Goal: Task Accomplishment & Management: Use online tool/utility

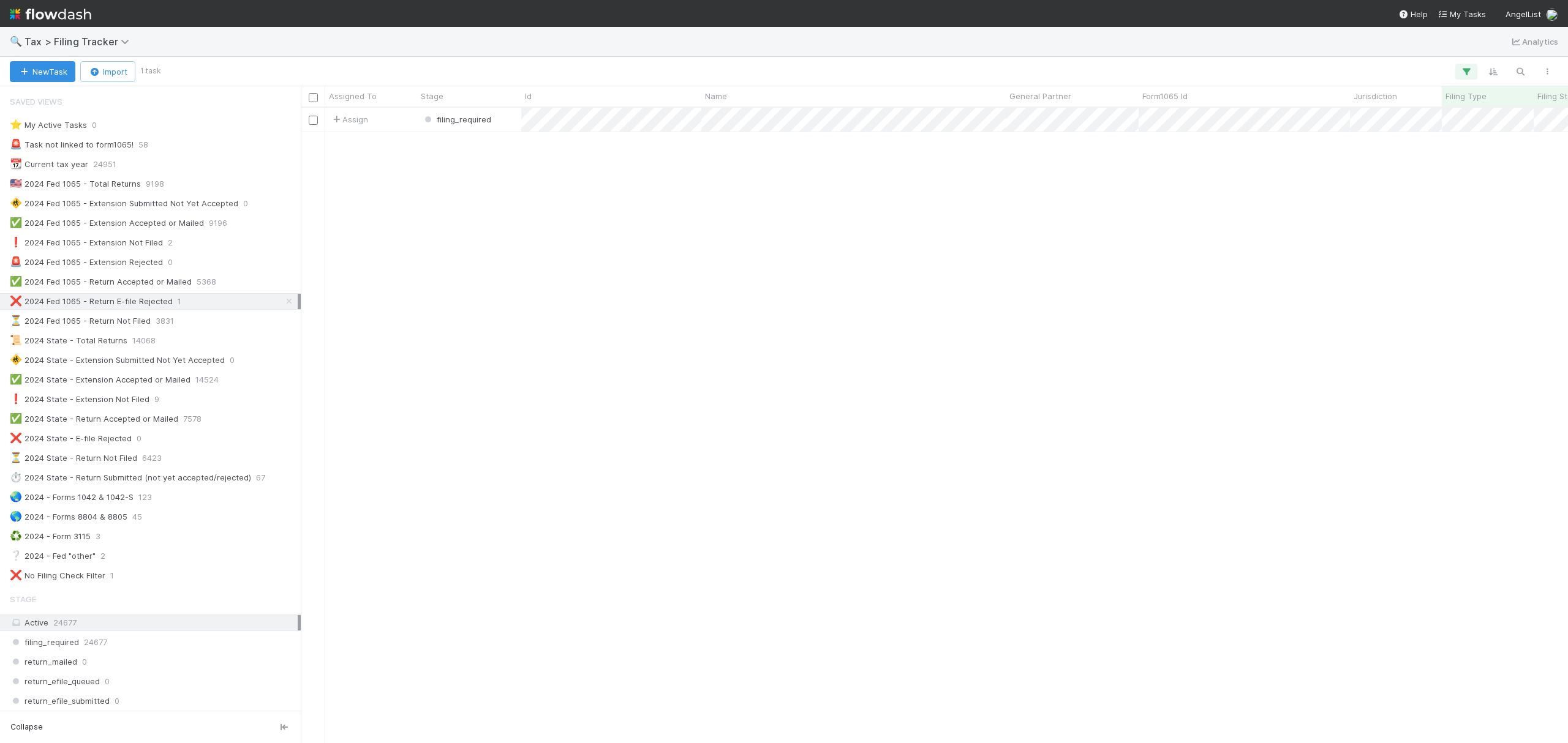
scroll to position [622, 1255]
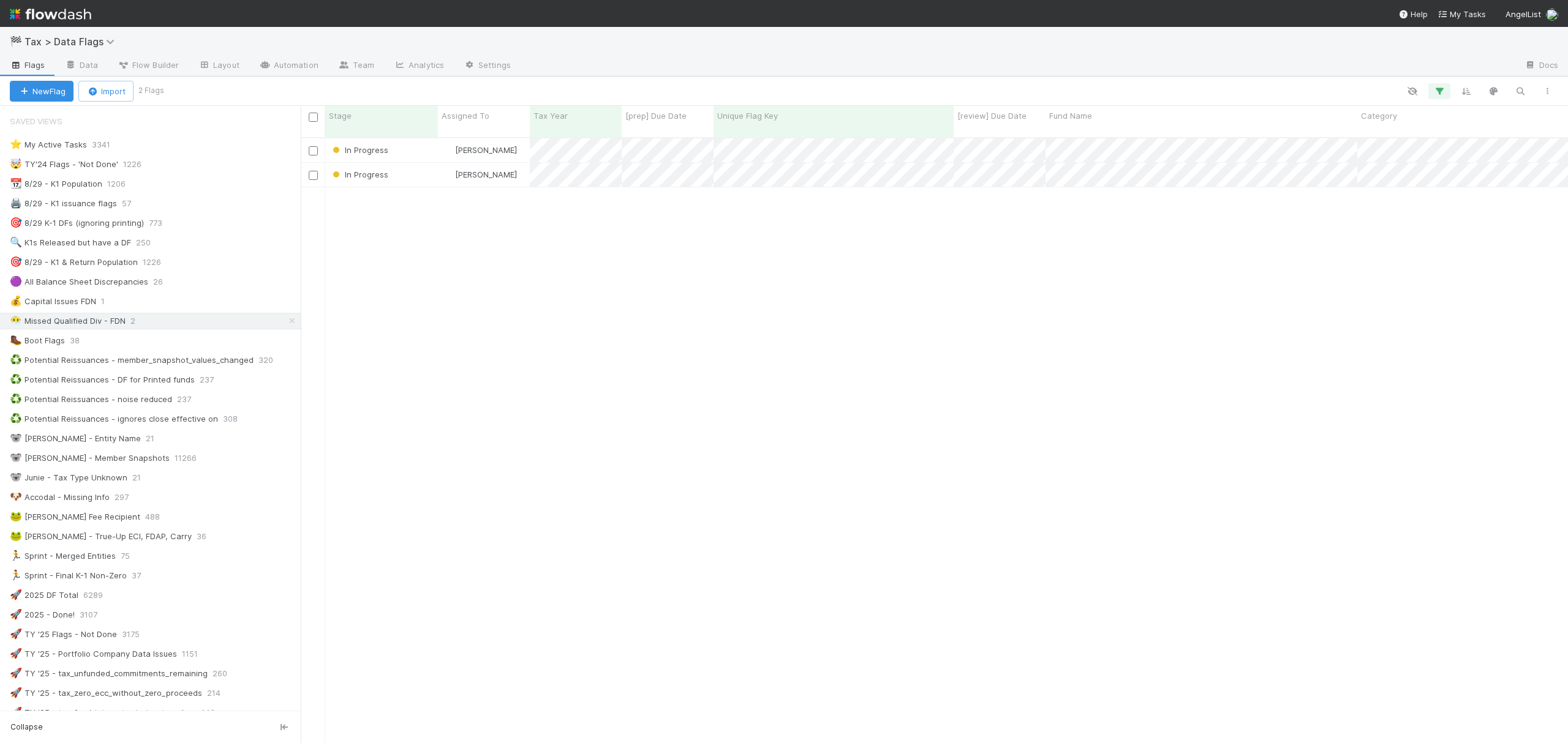
scroll to position [603, 1255]
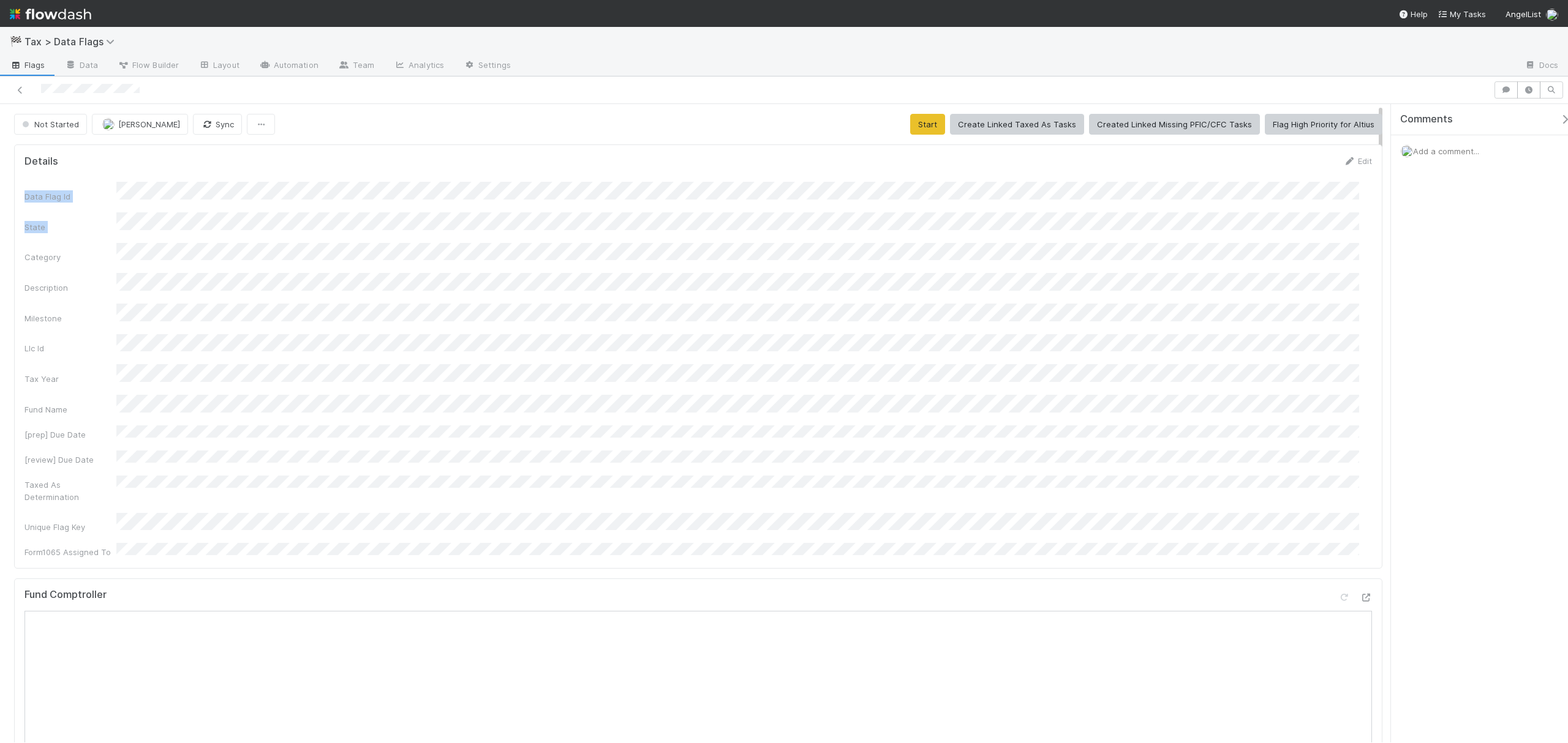
drag, startPoint x: 1377, startPoint y: 150, endPoint x: 1374, endPoint y: 209, distance: 59.1
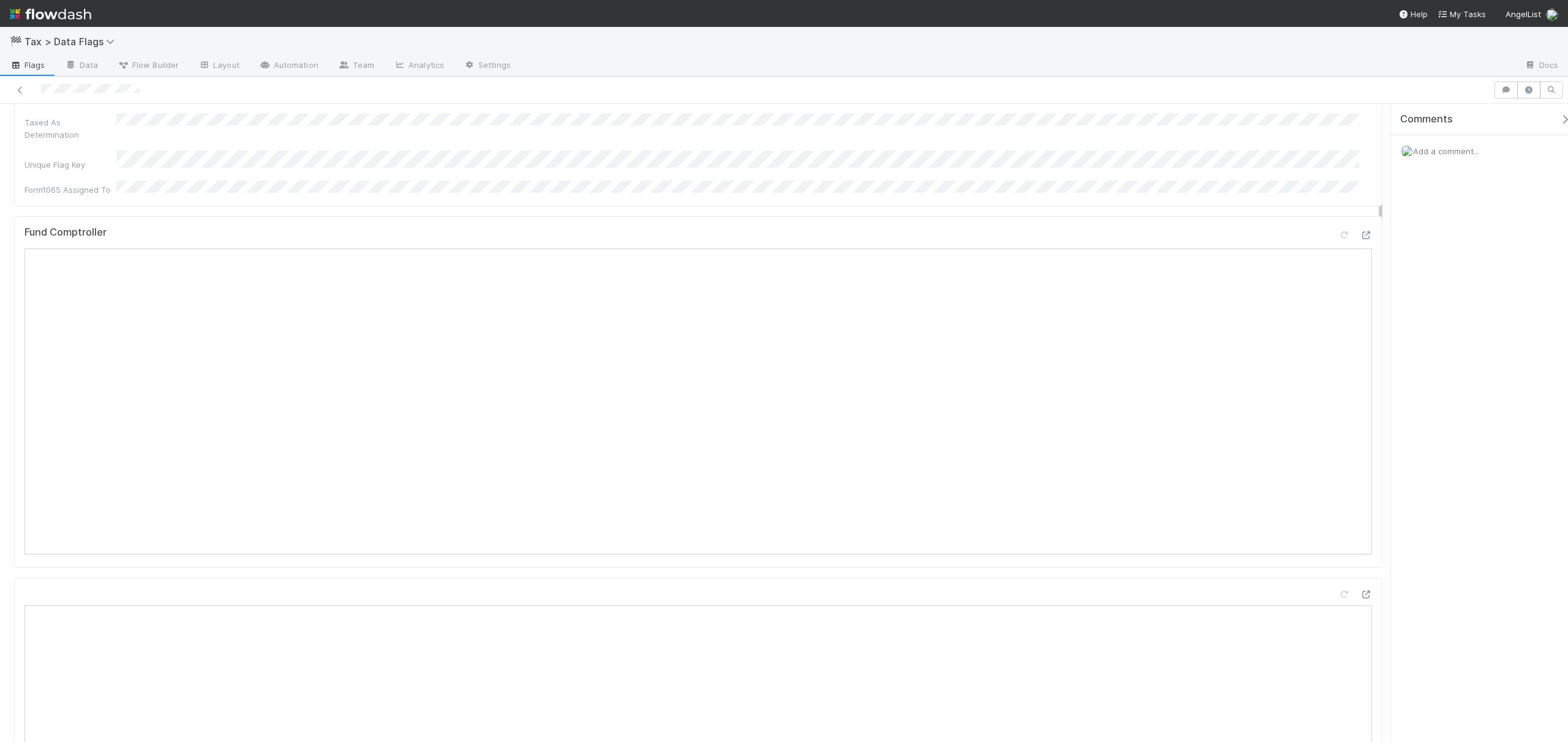
drag, startPoint x: 1380, startPoint y: 184, endPoint x: 1379, endPoint y: 248, distance: 64.0
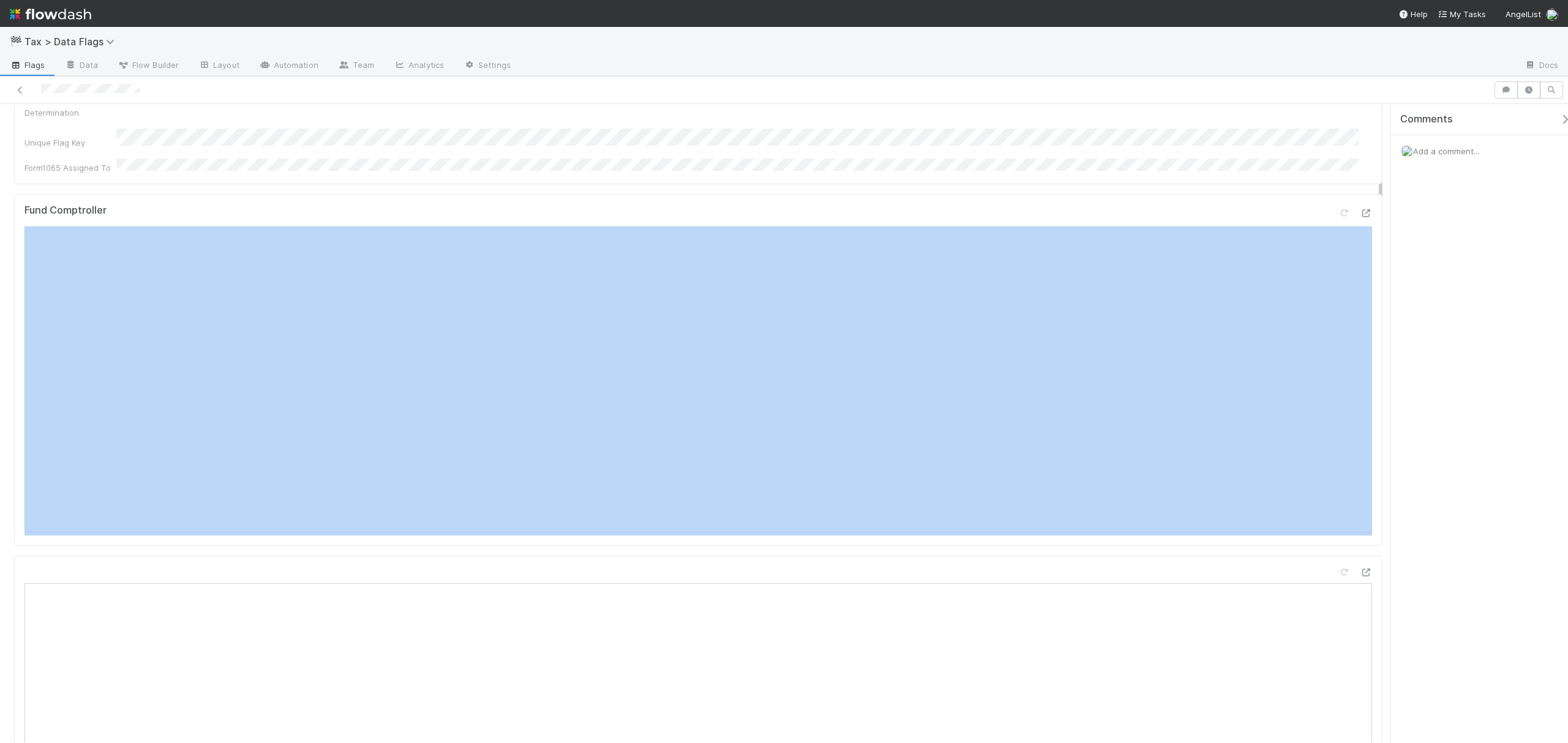
drag, startPoint x: 1383, startPoint y: 209, endPoint x: 1379, endPoint y: 137, distance: 72.1
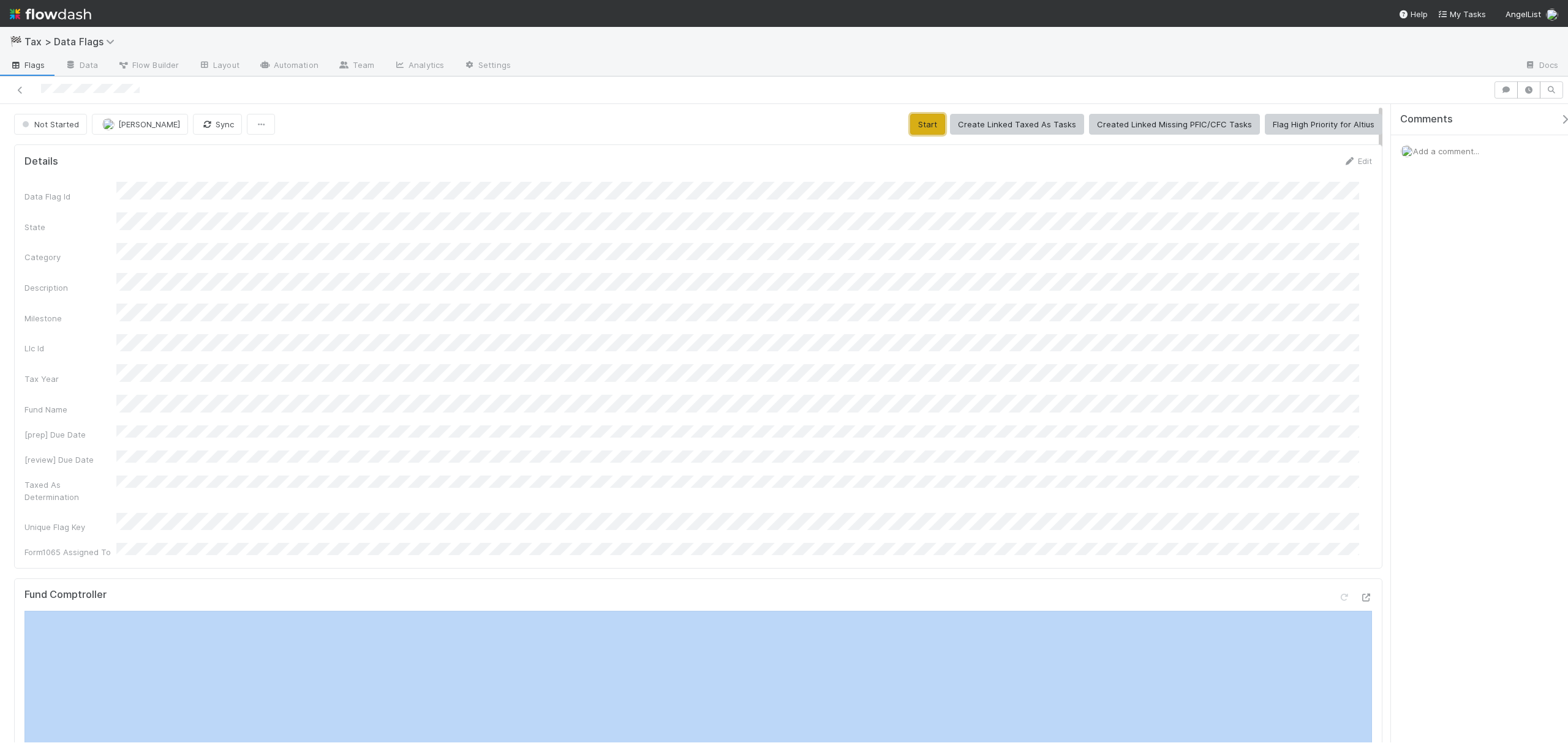
click at [929, 133] on button "Start" at bounding box center [928, 125] width 35 height 21
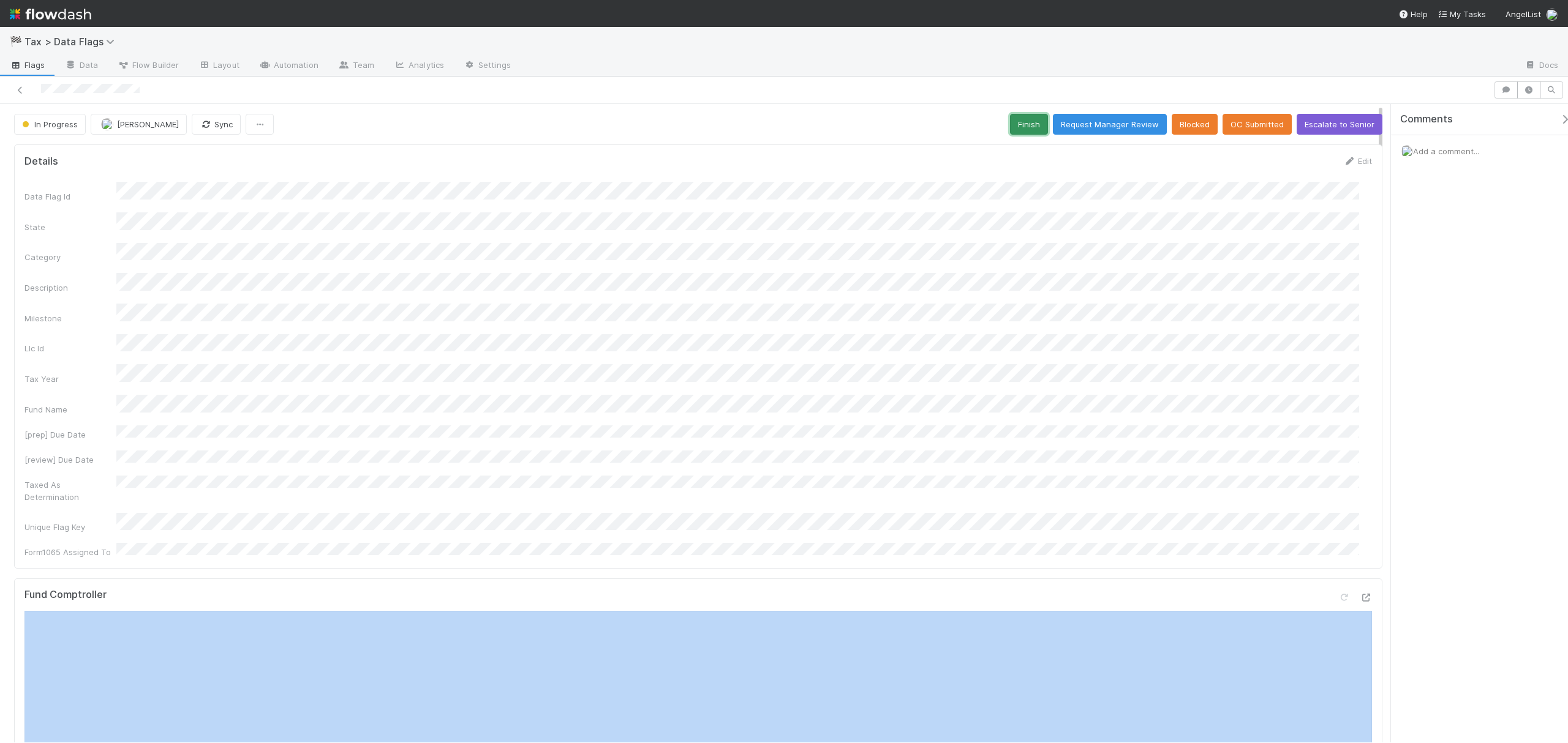
click at [1012, 126] on button "Finish" at bounding box center [1029, 125] width 38 height 21
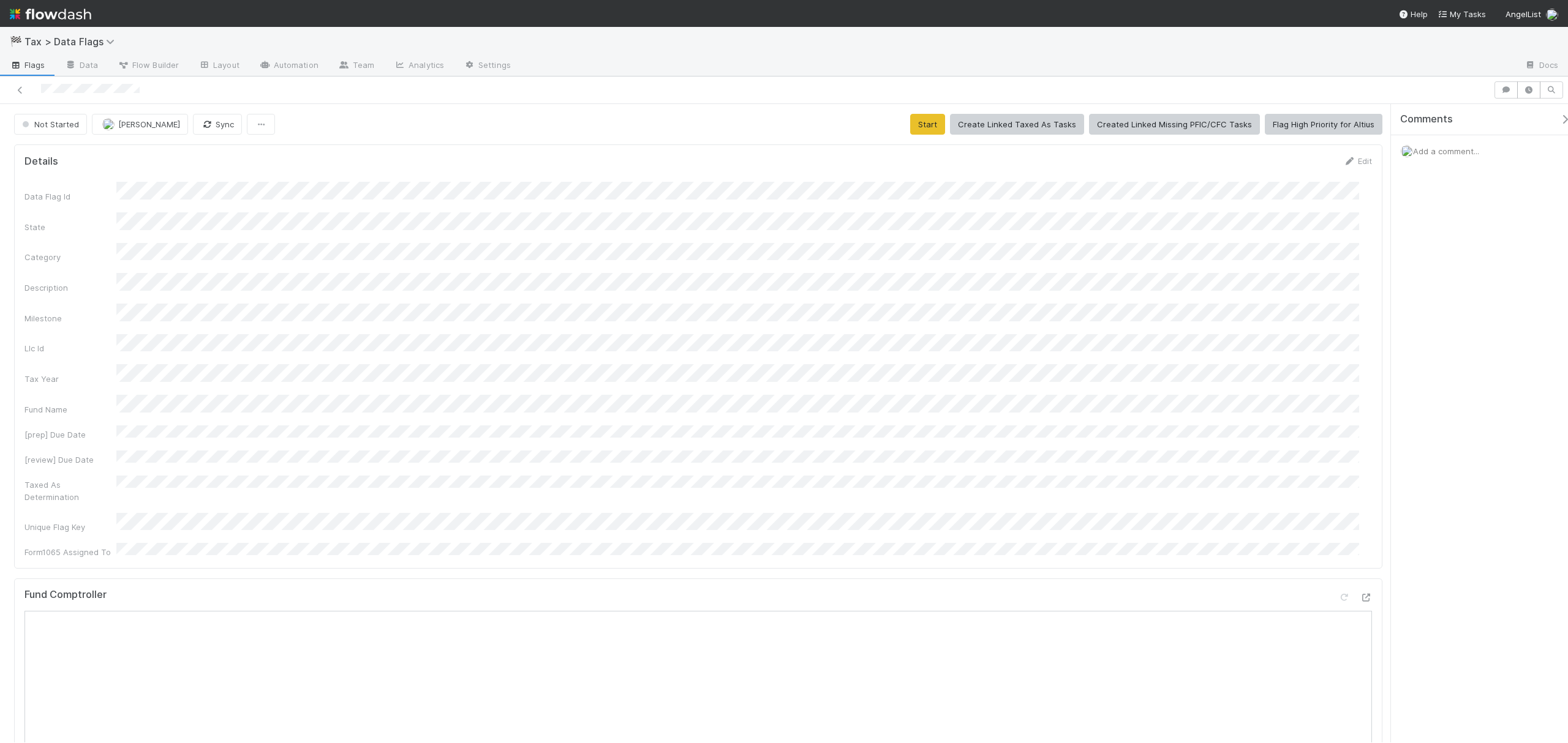
scroll to position [551, 0]
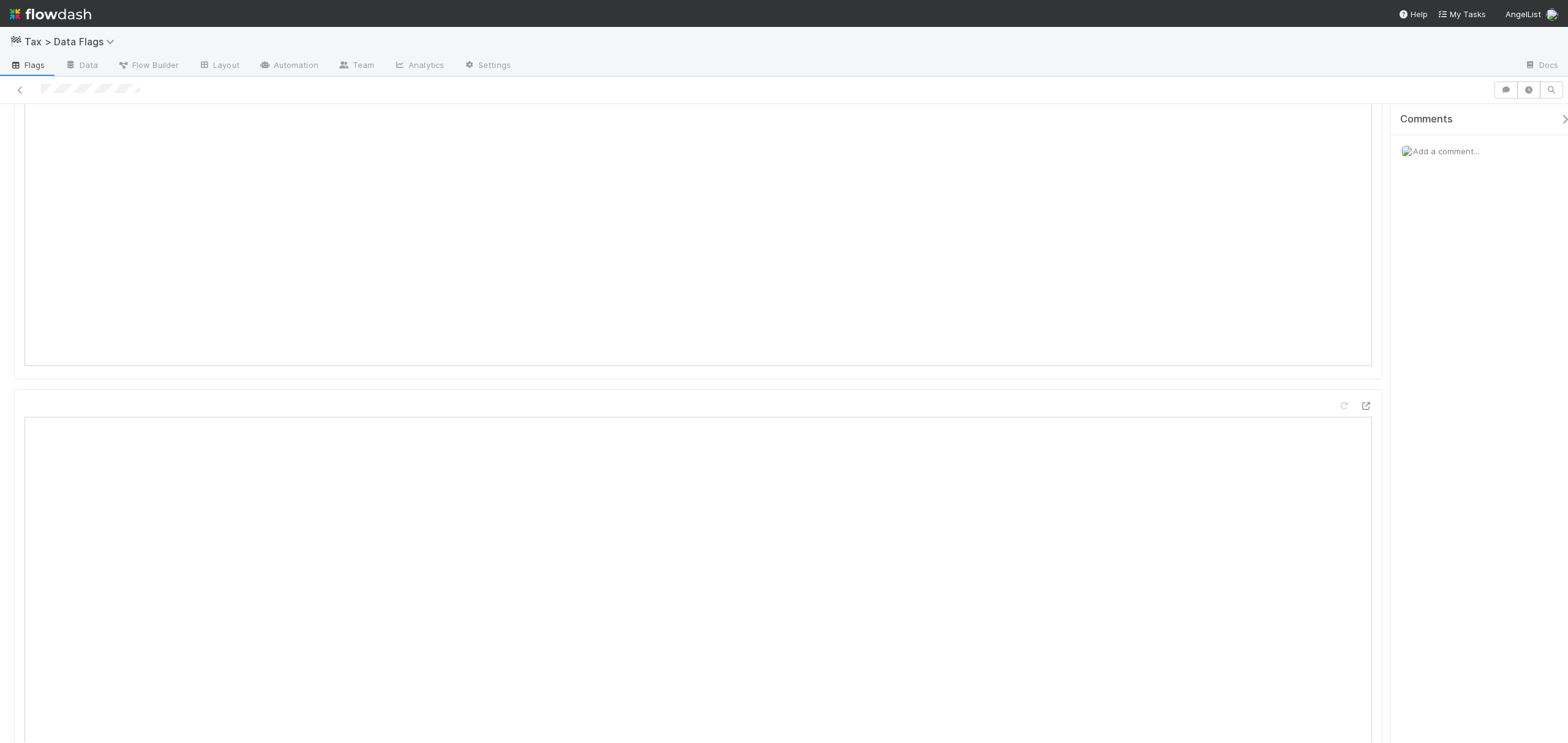
drag, startPoint x: 1380, startPoint y: 192, endPoint x: 1384, endPoint y: 283, distance: 91.1
click at [1175, 283] on div "Not Started Helen Vo Sync Start Create Linked Taxed As Tasks Created Linked Mis…" at bounding box center [784, 423] width 1568 height 638
drag, startPoint x: 1379, startPoint y: 226, endPoint x: 1379, endPoint y: 192, distance: 34.0
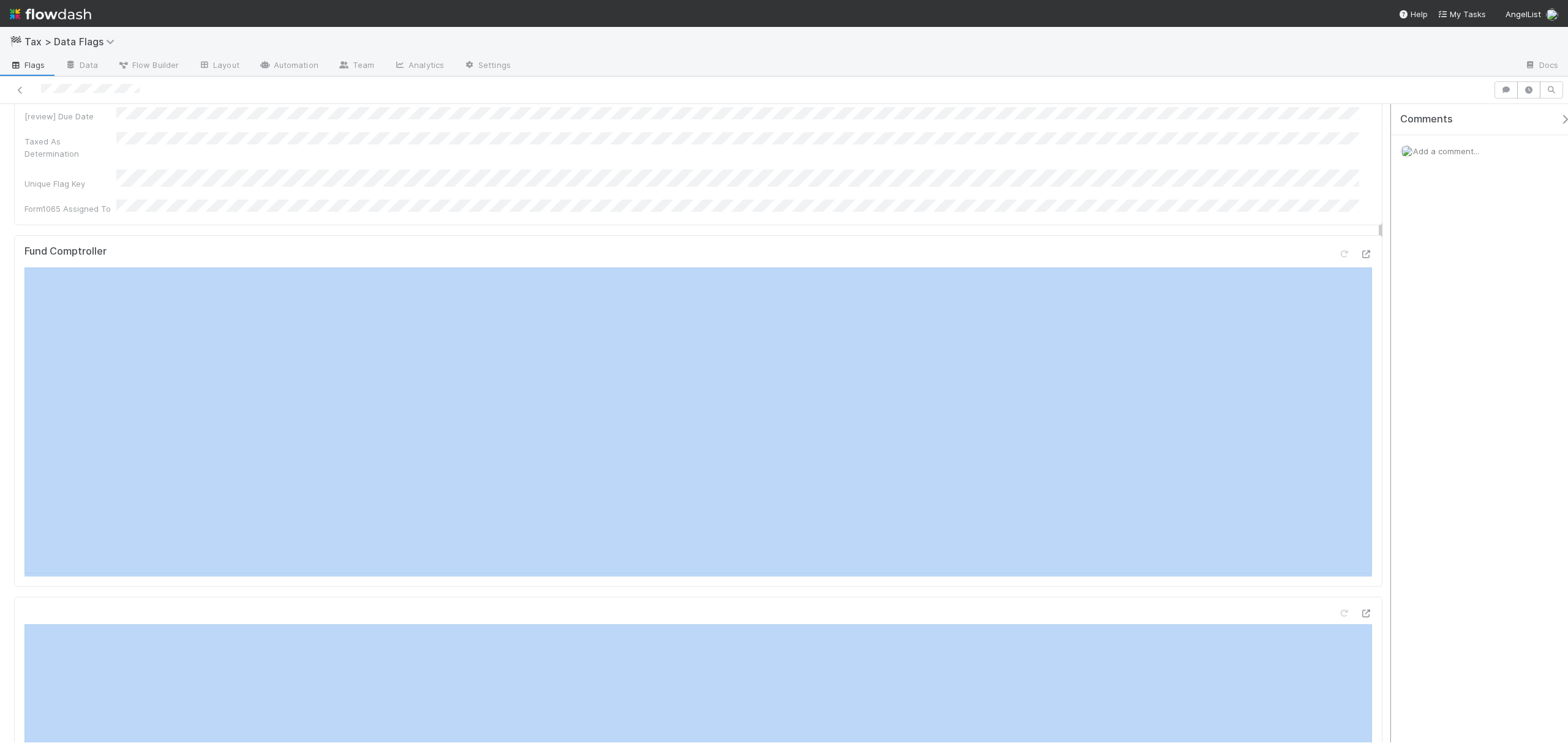
drag, startPoint x: 1383, startPoint y: 201, endPoint x: 1389, endPoint y: 145, distance: 56.3
click at [1175, 145] on div "Not Started Helen Vo Sync Start Create Linked Taxed As Tasks Created Linked Mis…" at bounding box center [784, 423] width 1568 height 638
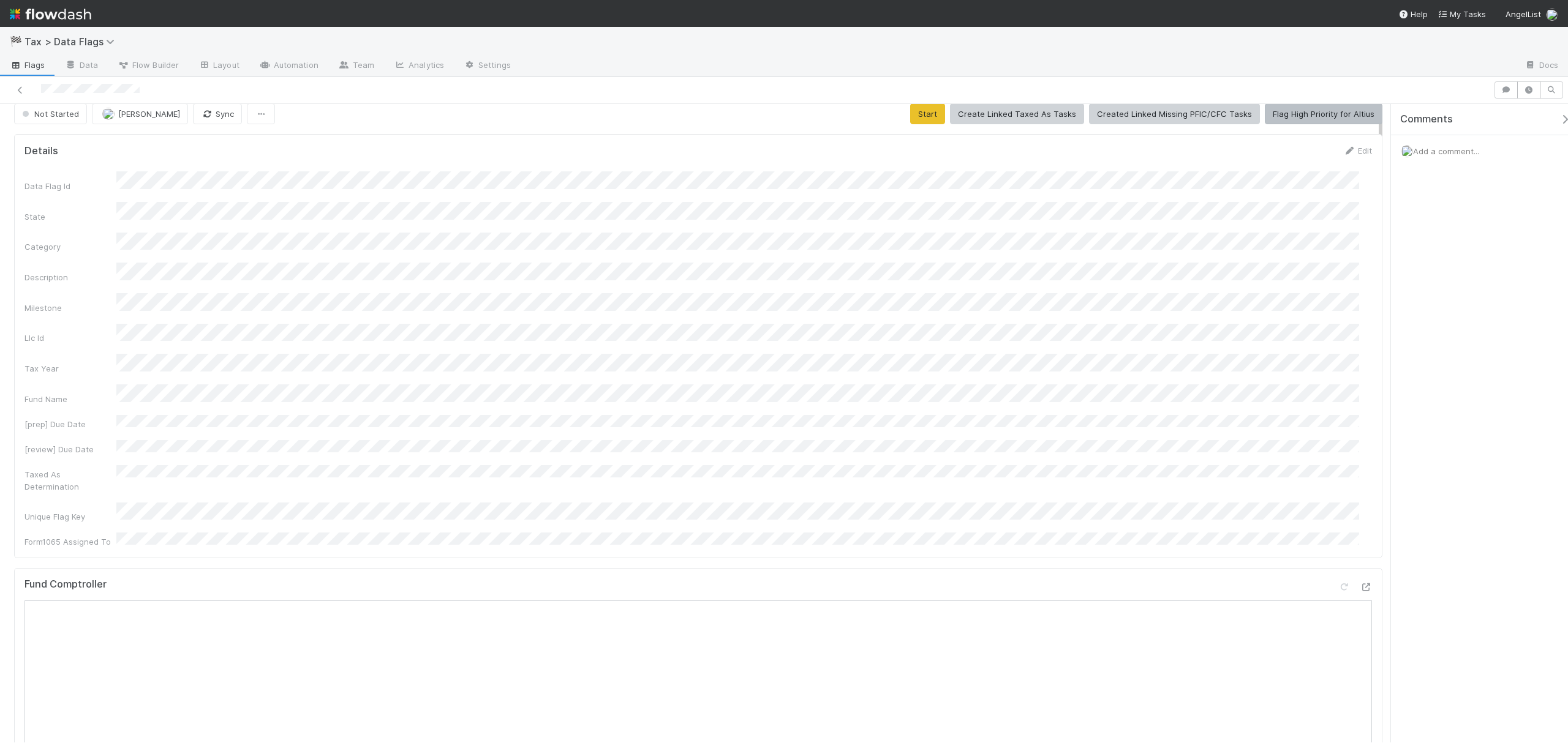
scroll to position [0, 0]
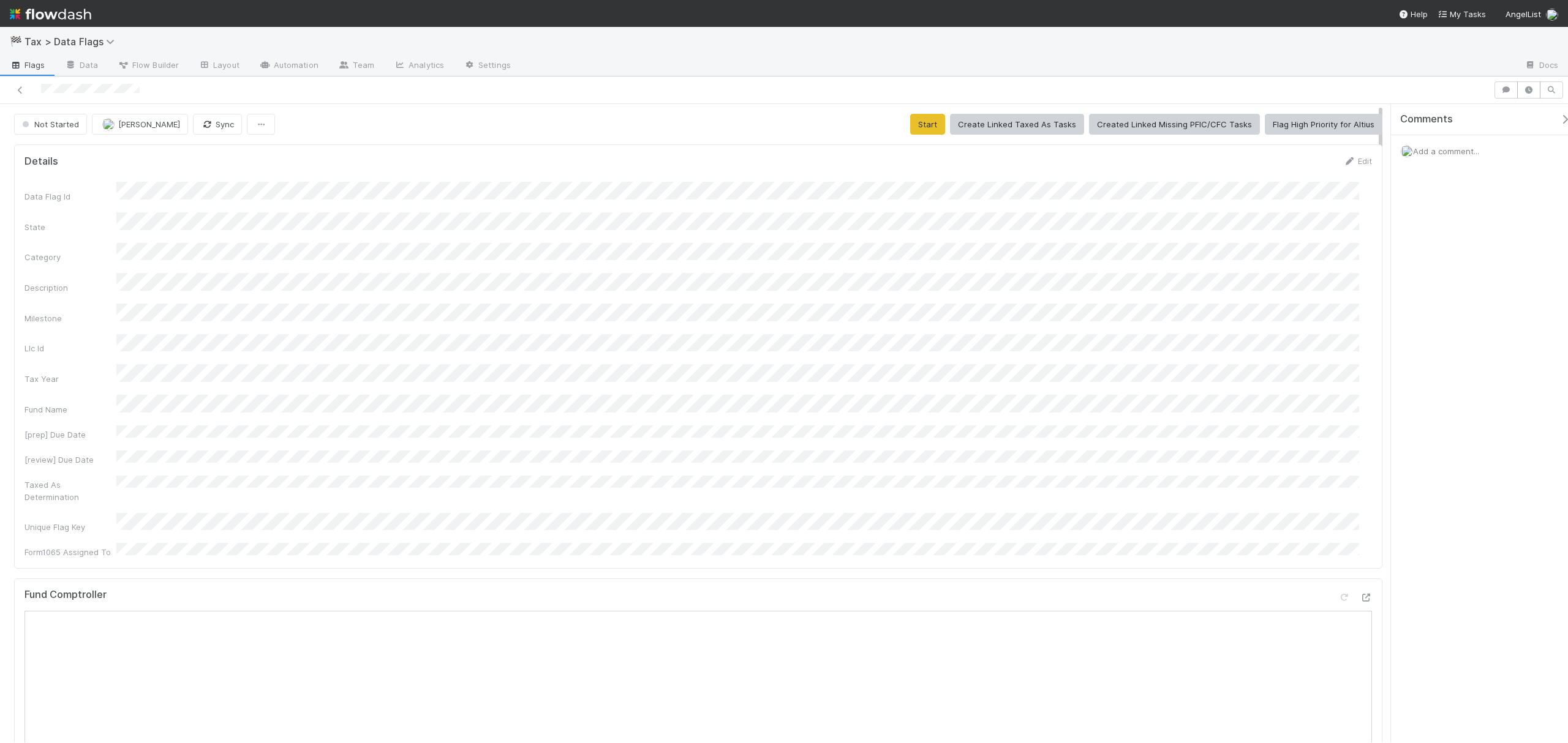
click at [1175, 101] on div at bounding box center [784, 90] width 1568 height 27
click at [929, 122] on button "Start" at bounding box center [928, 125] width 35 height 21
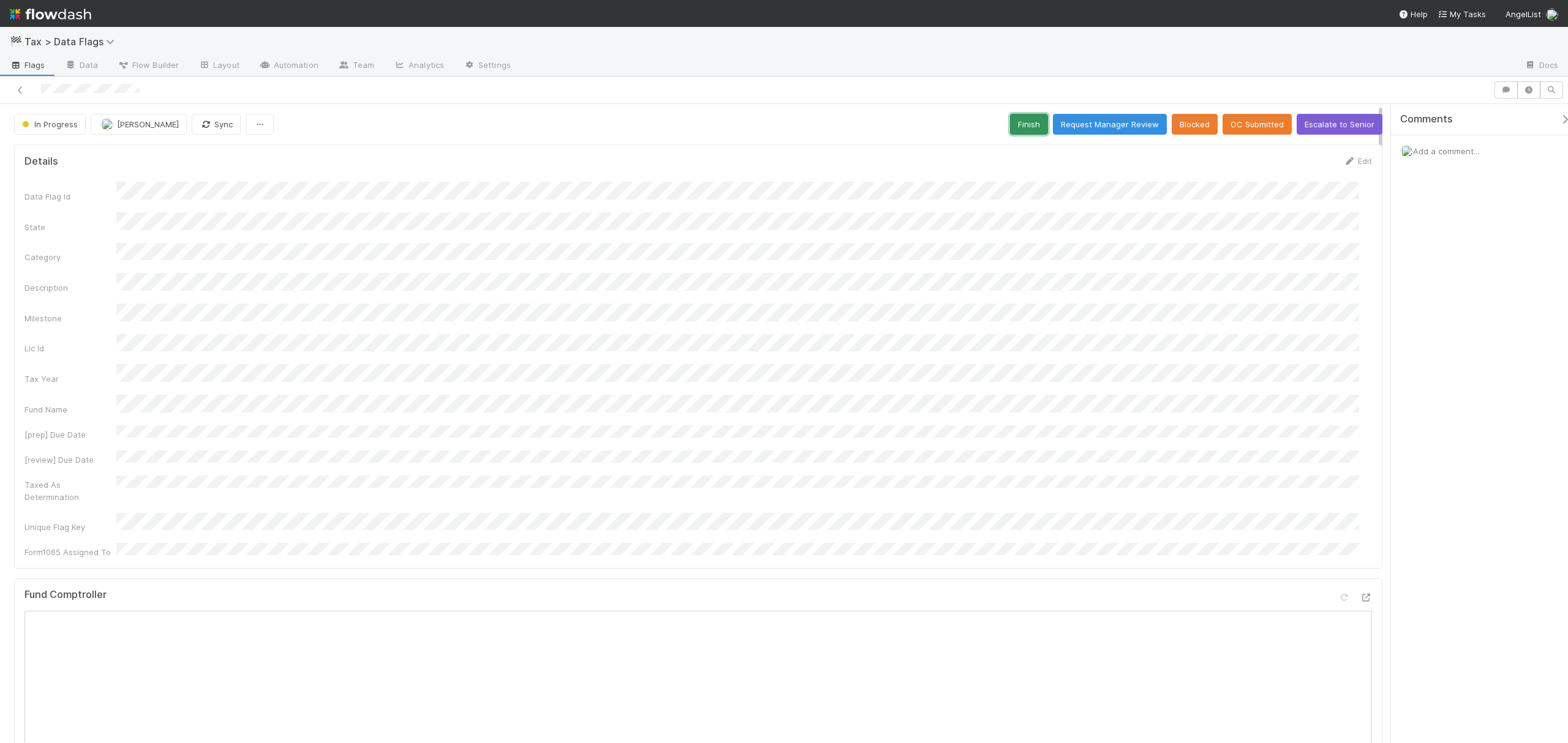
click at [1010, 124] on button "Finish" at bounding box center [1029, 125] width 38 height 21
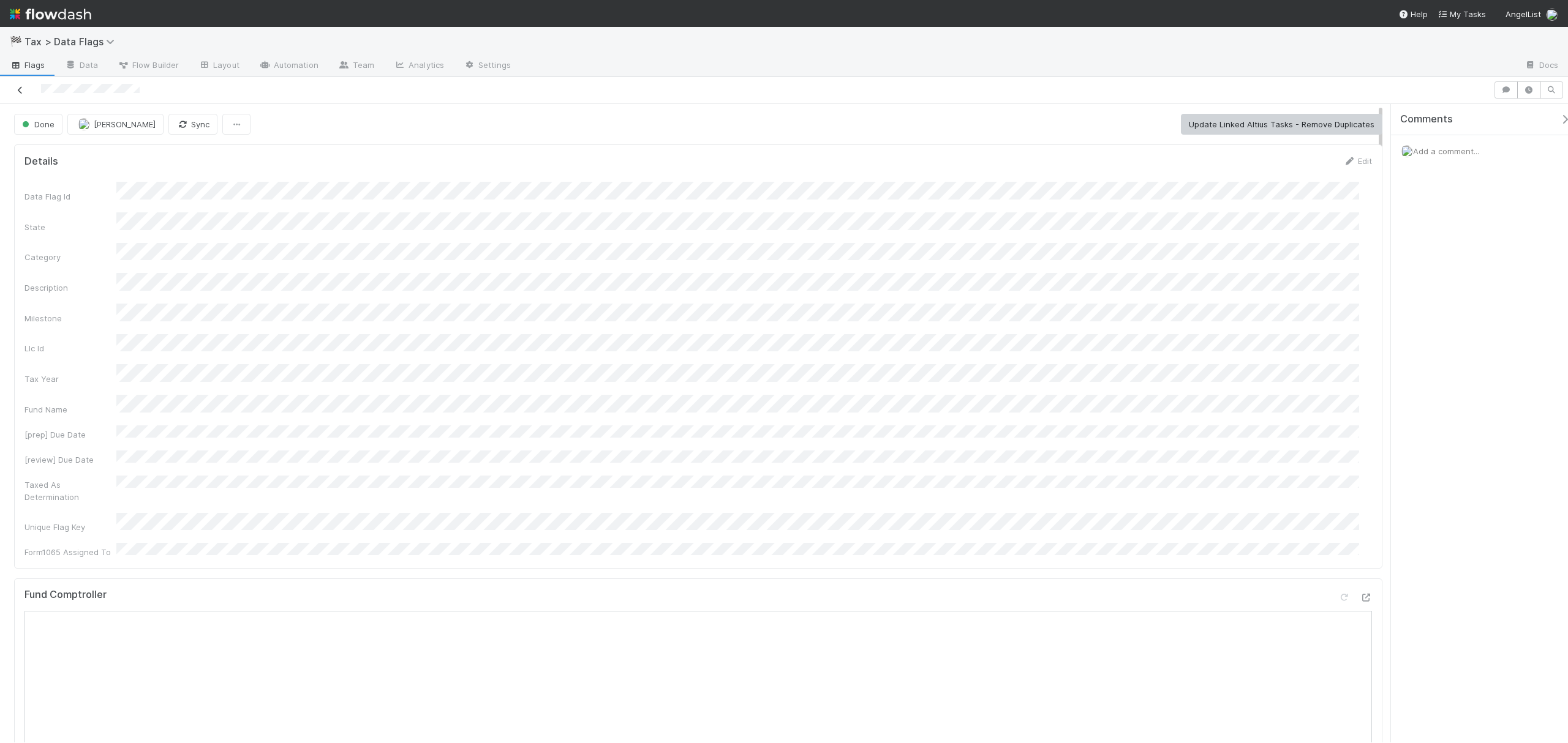
click at [18, 91] on icon at bounding box center [20, 90] width 12 height 8
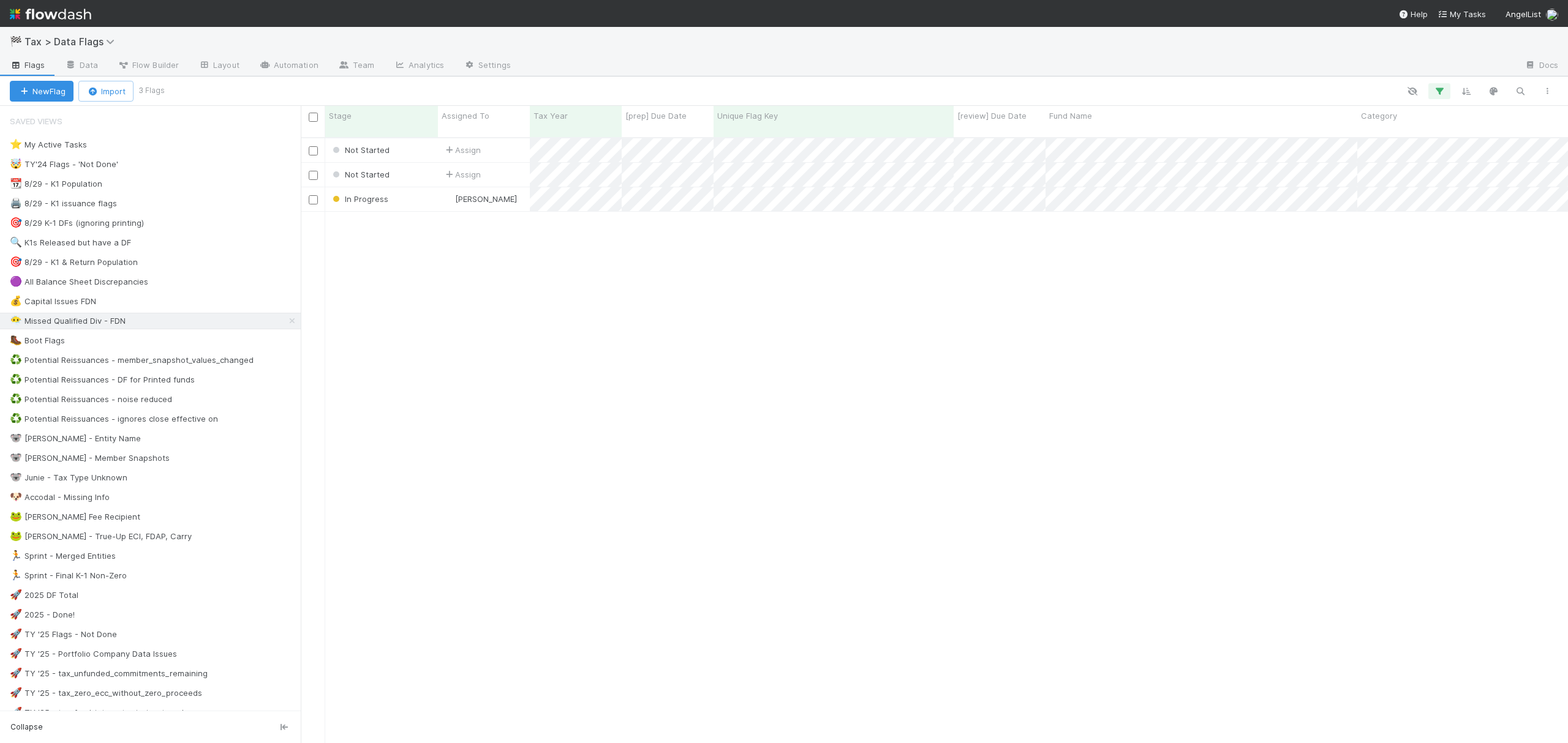
scroll to position [603, 1255]
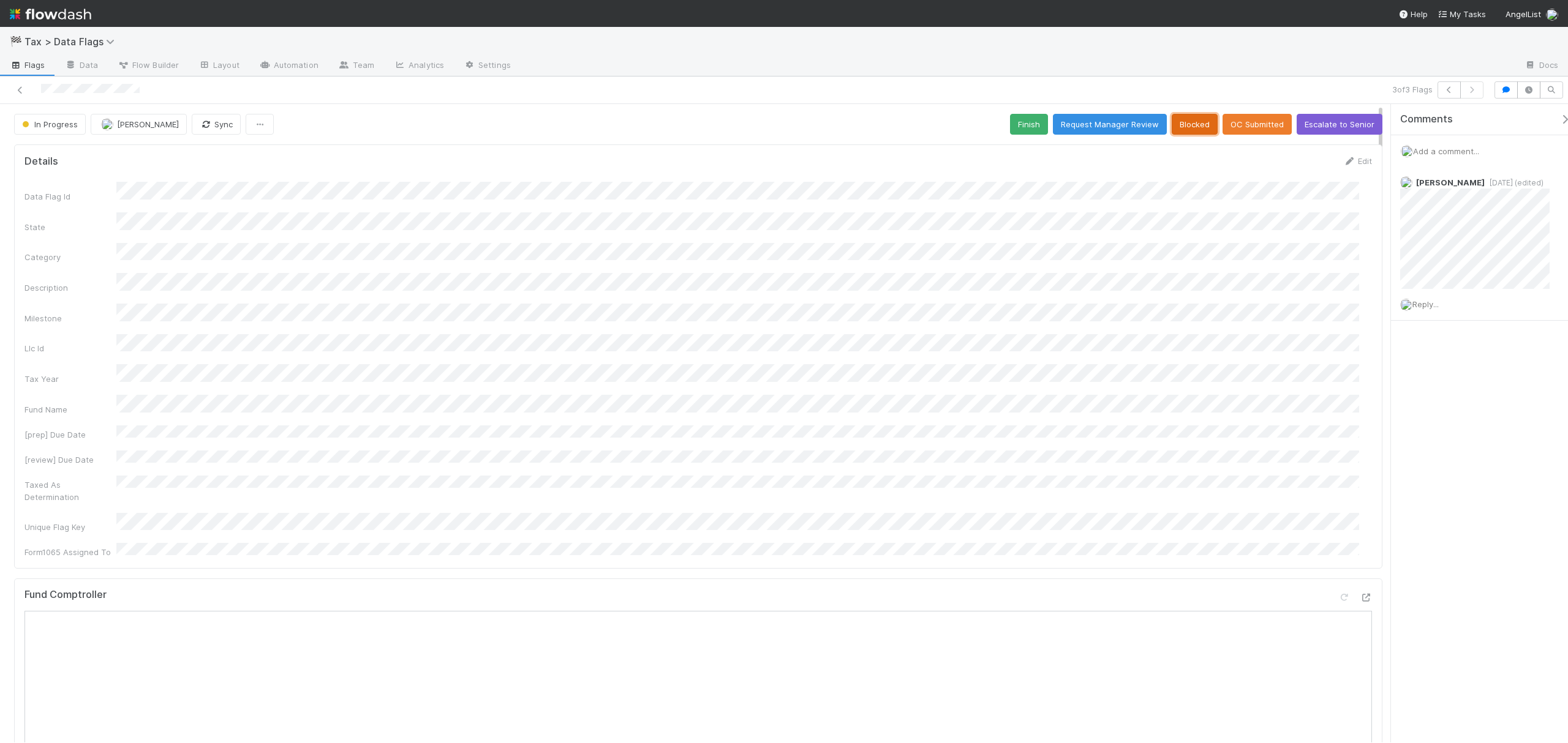
click at [1174, 122] on button "Blocked" at bounding box center [1194, 125] width 46 height 21
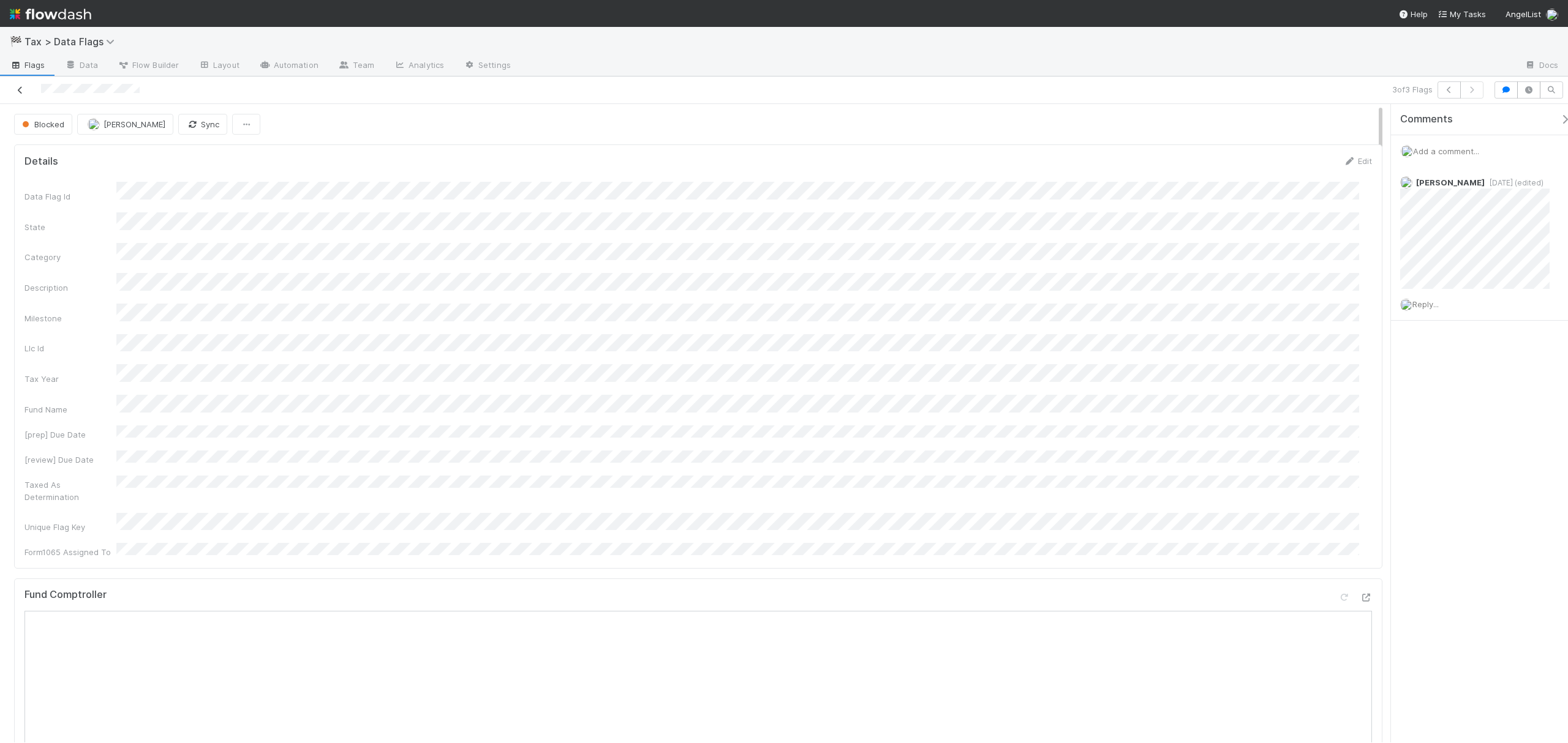
click at [18, 92] on icon at bounding box center [20, 90] width 12 height 8
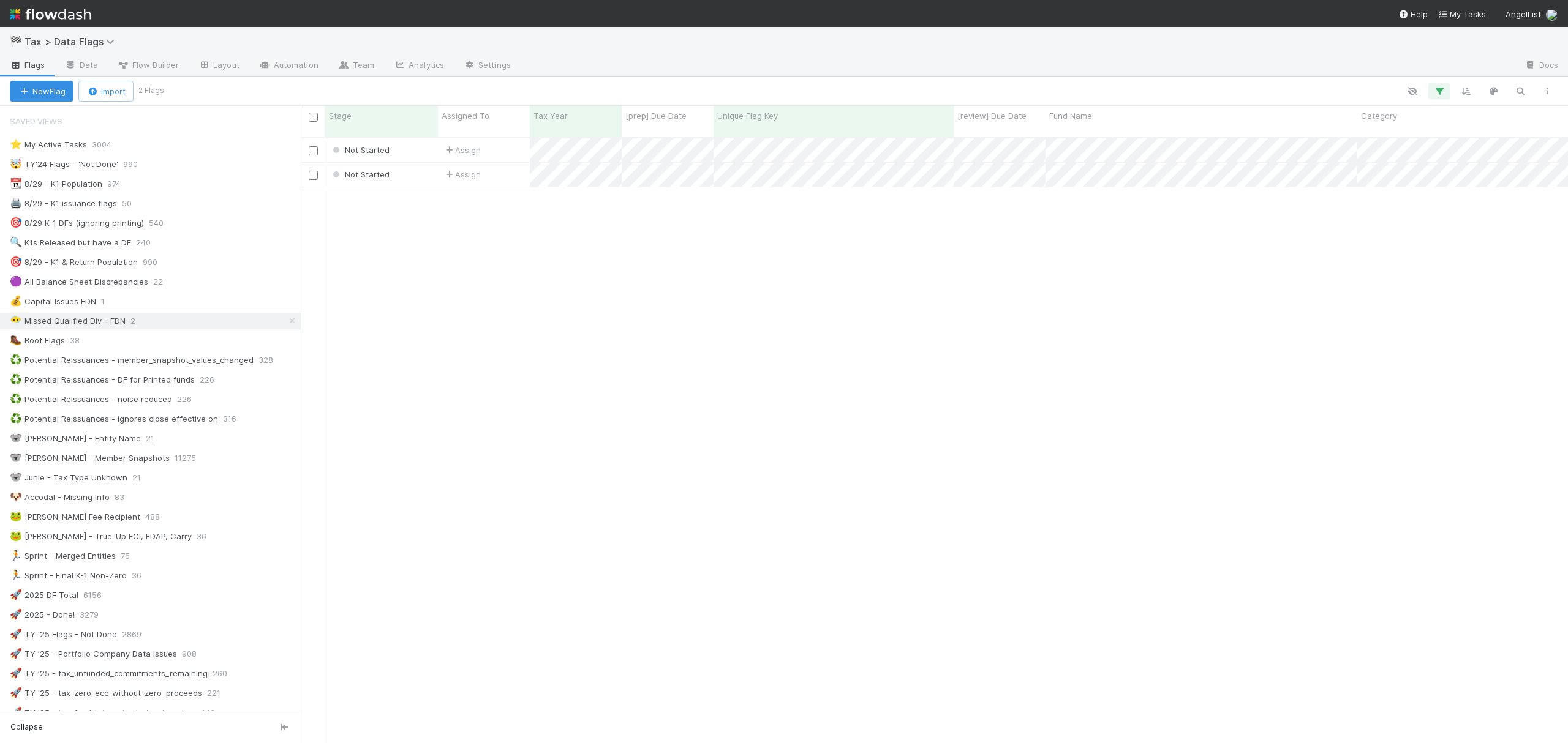
scroll to position [13, 13]
click at [1175, 96] on icon "button" at bounding box center [1439, 91] width 12 height 11
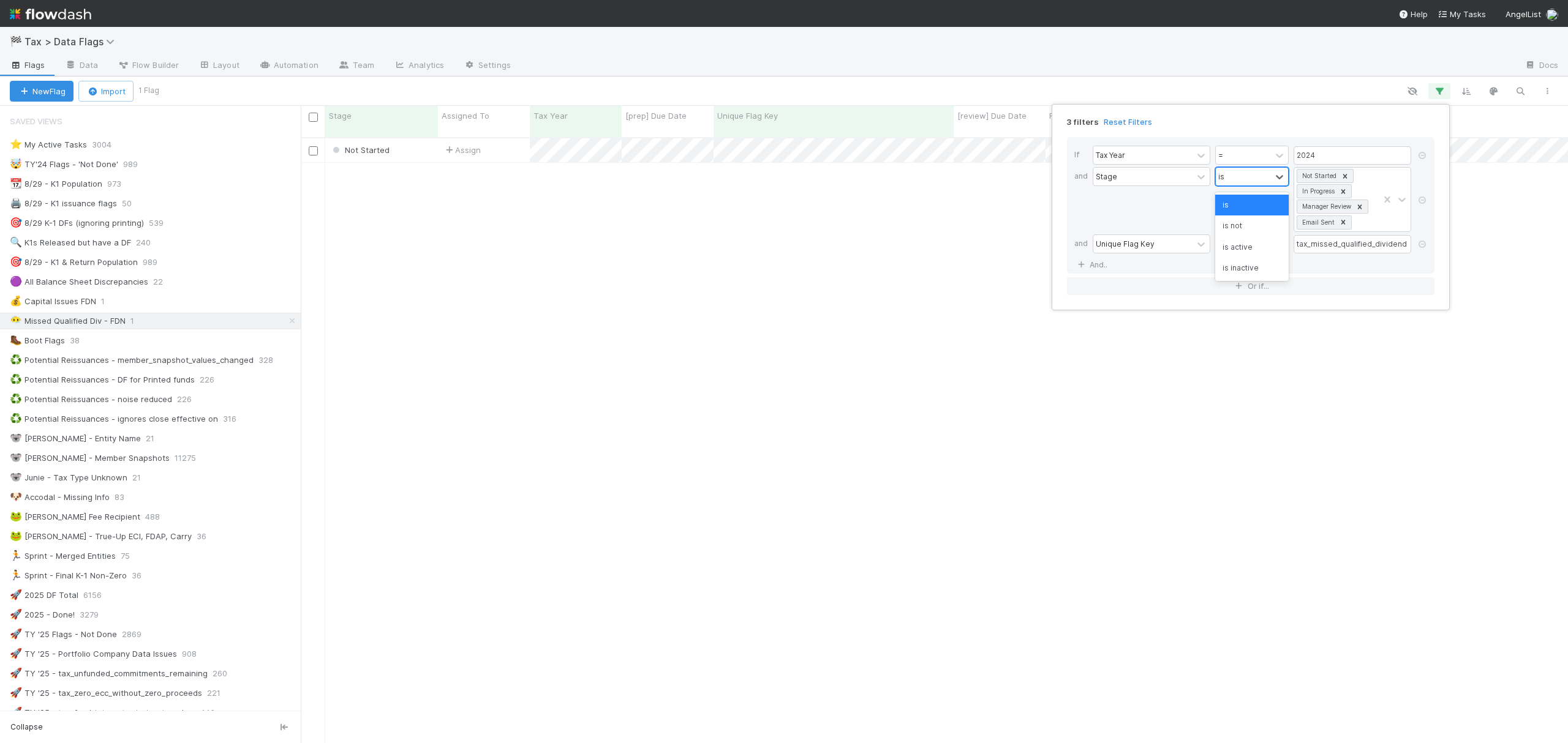
click at [1175, 179] on div "is" at bounding box center [1243, 177] width 55 height 18
click at [1175, 224] on div "is not" at bounding box center [1252, 226] width 74 height 21
click at [1175, 180] on icon at bounding box center [1344, 176] width 9 height 9
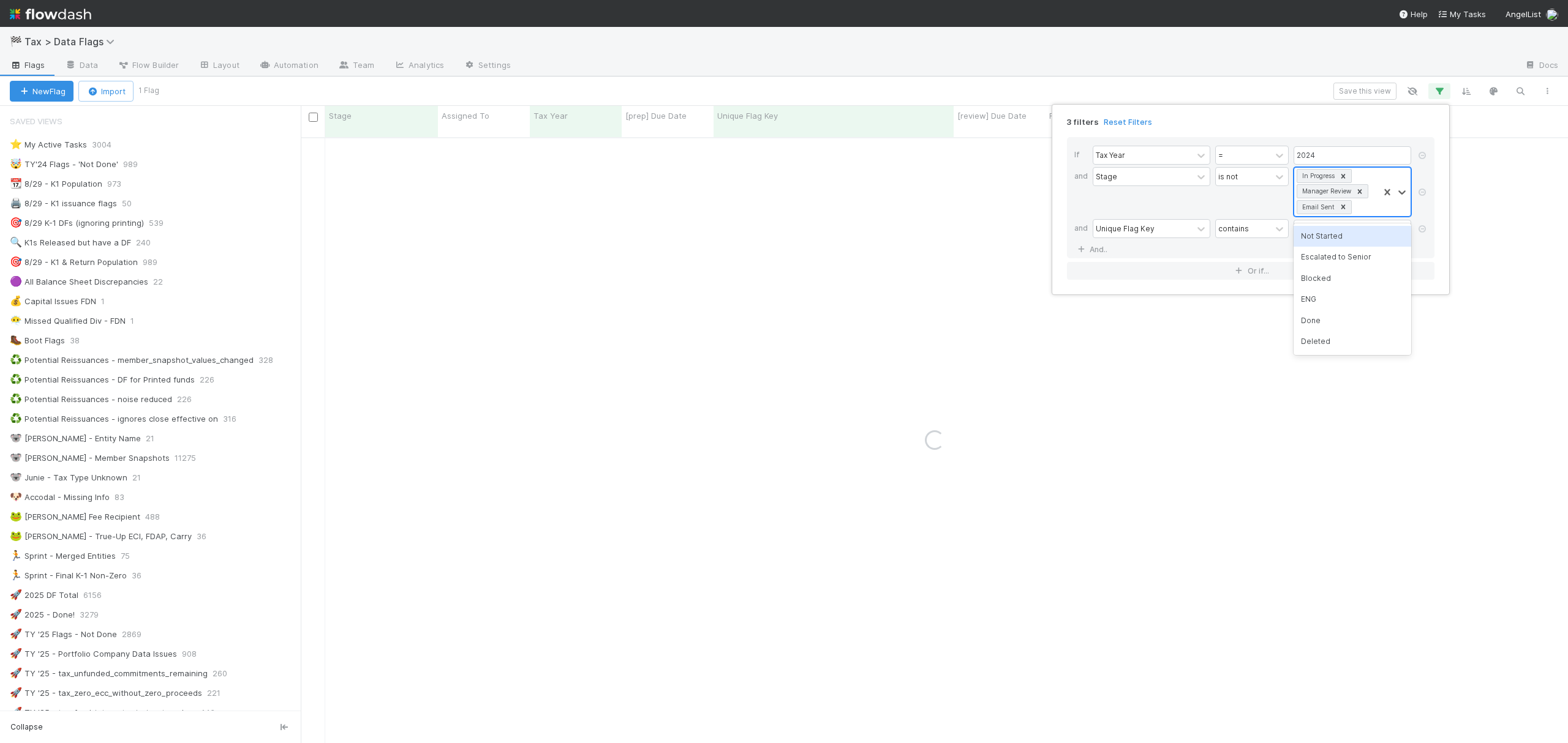
click at [1175, 172] on icon at bounding box center [1343, 176] width 9 height 9
click at [1175, 177] on icon at bounding box center [1359, 176] width 9 height 9
click at [1175, 175] on icon at bounding box center [1343, 176] width 9 height 9
click at [1175, 336] on div "Done" at bounding box center [1351, 332] width 117 height 21
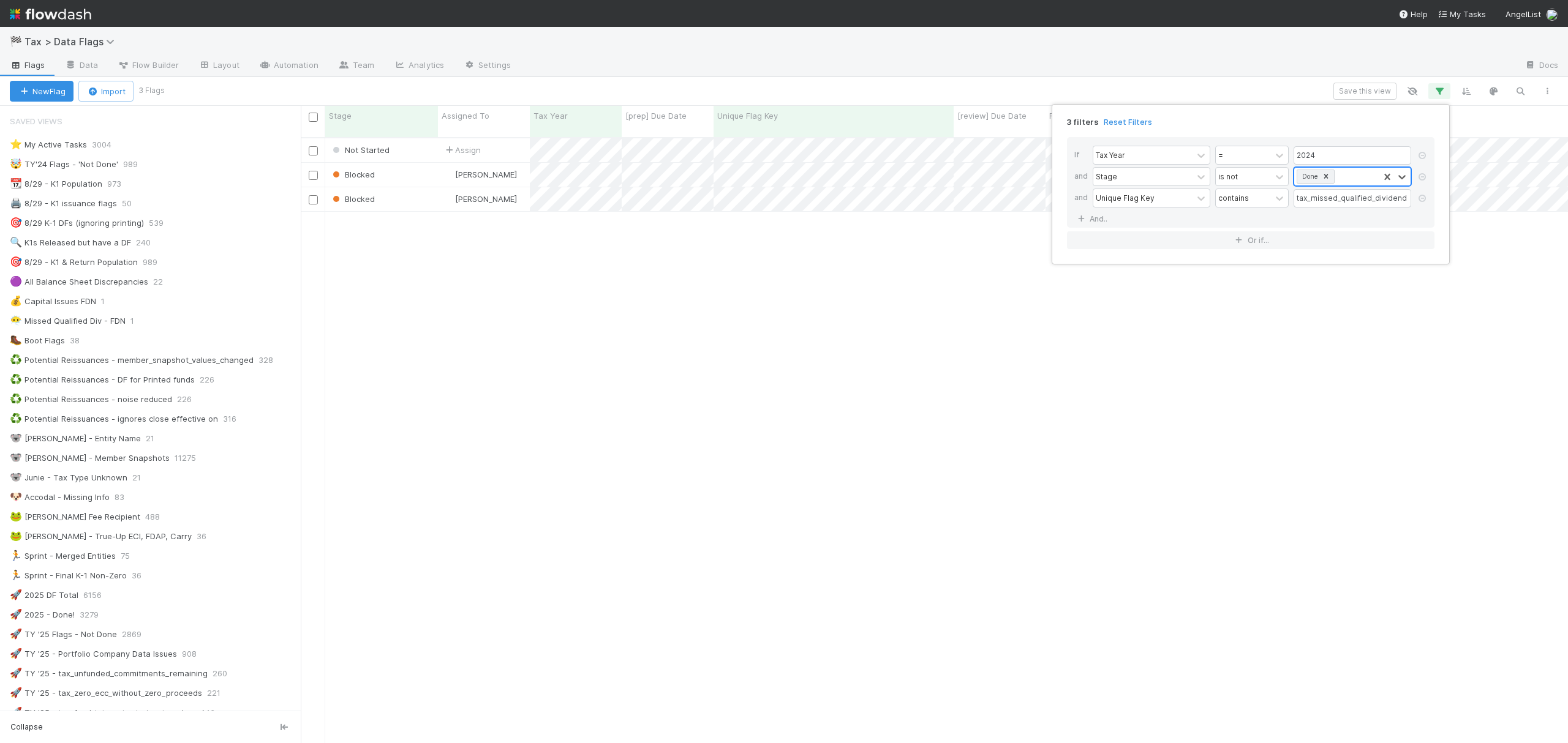
scroll to position [603, 1255]
click at [1175, 93] on div "3 filters Reset Filters If Tax Year = 2024 and Stage is not option Done, select…" at bounding box center [784, 372] width 1568 height 743
click at [1175, 91] on button "Save this view" at bounding box center [1364, 90] width 63 height 17
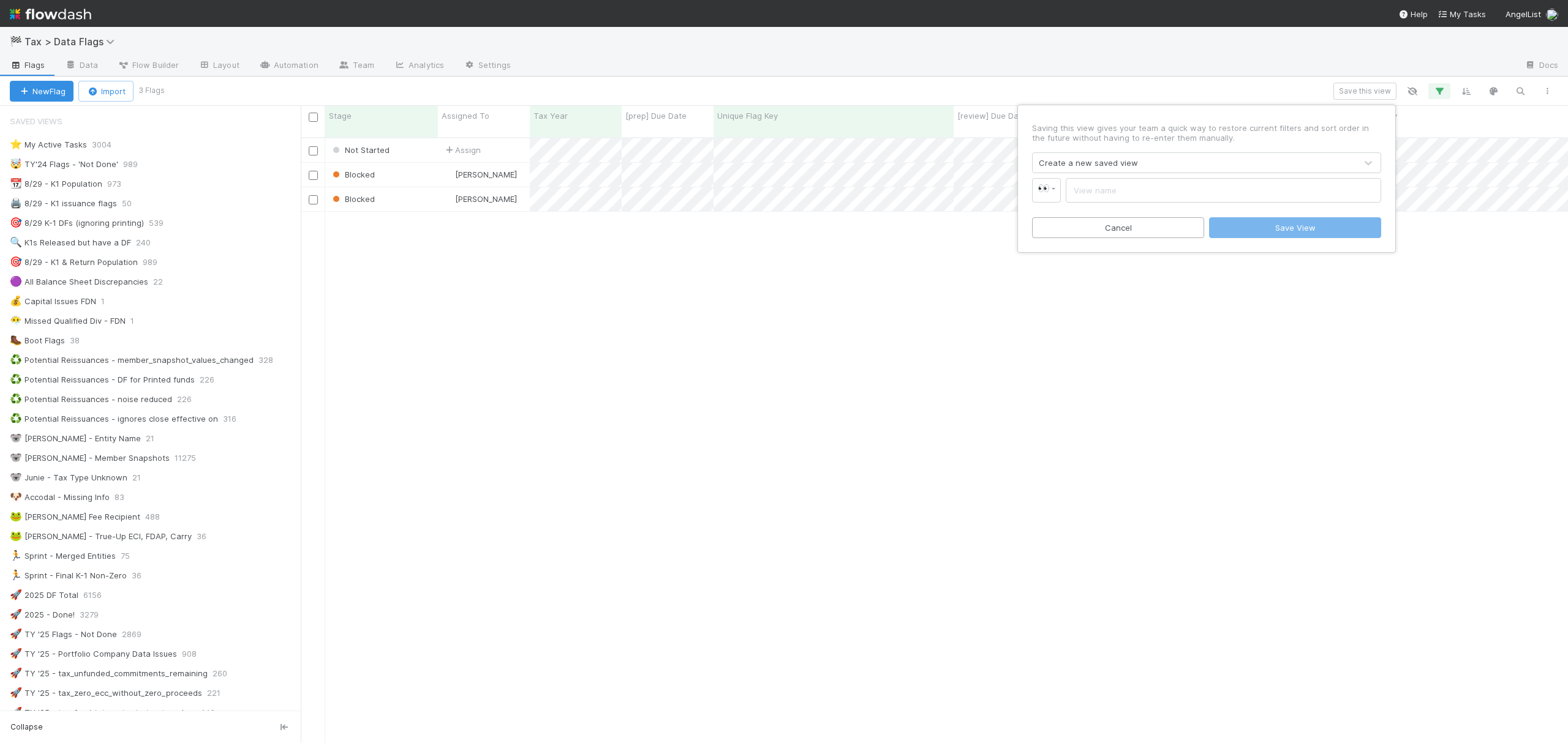
click at [1083, 165] on div "Create a new saved view" at bounding box center [1088, 162] width 99 height 12
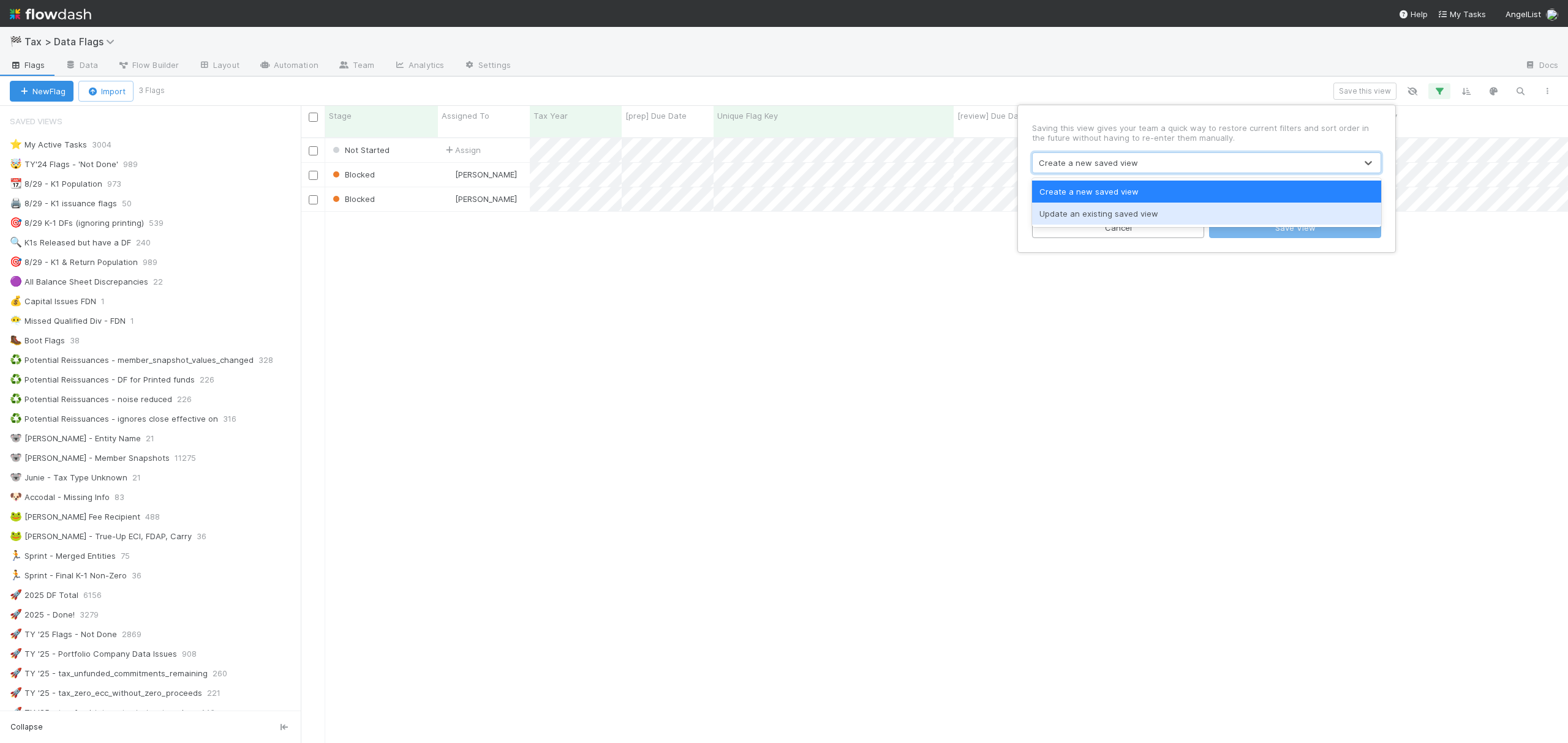
click at [1091, 216] on div "Update an existing saved view" at bounding box center [1206, 214] width 349 height 22
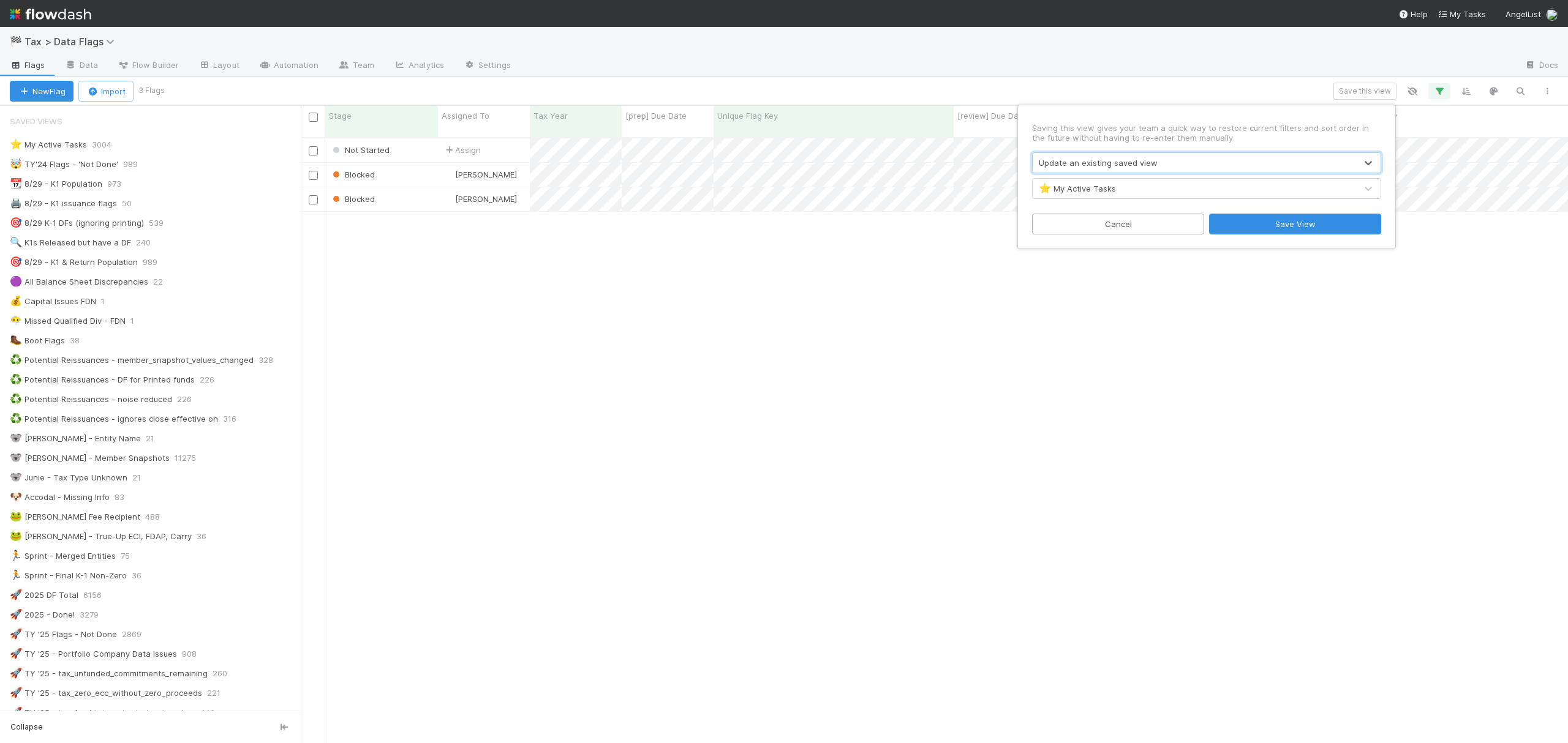
click at [1175, 190] on div "⭐ My Active Tasks" at bounding box center [1194, 189] width 324 height 20
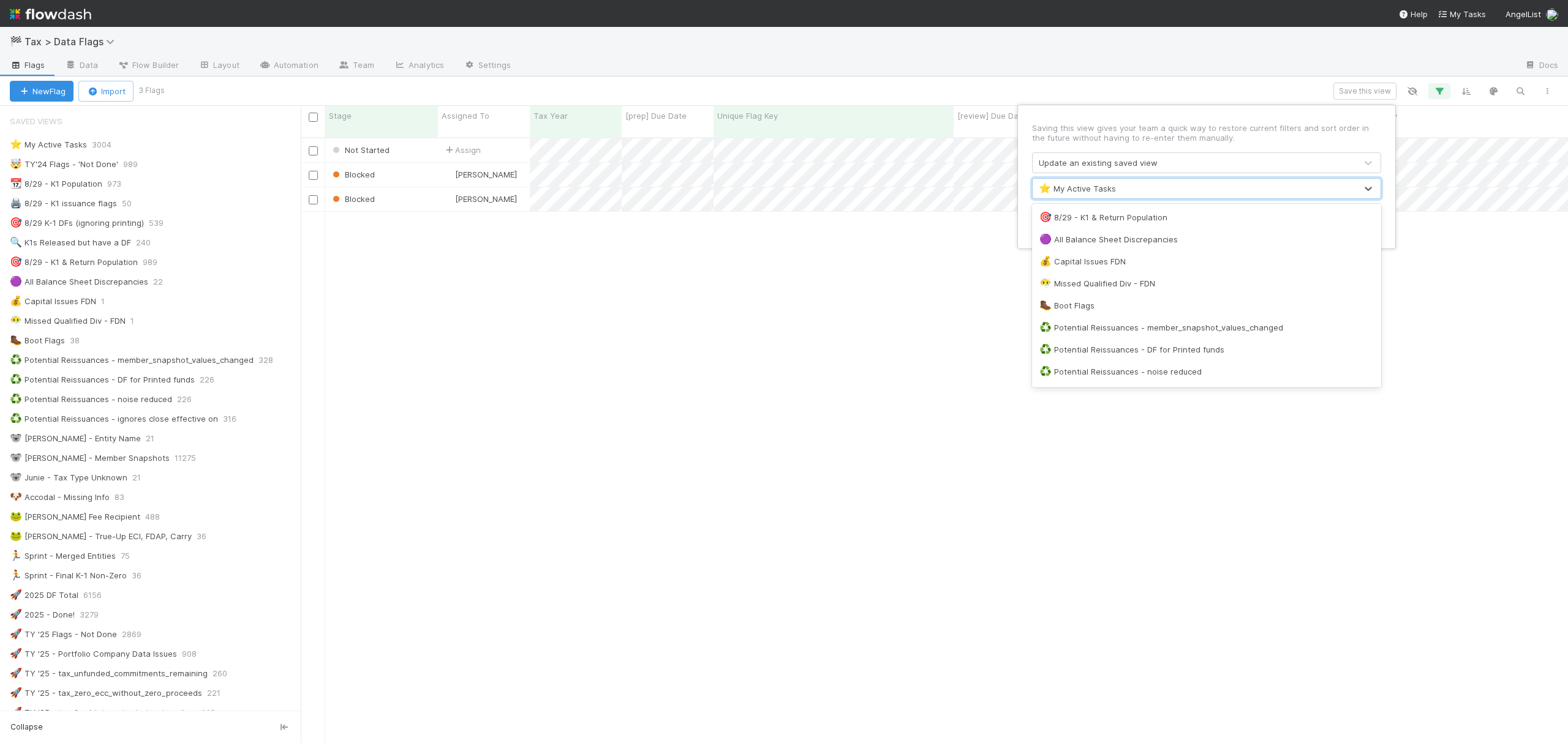
scroll to position [128, 0]
click at [1136, 292] on div "😶‍🌫️ Missed Qualified Div - FDN" at bounding box center [1206, 287] width 334 height 12
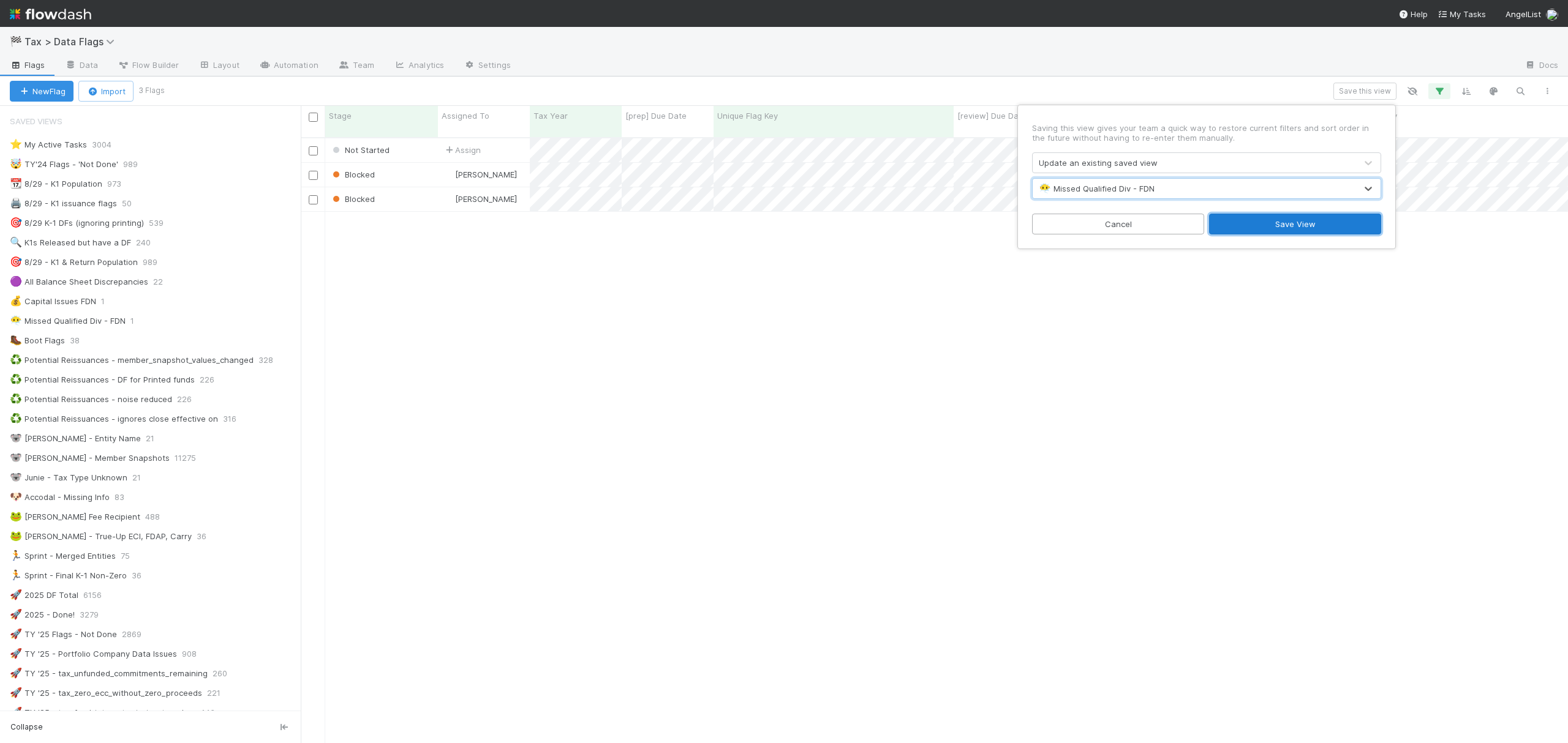
click at [1175, 228] on button "Save View" at bounding box center [1295, 224] width 172 height 21
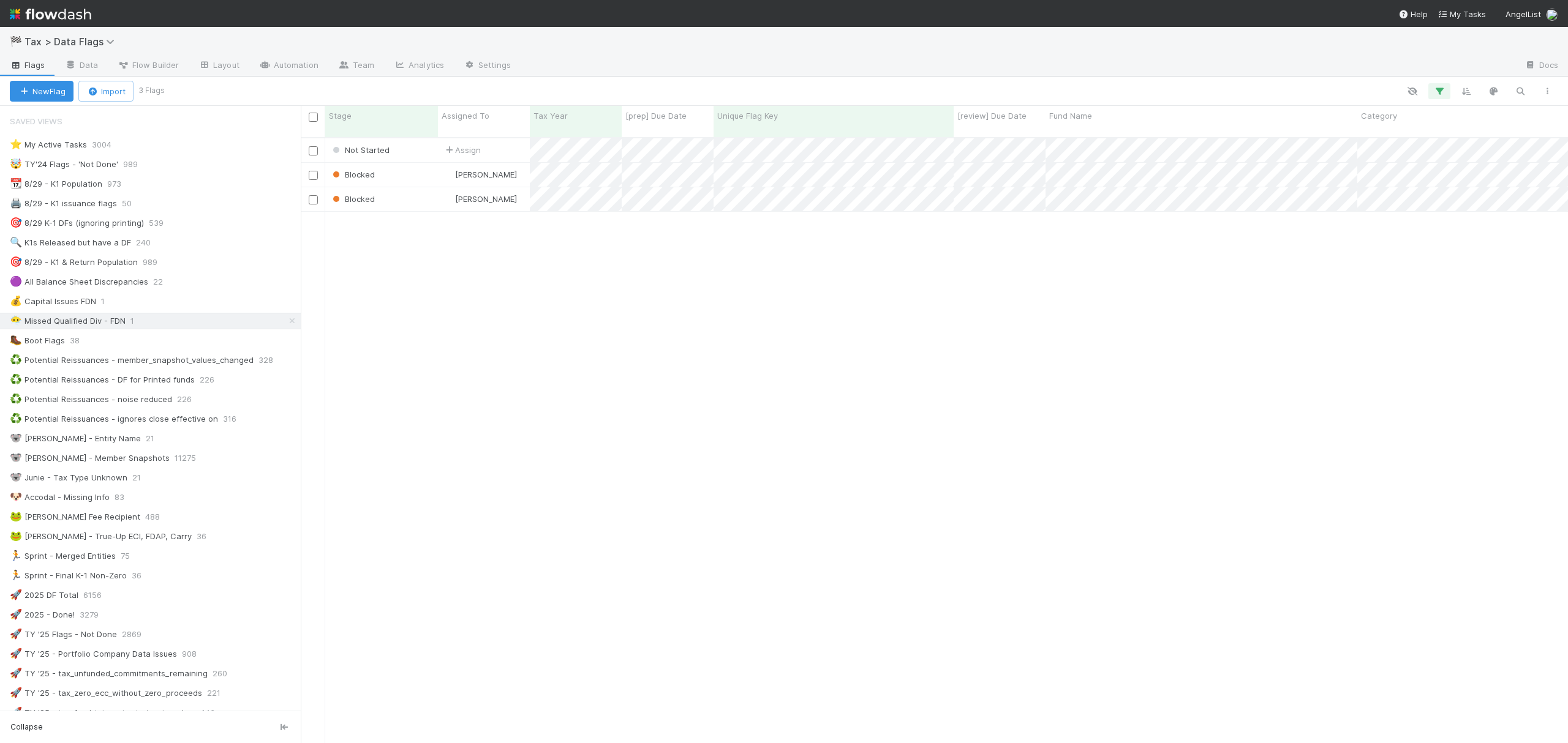
click at [842, 303] on div "Not Started Assign 1 8/14/25, 10:50:31 AM 8/14/25, 10:50:31 AM 0 0 0 0 0 Blocke…" at bounding box center [933, 445] width 1267 height 614
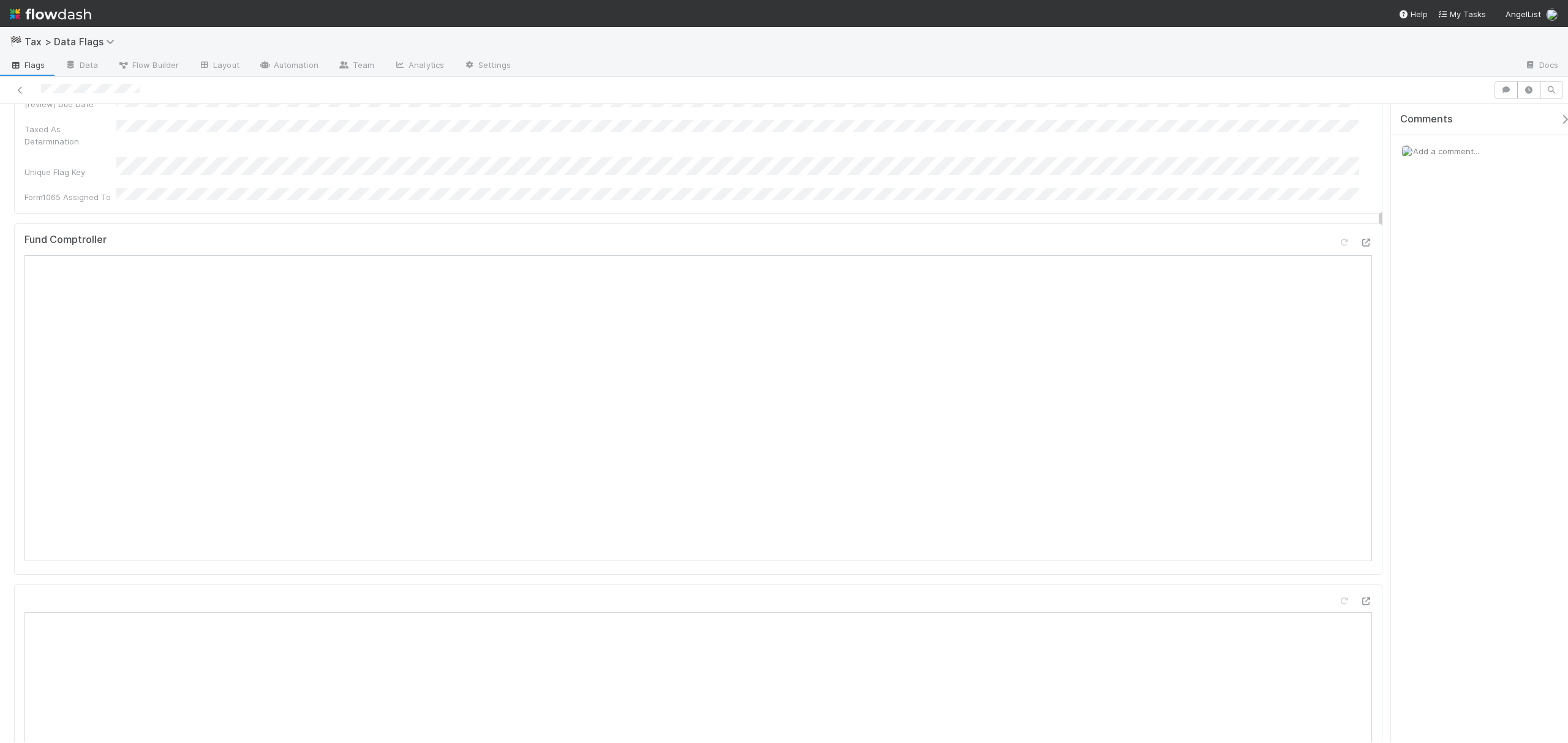
scroll to position [328, 0]
drag, startPoint x: 1379, startPoint y: 157, endPoint x: 1371, endPoint y: 211, distance: 54.6
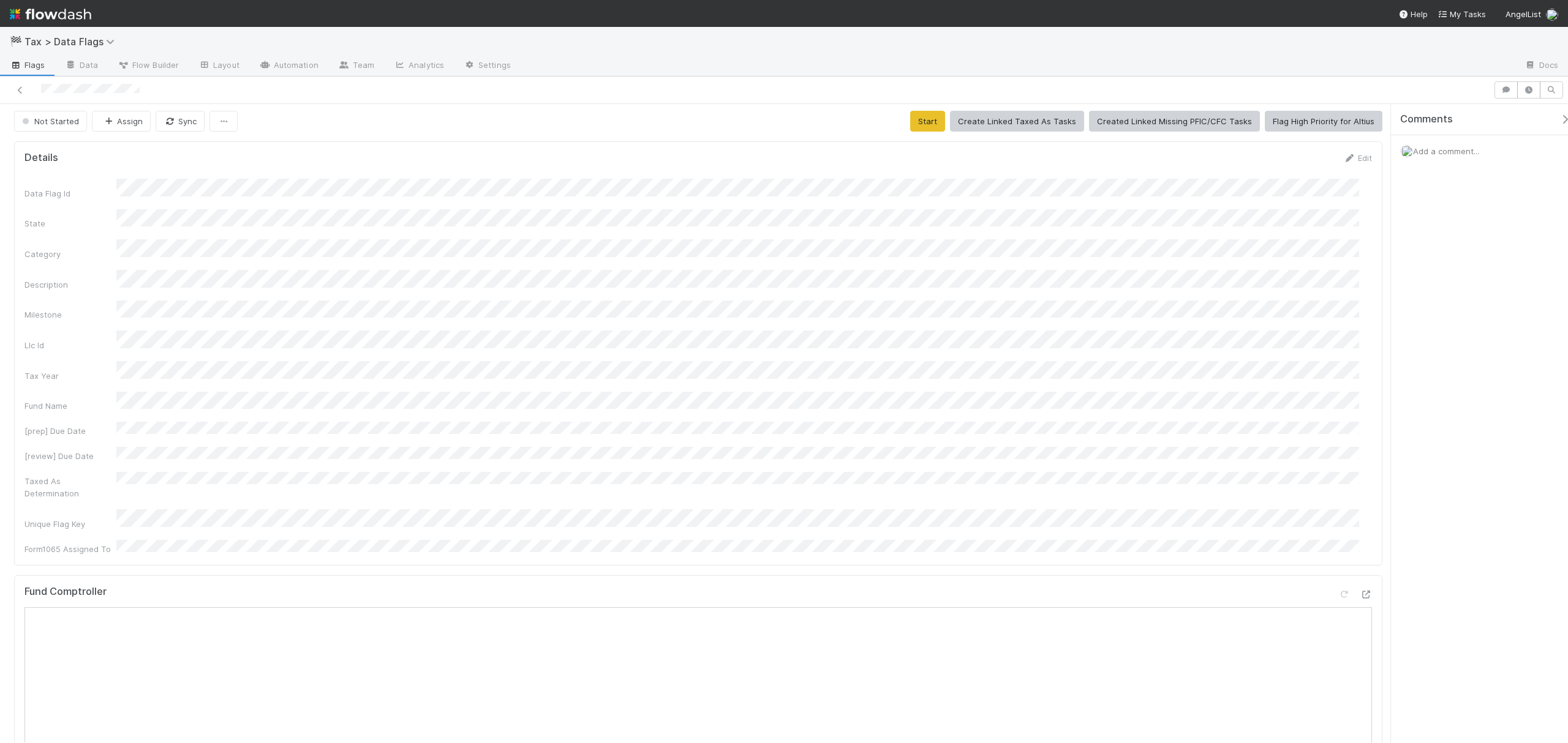
scroll to position [0, 0]
drag, startPoint x: 1382, startPoint y: 228, endPoint x: 1380, endPoint y: 155, distance: 73.0
click at [939, 130] on button "Start" at bounding box center [928, 125] width 35 height 21
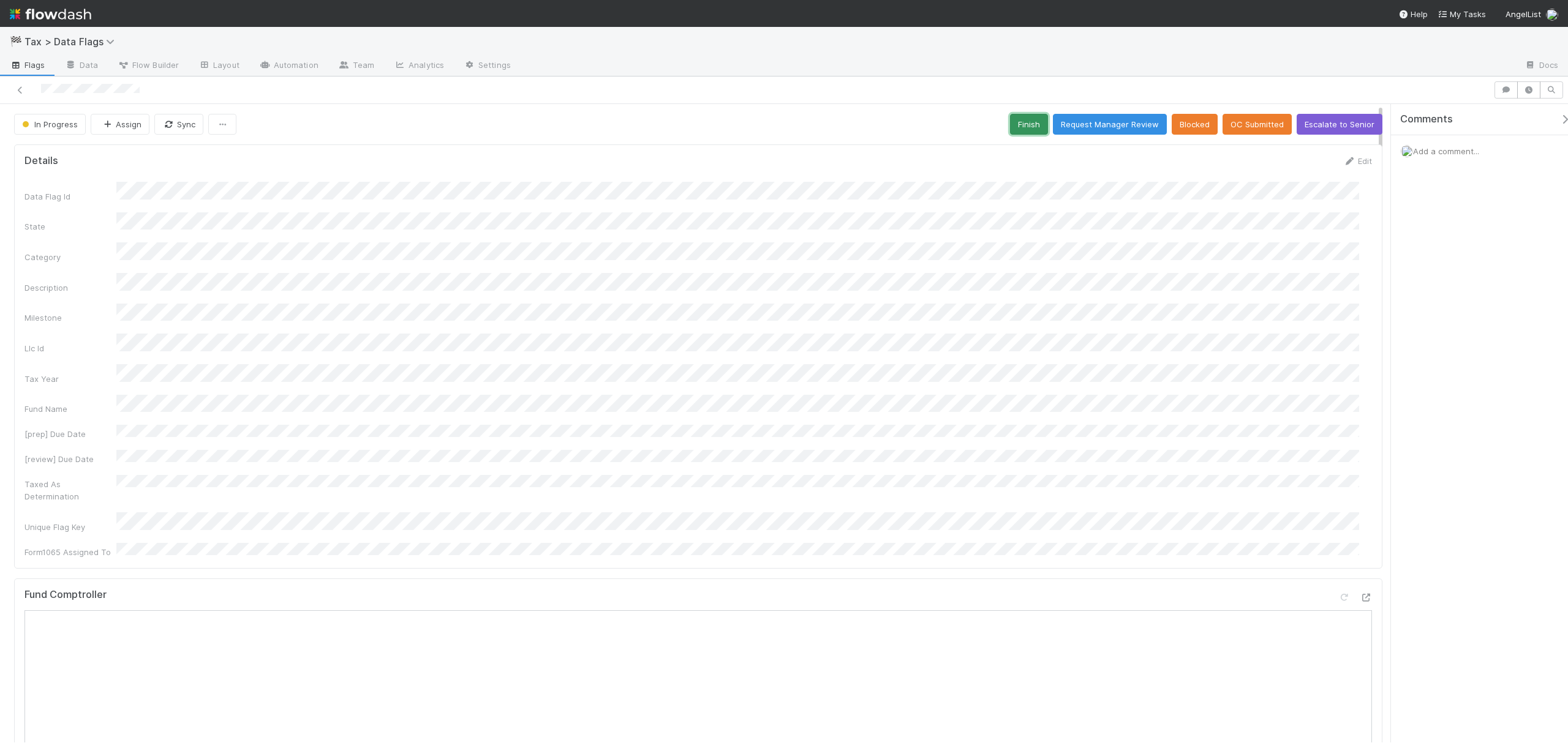
click at [1013, 129] on button "Finish" at bounding box center [1029, 125] width 38 height 21
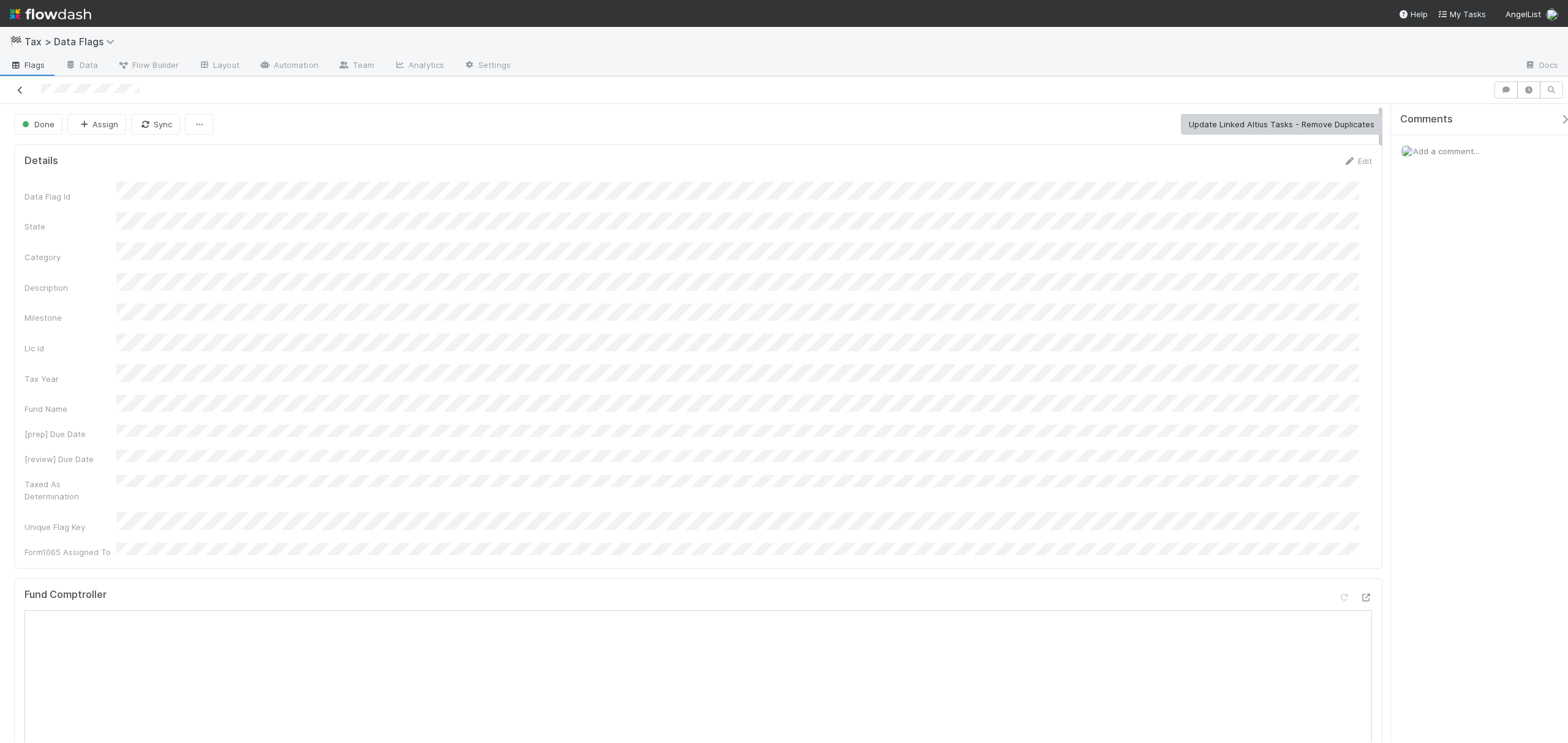
click at [20, 89] on icon at bounding box center [20, 90] width 12 height 8
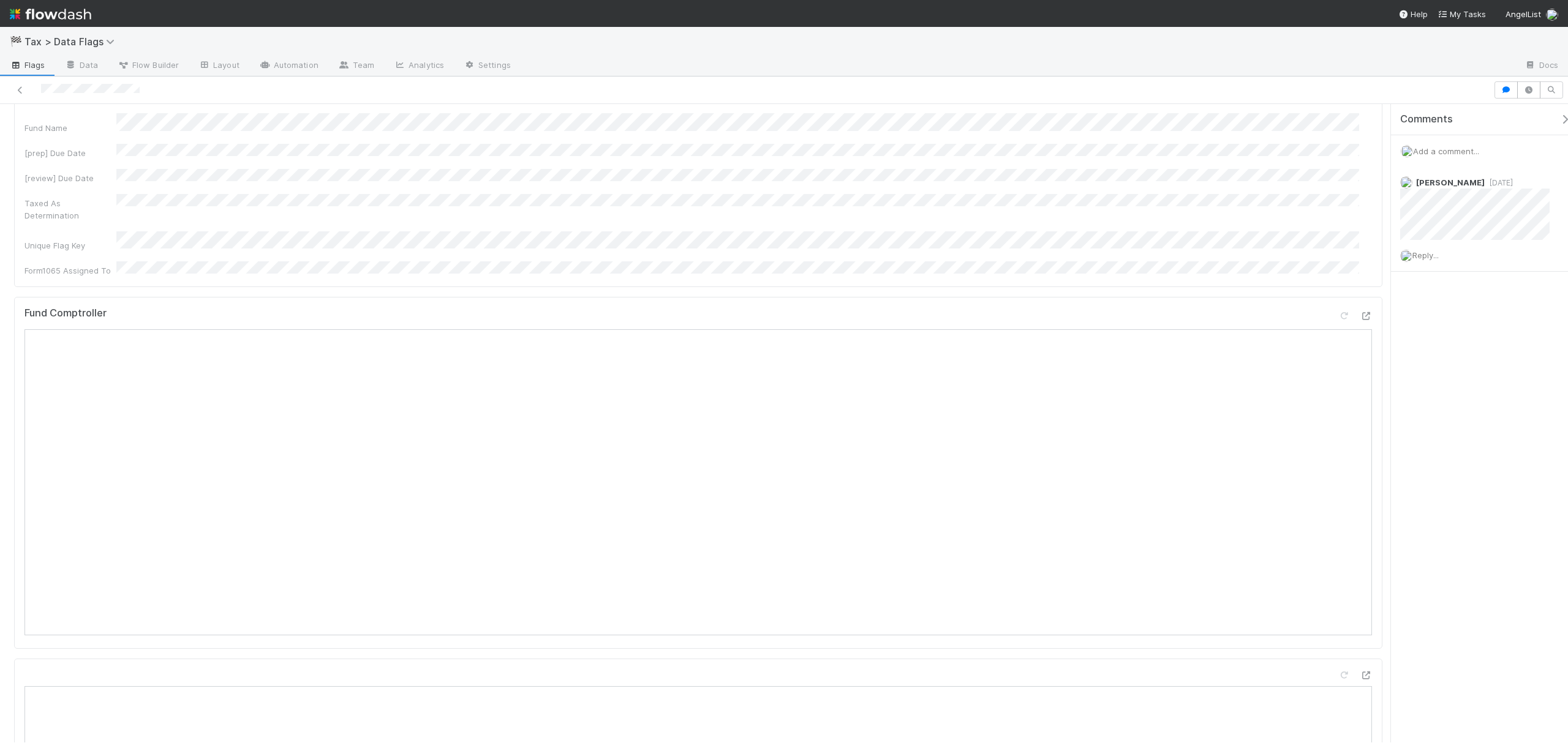
drag, startPoint x: 1379, startPoint y: 214, endPoint x: 1380, endPoint y: 260, distance: 46.0
drag, startPoint x: 1377, startPoint y: 201, endPoint x: 1375, endPoint y: 137, distance: 64.0
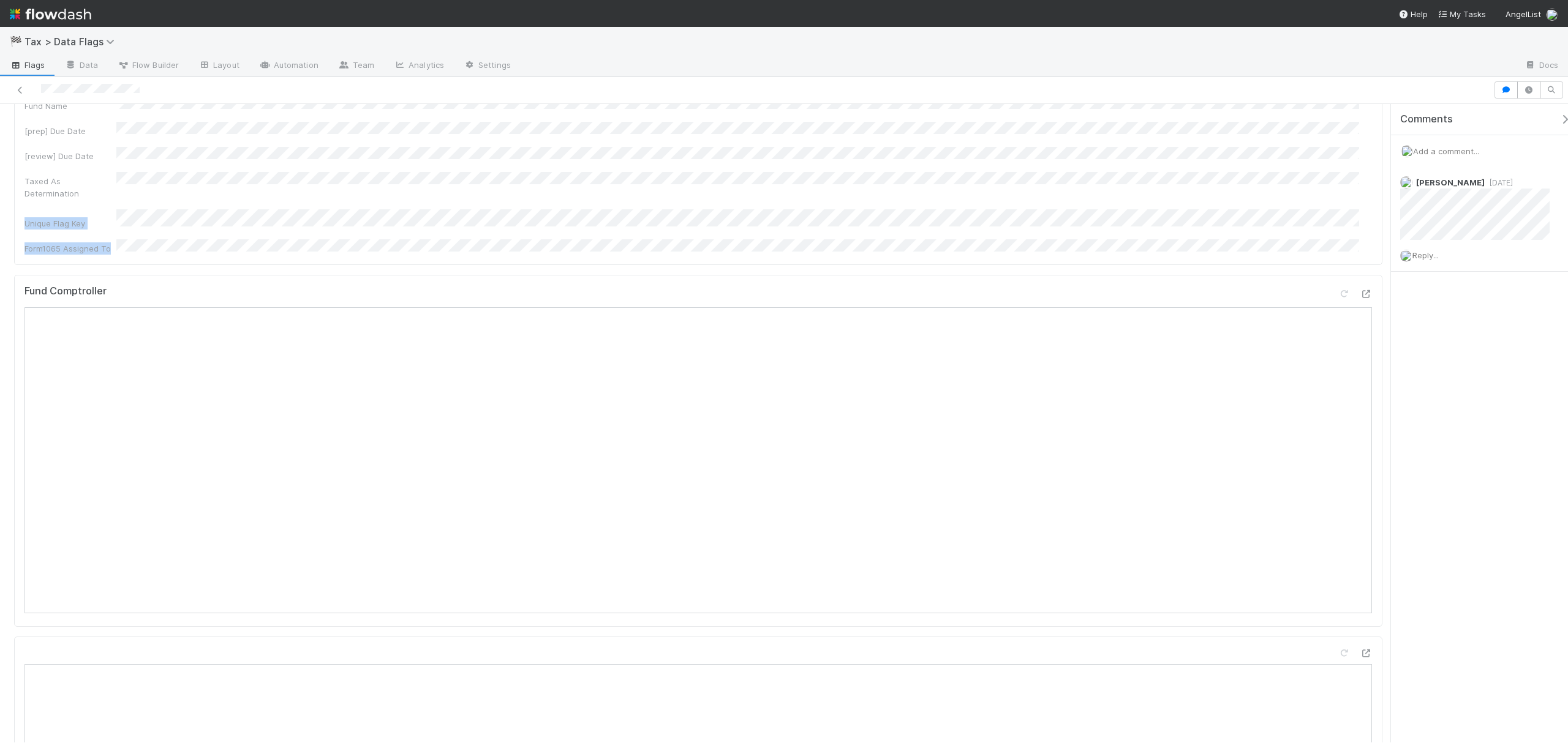
drag, startPoint x: 1380, startPoint y: 180, endPoint x: 1368, endPoint y: 103, distance: 77.9
click at [46, 121] on span "Blocked" at bounding box center [42, 124] width 45 height 10
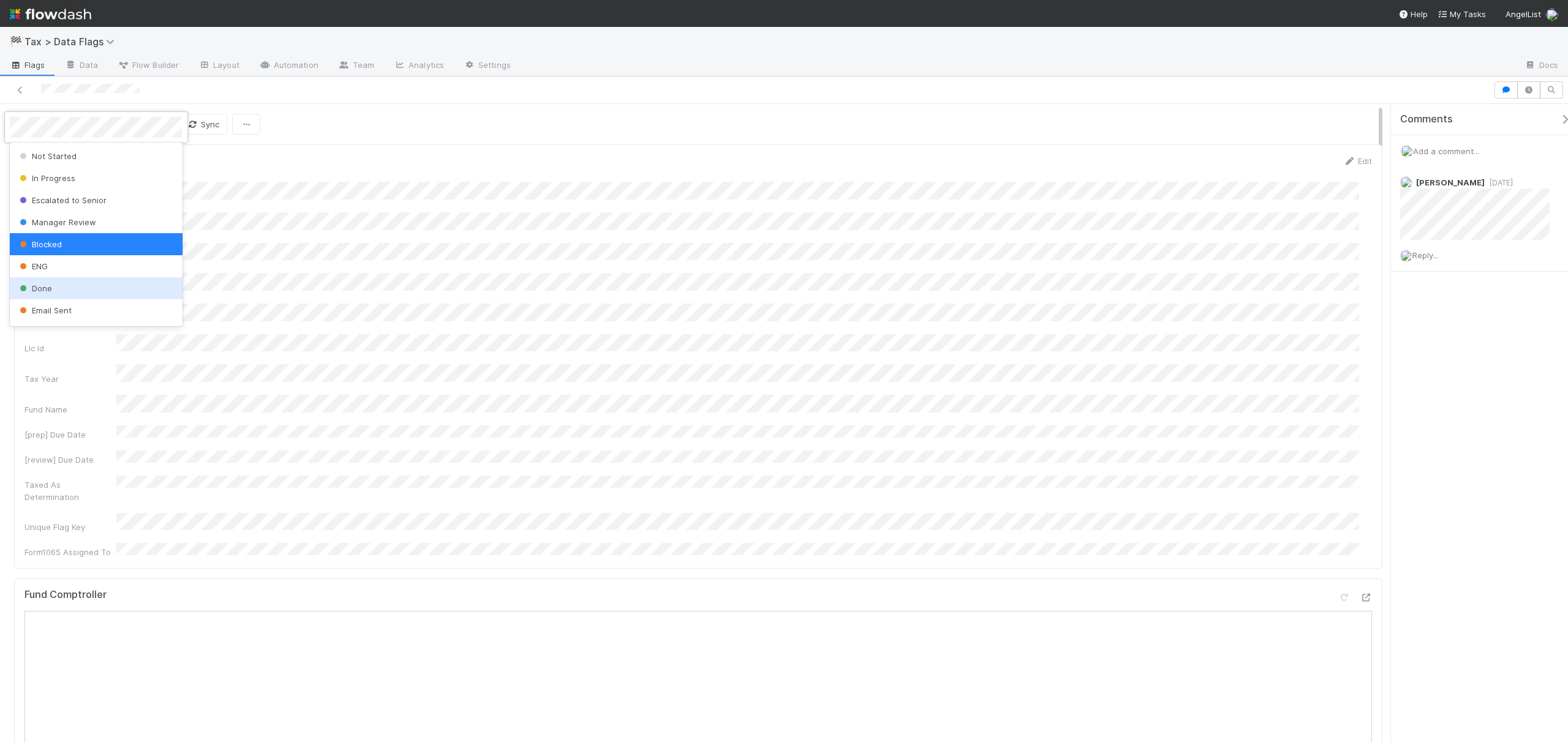
click at [52, 287] on div "Done" at bounding box center [95, 288] width 172 height 22
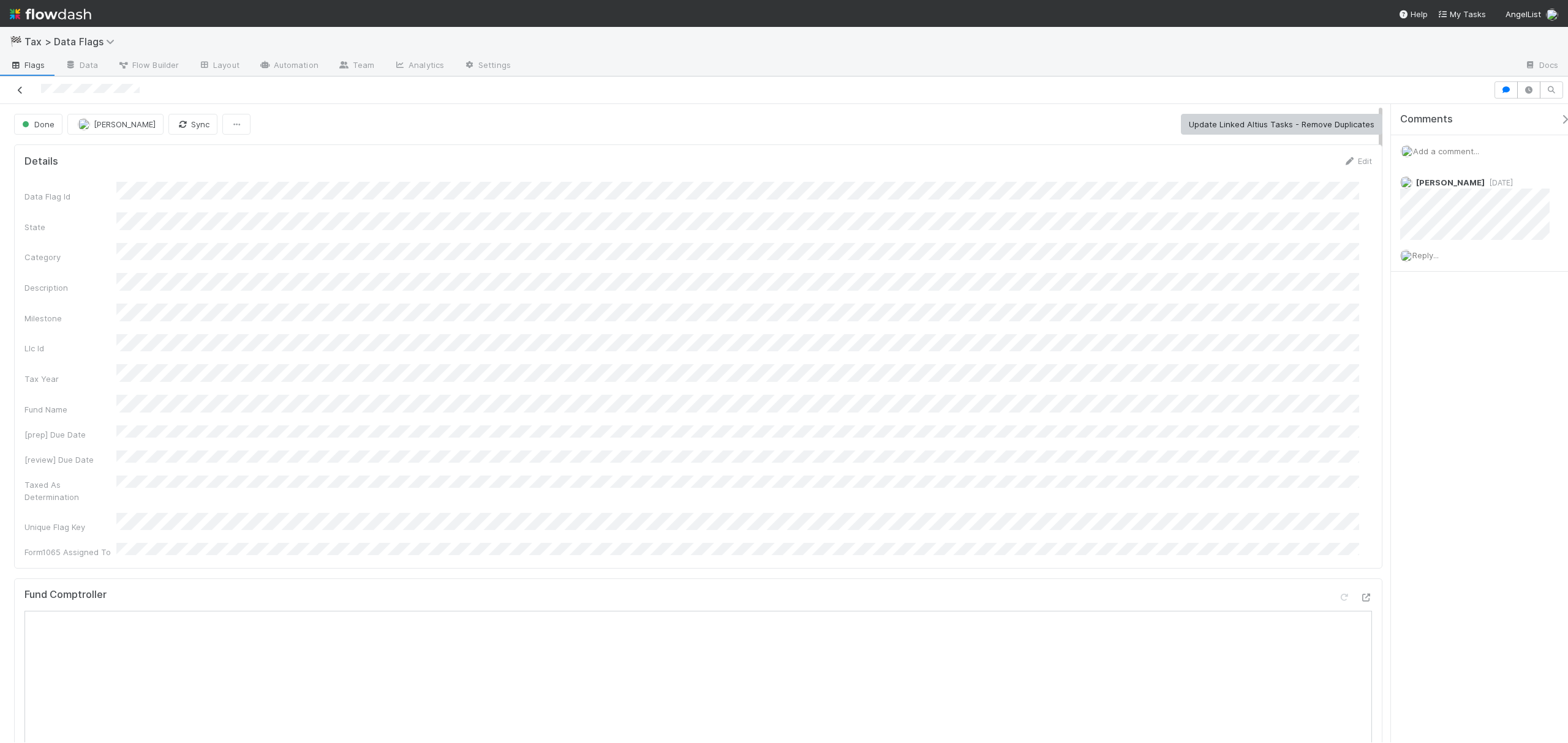
click at [17, 87] on icon at bounding box center [20, 90] width 12 height 8
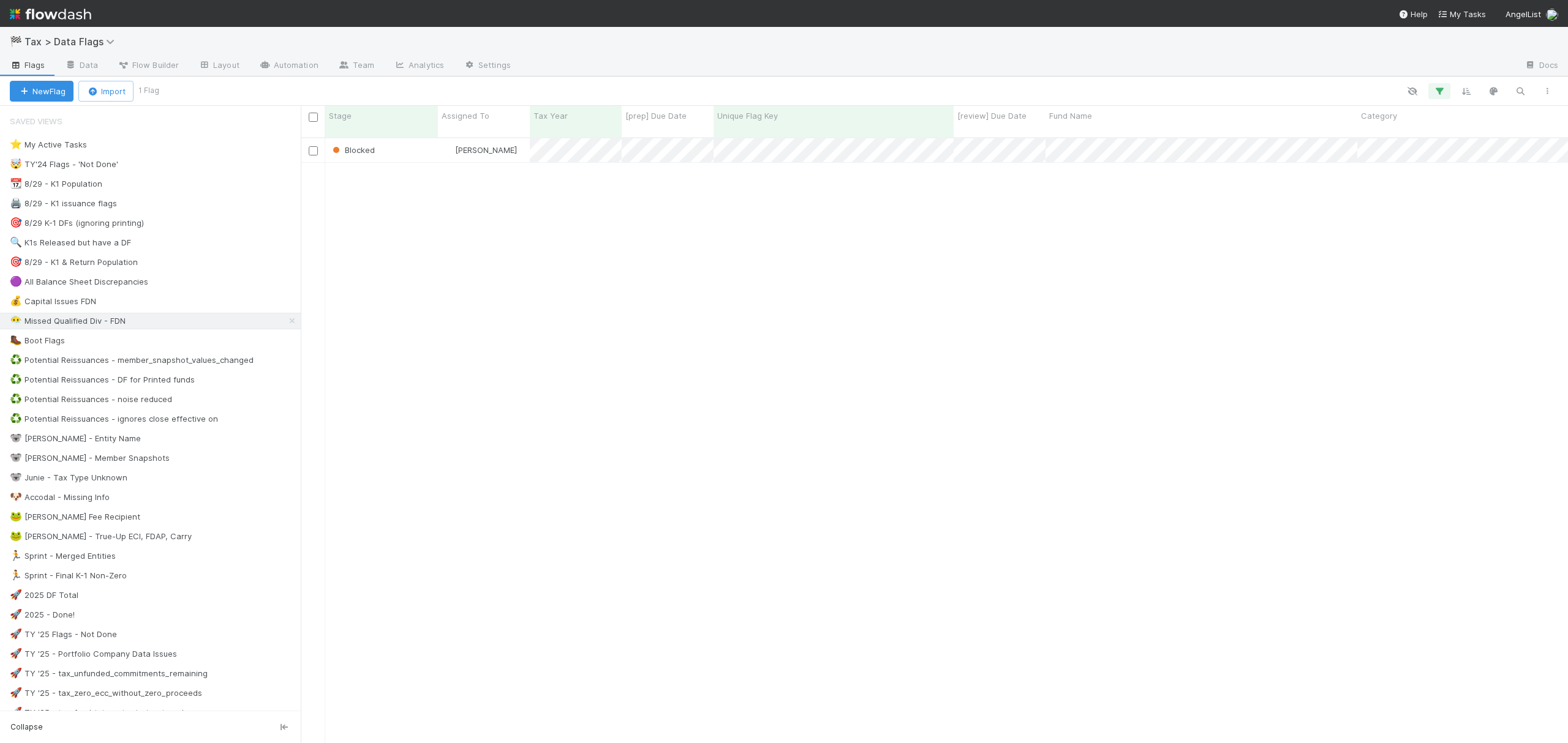
scroll to position [603, 1255]
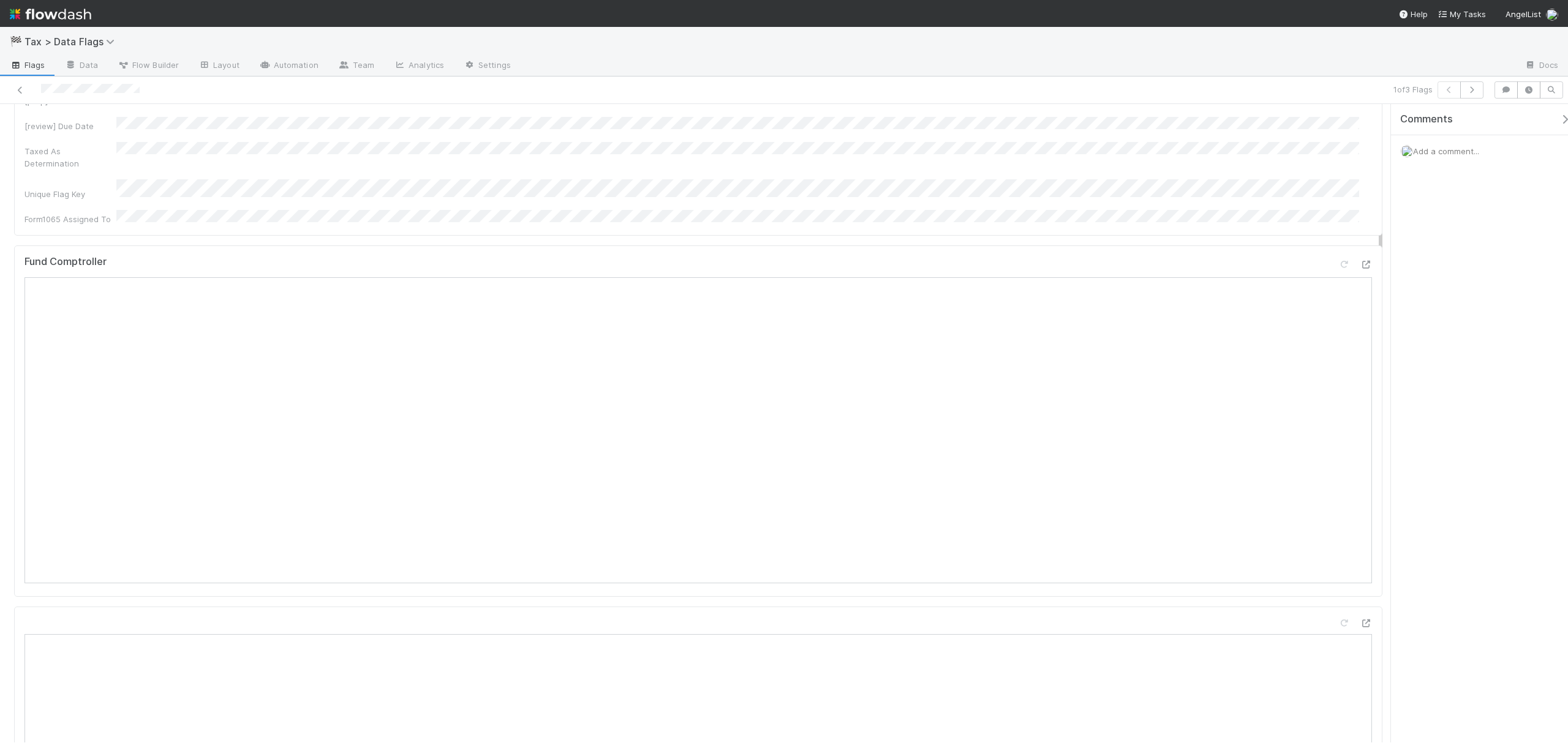
scroll to position [377, 0]
drag, startPoint x: 1379, startPoint y: 158, endPoint x: 1379, endPoint y: 221, distance: 63.0
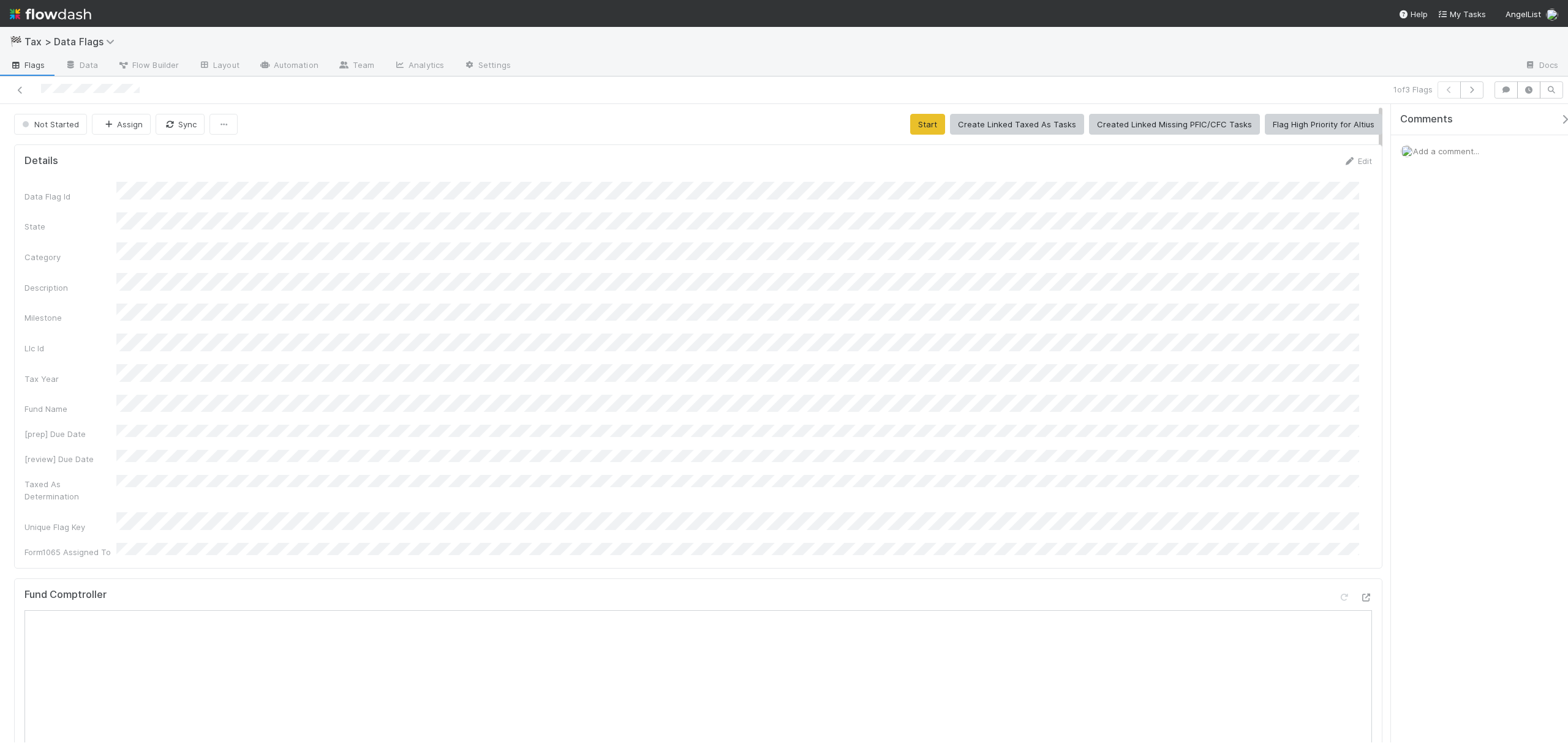
drag, startPoint x: 1379, startPoint y: 237, endPoint x: 1379, endPoint y: 149, distance: 88.0
click at [921, 121] on button "Start" at bounding box center [928, 125] width 35 height 21
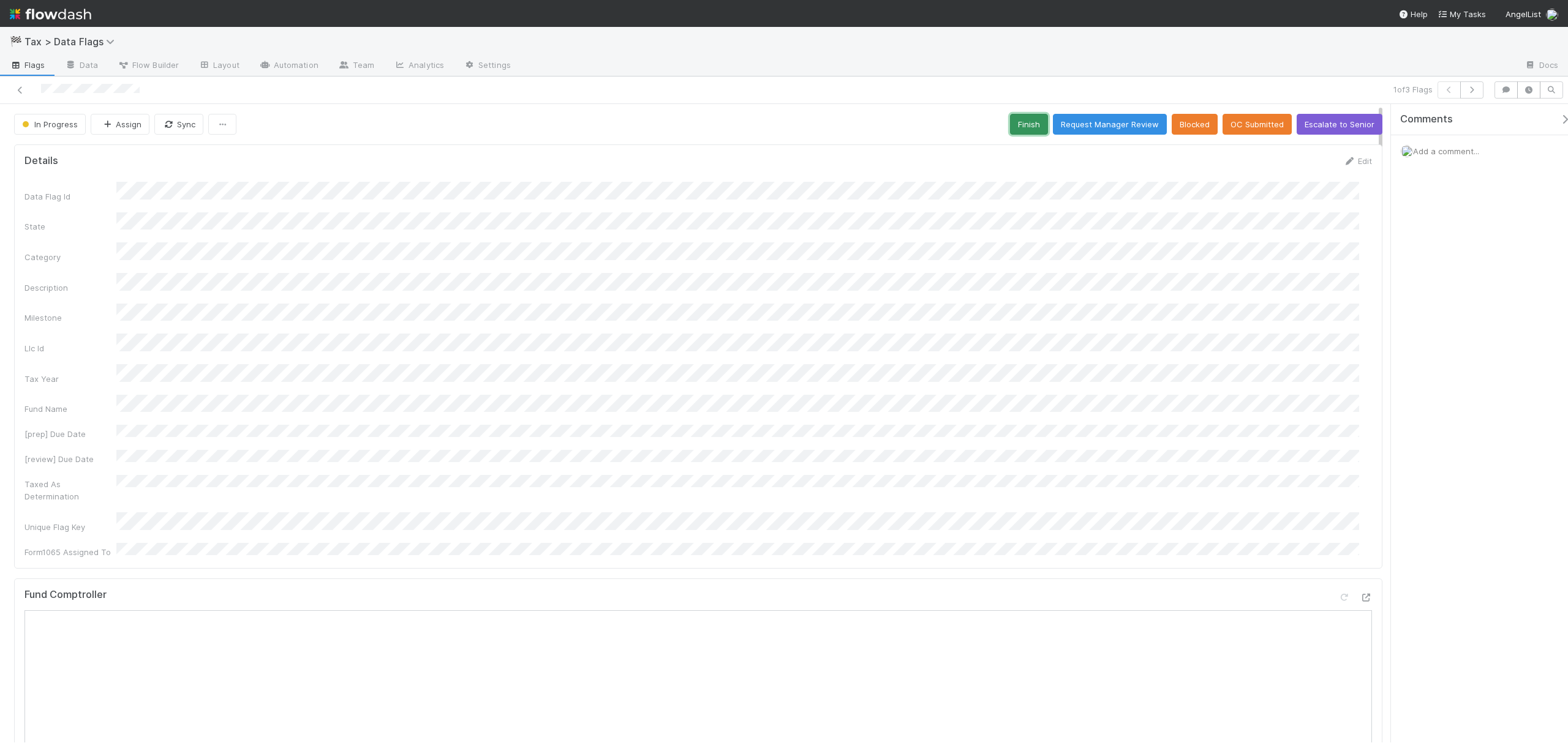
click at [1025, 133] on button "Finish" at bounding box center [1029, 125] width 38 height 21
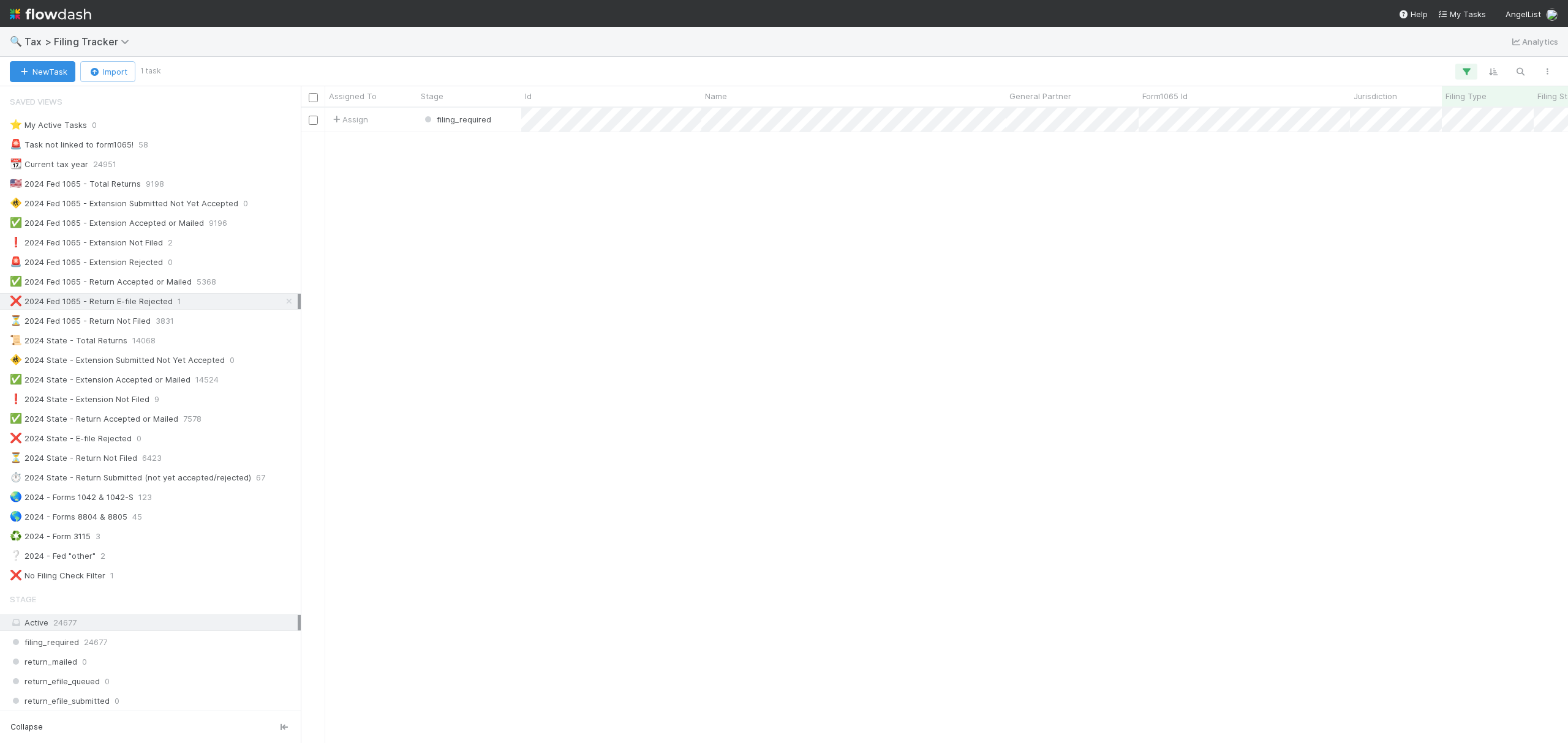
scroll to position [622, 1255]
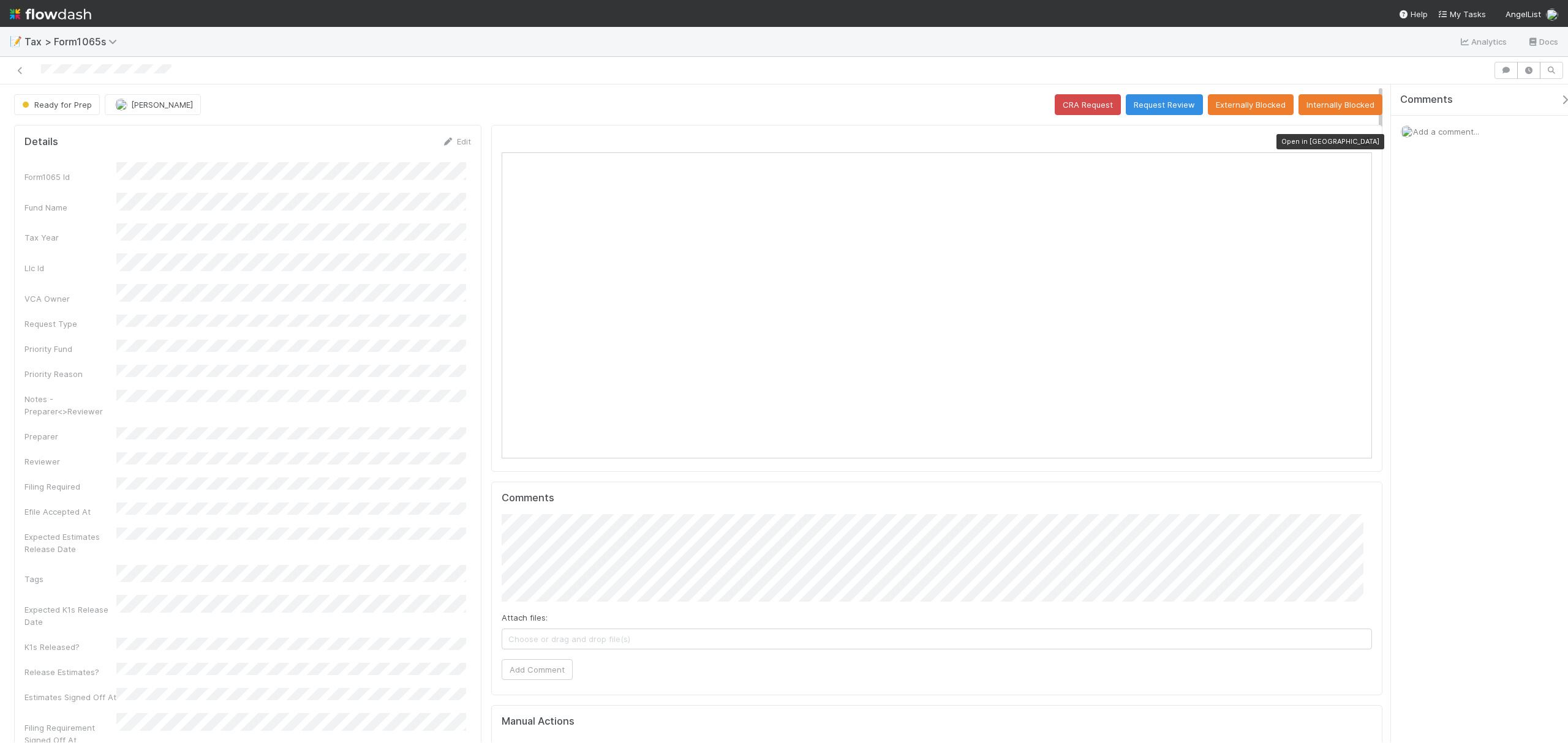
click at [1359, 137] on div at bounding box center [1365, 141] width 12 height 12
click at [1169, 99] on button "Request Review" at bounding box center [1164, 105] width 78 height 21
click at [1175, 143] on icon at bounding box center [1365, 141] width 12 height 8
click at [1175, 145] on icon at bounding box center [1365, 141] width 12 height 8
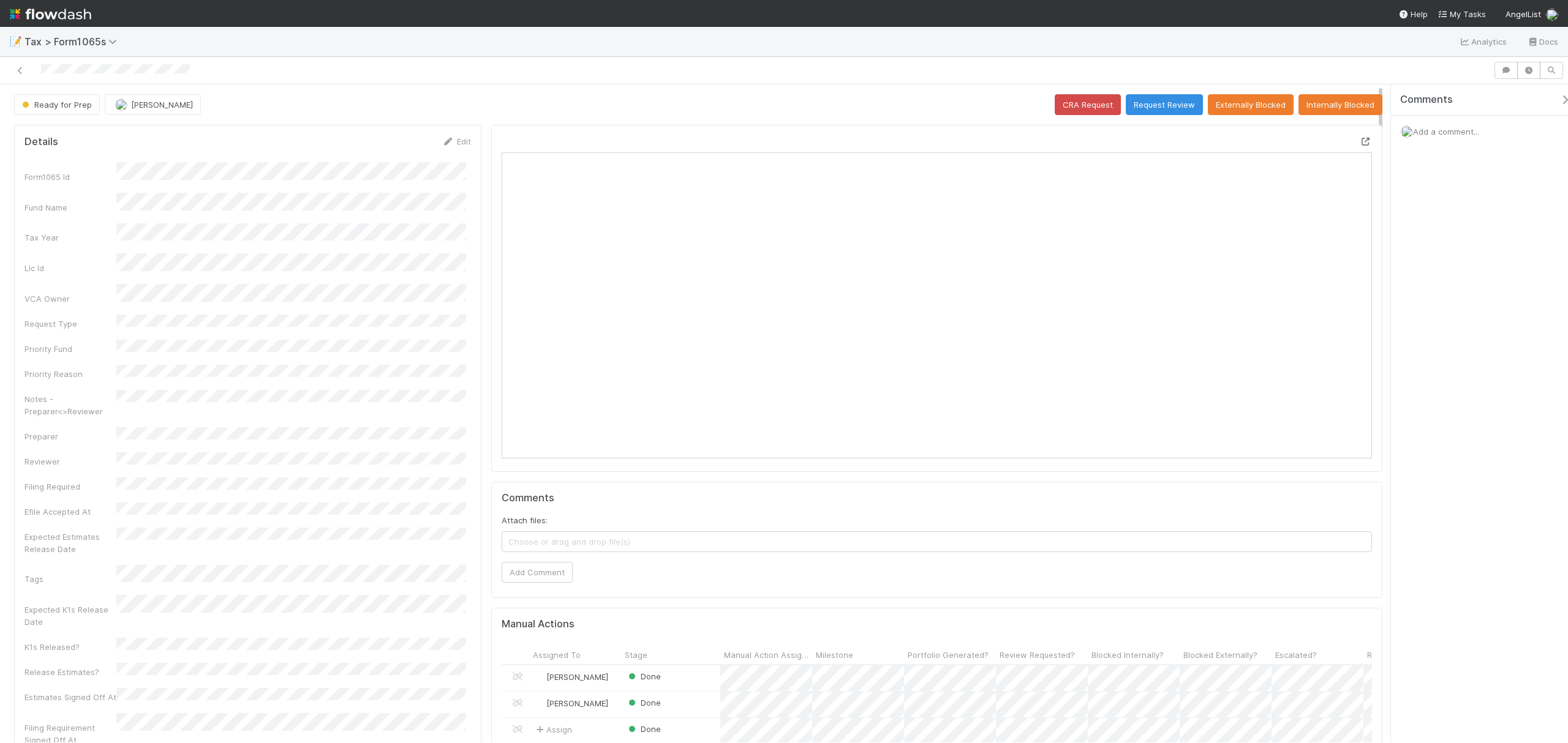
click at [1359, 145] on icon at bounding box center [1365, 141] width 12 height 8
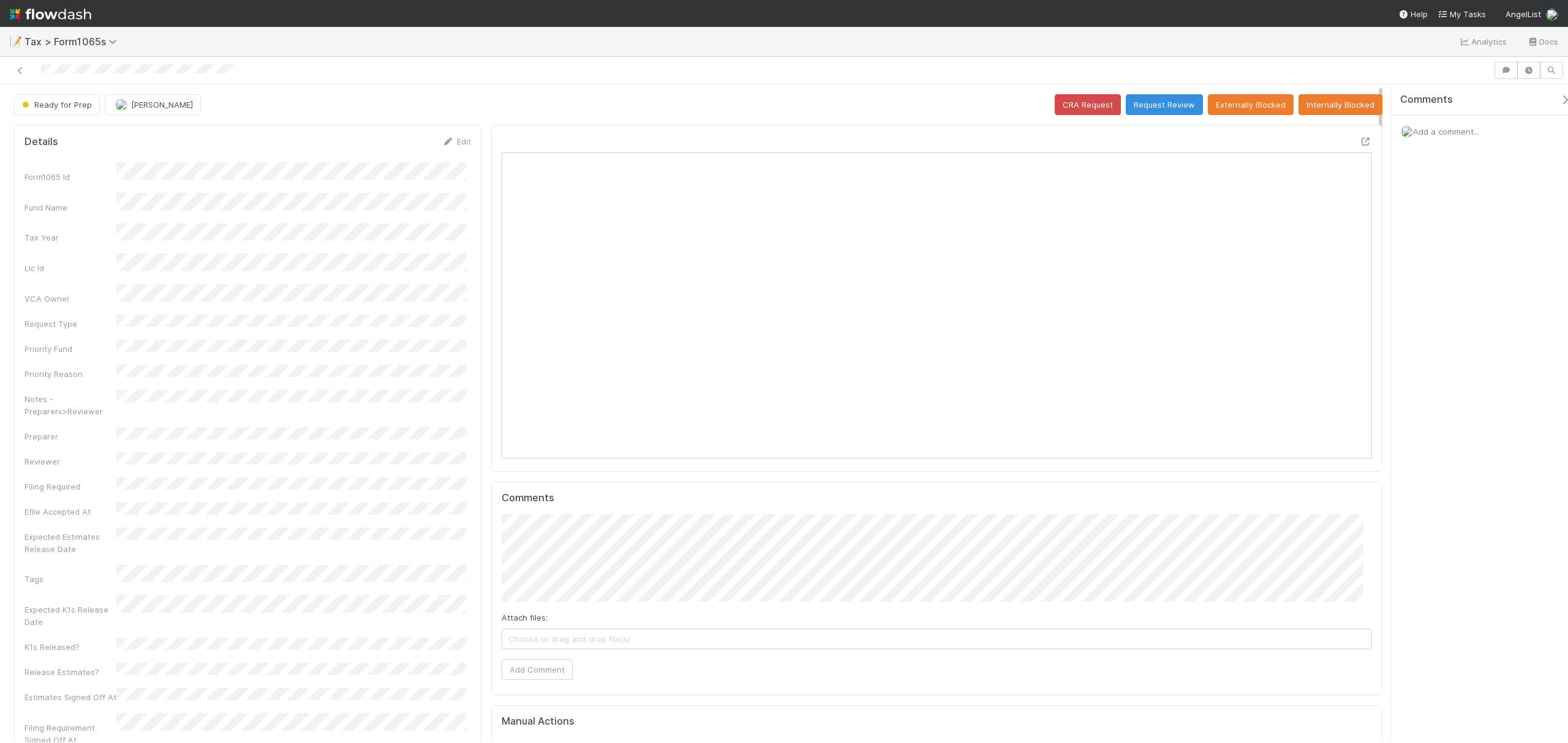
scroll to position [236, 849]
click at [1175, 137] on div at bounding box center [1365, 141] width 12 height 12
click at [1359, 145] on icon at bounding box center [1365, 141] width 12 height 8
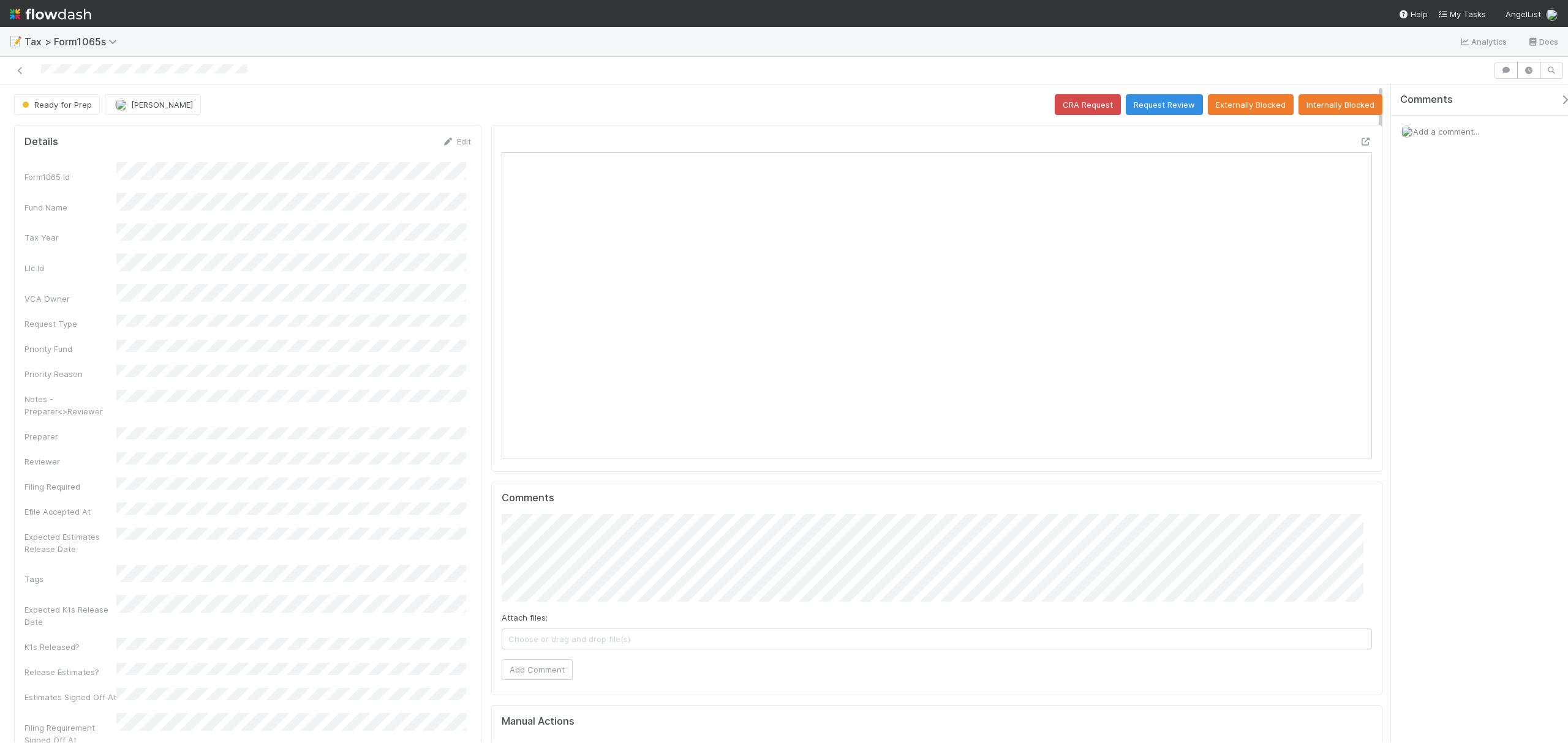
click at [456, 148] on div "Edit" at bounding box center [456, 141] width 29 height 12
click at [456, 141] on link "Edit" at bounding box center [456, 141] width 29 height 10
click at [394, 153] on button "Save" at bounding box center [406, 145] width 35 height 21
click at [1148, 110] on button "Request Review" at bounding box center [1164, 105] width 78 height 21
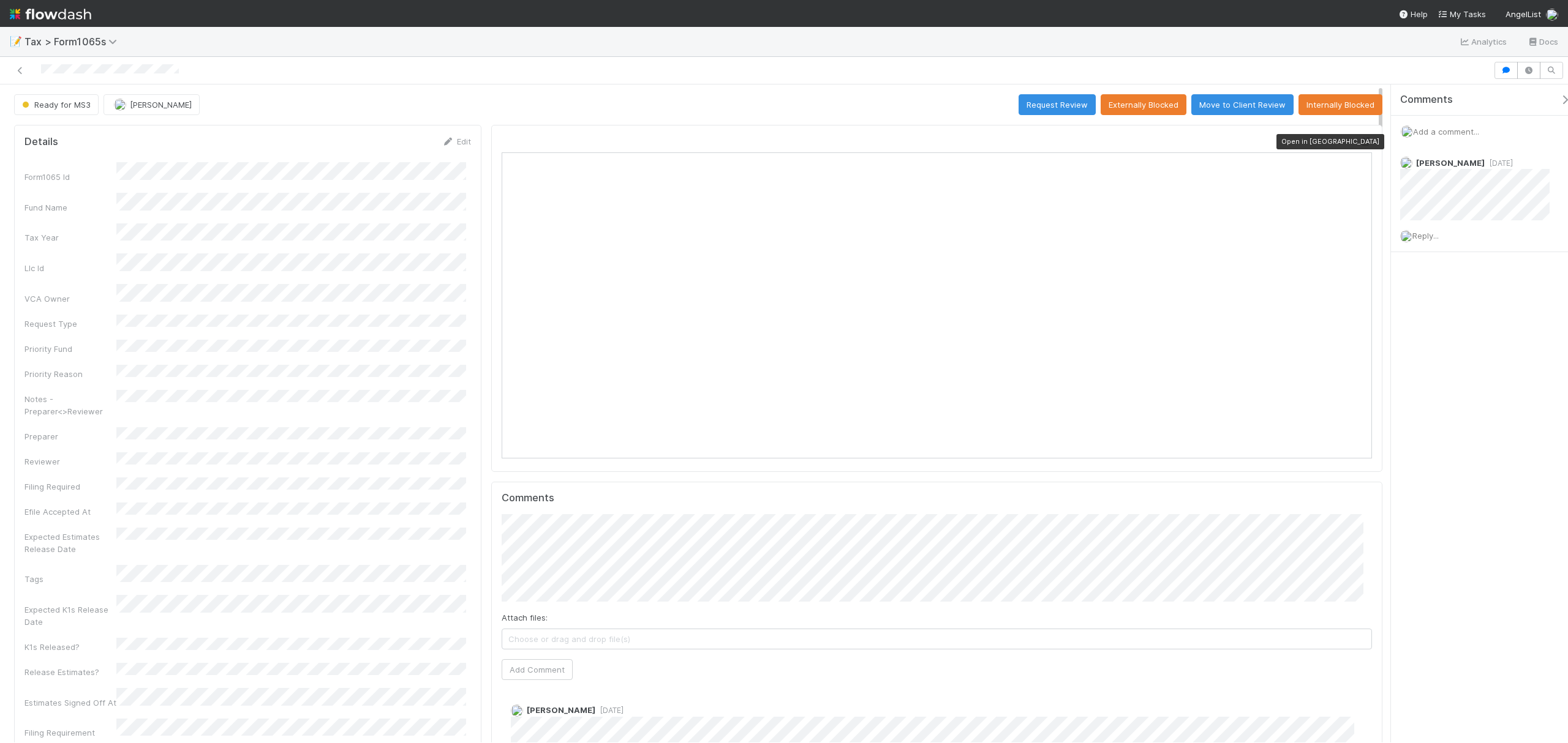
click at [1359, 138] on icon at bounding box center [1365, 141] width 12 height 8
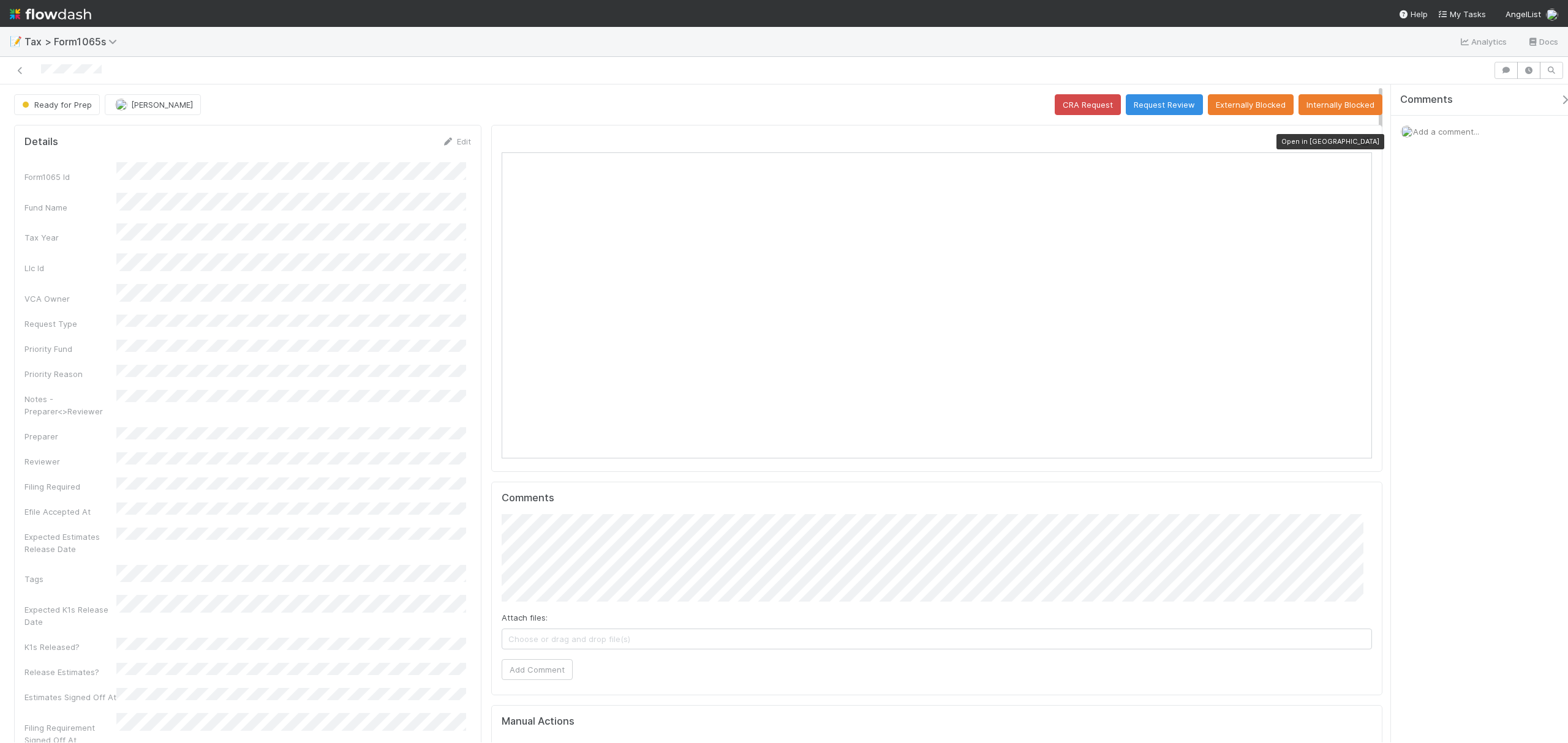
click at [1359, 143] on icon at bounding box center [1365, 141] width 12 height 8
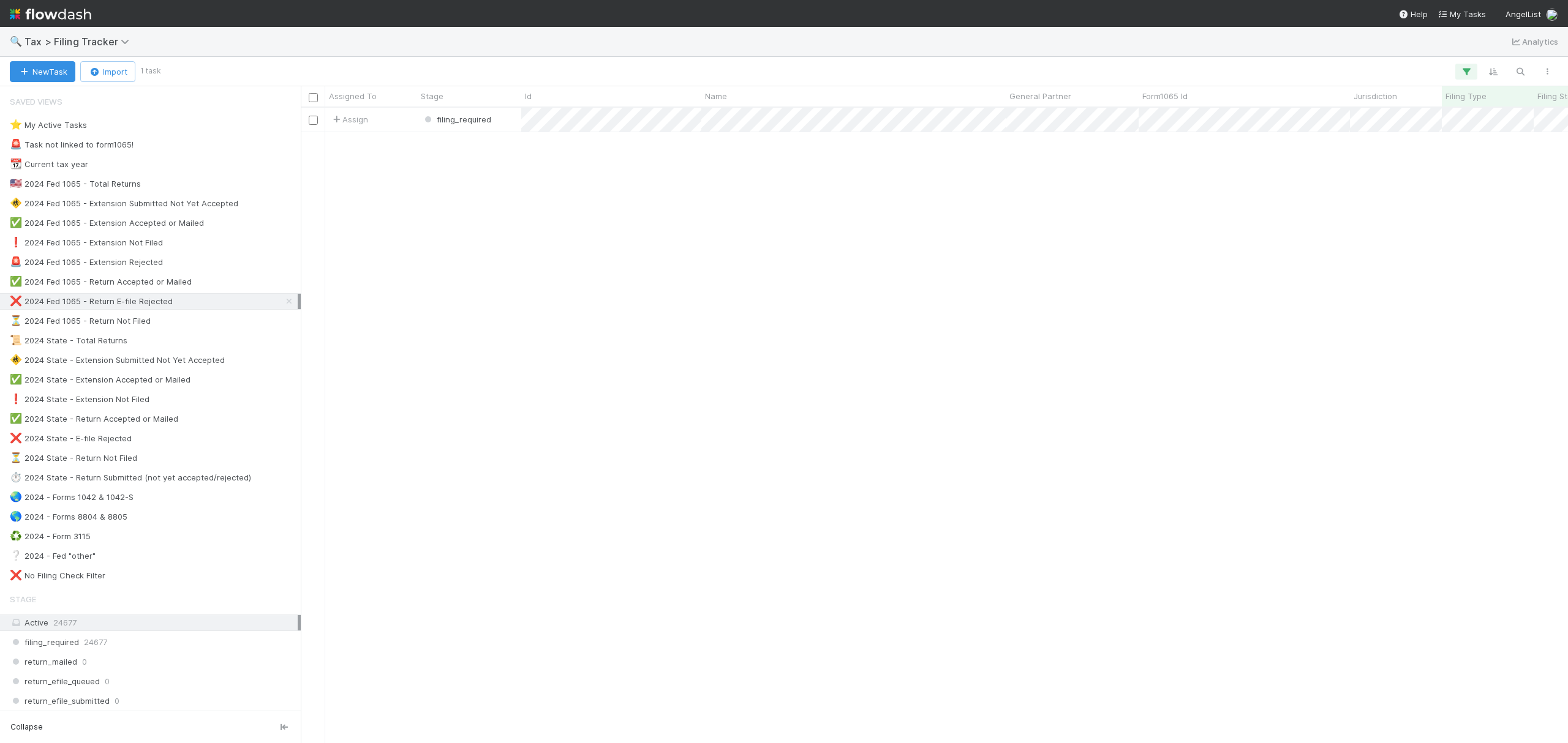
scroll to position [622, 1255]
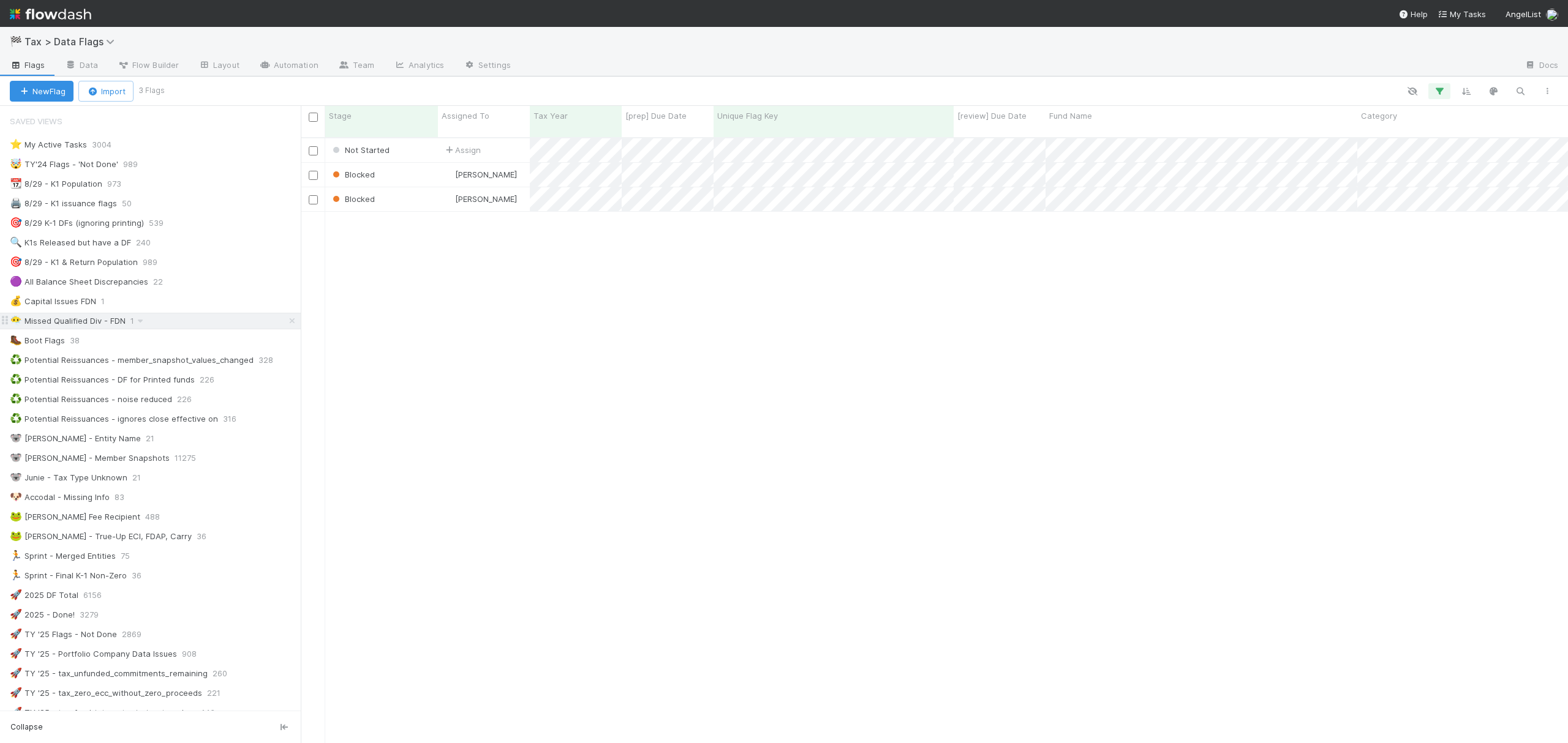
scroll to position [603, 1255]
drag, startPoint x: 40, startPoint y: 327, endPoint x: 418, endPoint y: 352, distance: 378.8
click at [483, 363] on div "Blocked [PERSON_NAME] 1 [DATE] 2:33:03 AM [DATE] 11:38:27 AM 0 0 0 0 0" at bounding box center [933, 445] width 1267 height 614
click at [113, 324] on div "😶‍🌫️ Missed Qualified Div - FDN" at bounding box center [67, 320] width 116 height 15
click at [149, 325] on icon at bounding box center [145, 321] width 12 height 8
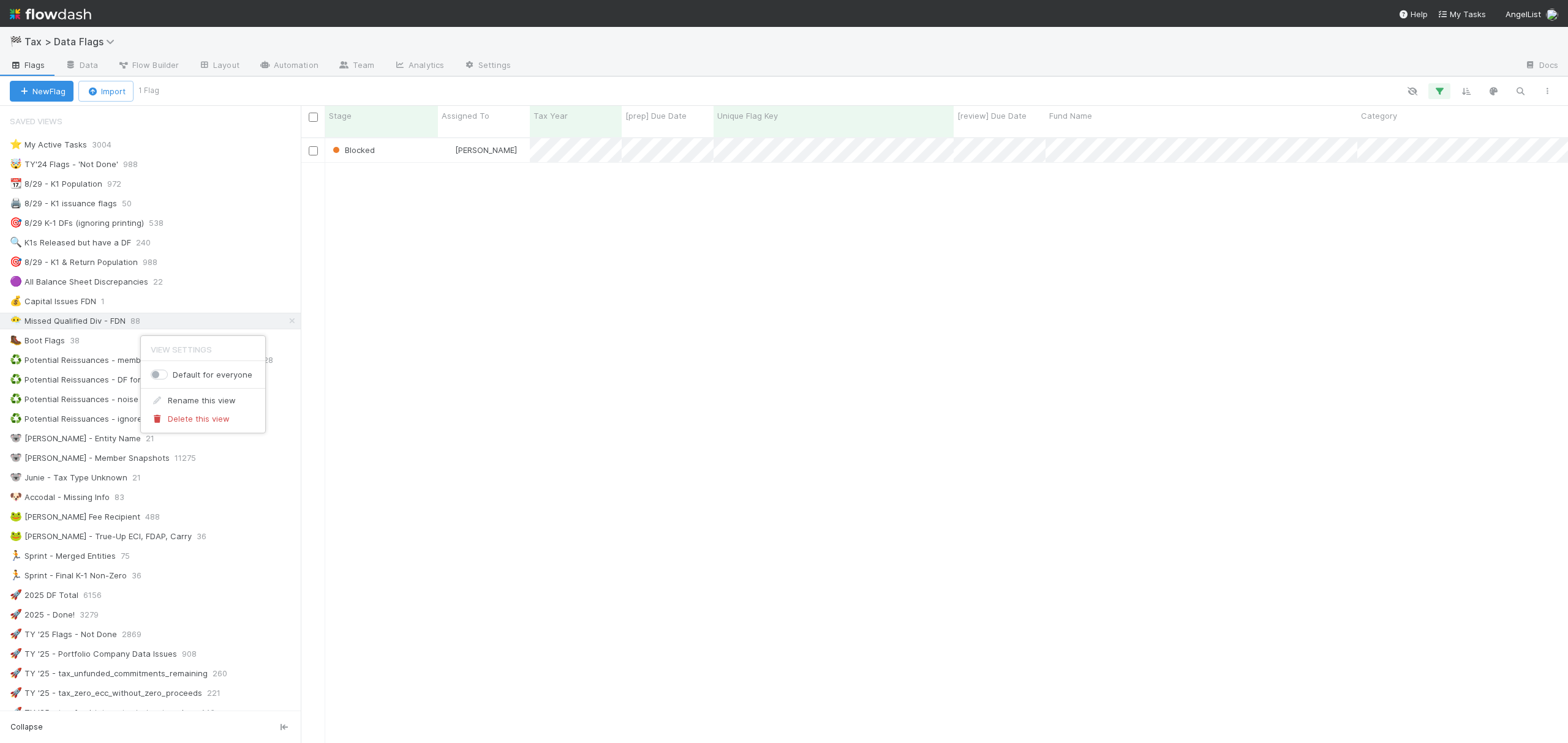
click at [185, 327] on div "View Settings Default for everyone Rename this view Delete this view" at bounding box center [784, 372] width 1568 height 743
click at [179, 324] on div "😶‍🌫️ Missed Qualified Div - FDN 88" at bounding box center [155, 320] width 291 height 15
click at [145, 325] on icon at bounding box center [145, 321] width 12 height 8
click at [182, 403] on div "Rename this view" at bounding box center [203, 400] width 125 height 18
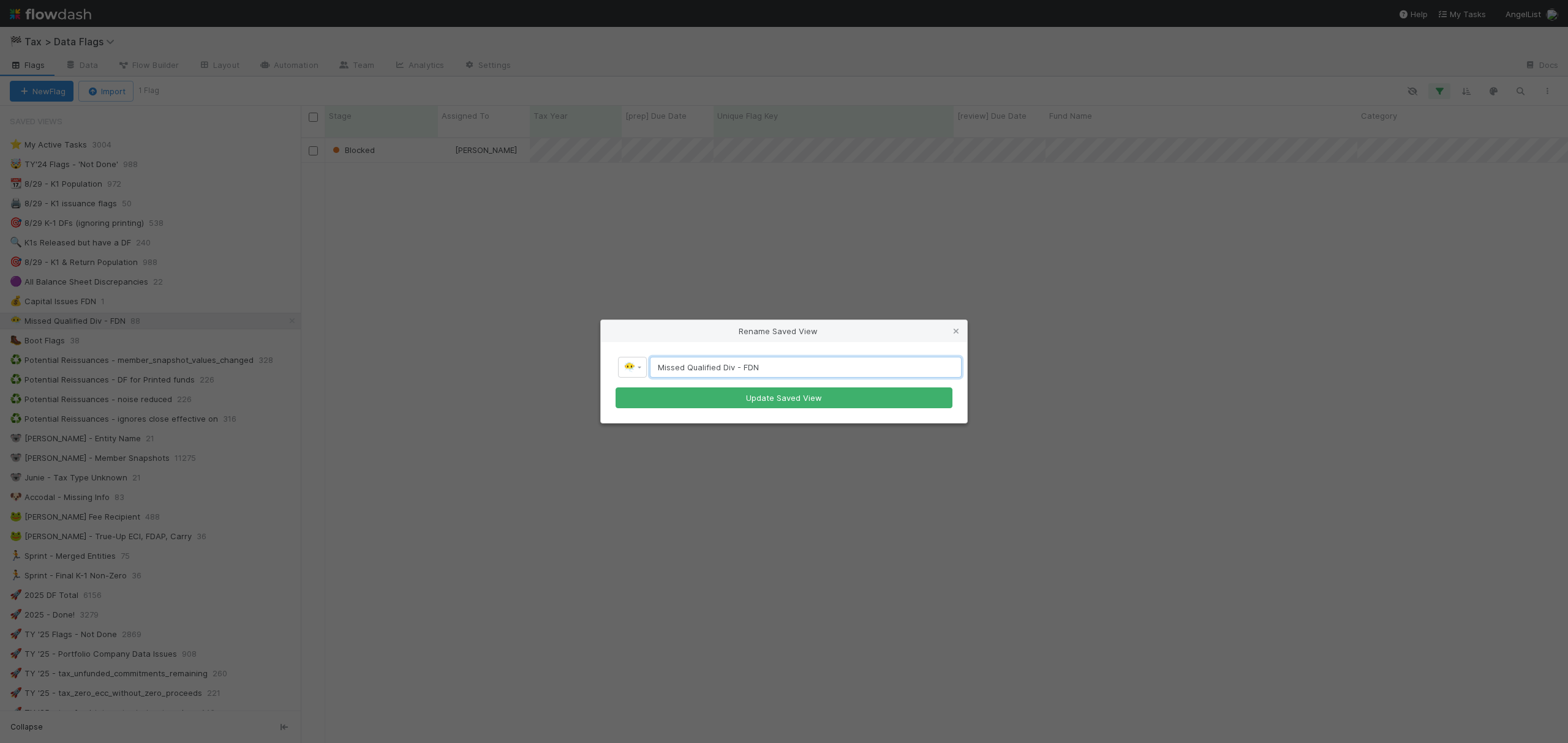
drag, startPoint x: 733, startPoint y: 368, endPoint x: 649, endPoint y: 364, distance: 84.1
click at [649, 364] on div "Missed Qualified Div - FDN" at bounding box center [804, 368] width 314 height 21
type input "DFs - FDN"
click at [720, 394] on button "Update Saved View" at bounding box center [783, 398] width 336 height 21
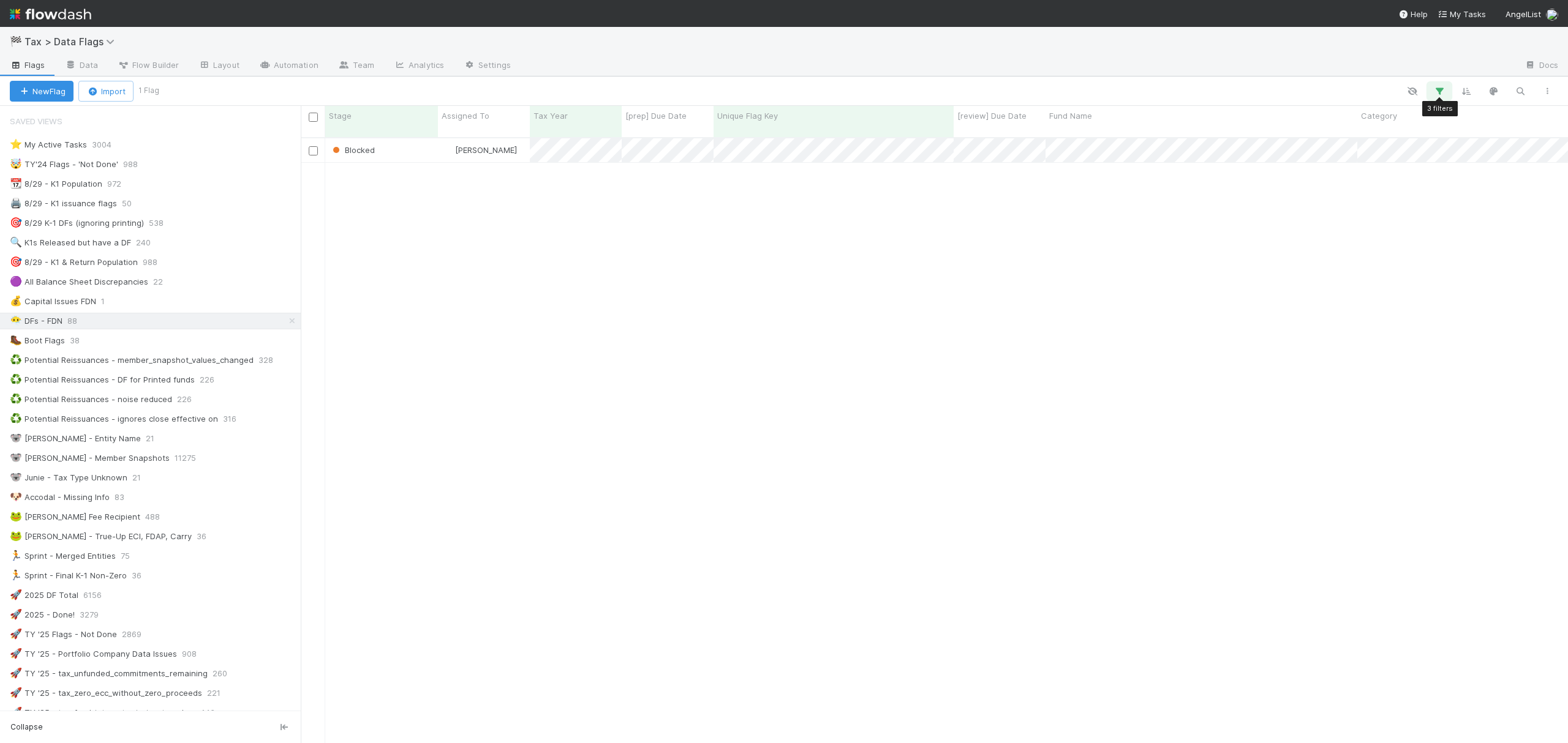
click at [1433, 85] on icon "button" at bounding box center [1439, 91] width 12 height 11
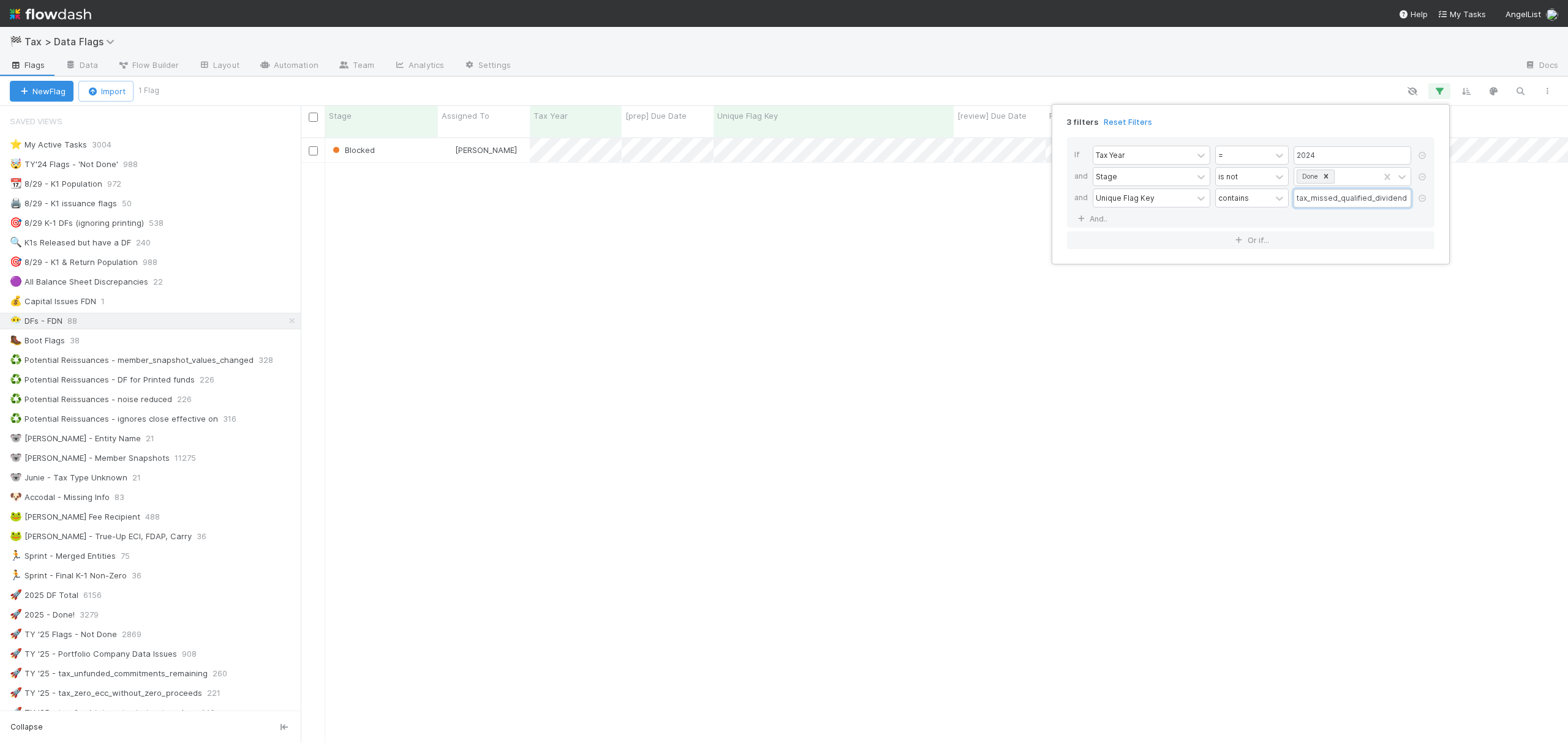
click at [1353, 201] on input "tax_missed_qualified_dividend" at bounding box center [1351, 198] width 117 height 18
click at [1088, 218] on link "And.." at bounding box center [1093, 219] width 38 height 18
click at [1078, 219] on div "and" at bounding box center [1083, 221] width 18 height 22
click at [1419, 223] on icon at bounding box center [1422, 219] width 12 height 7
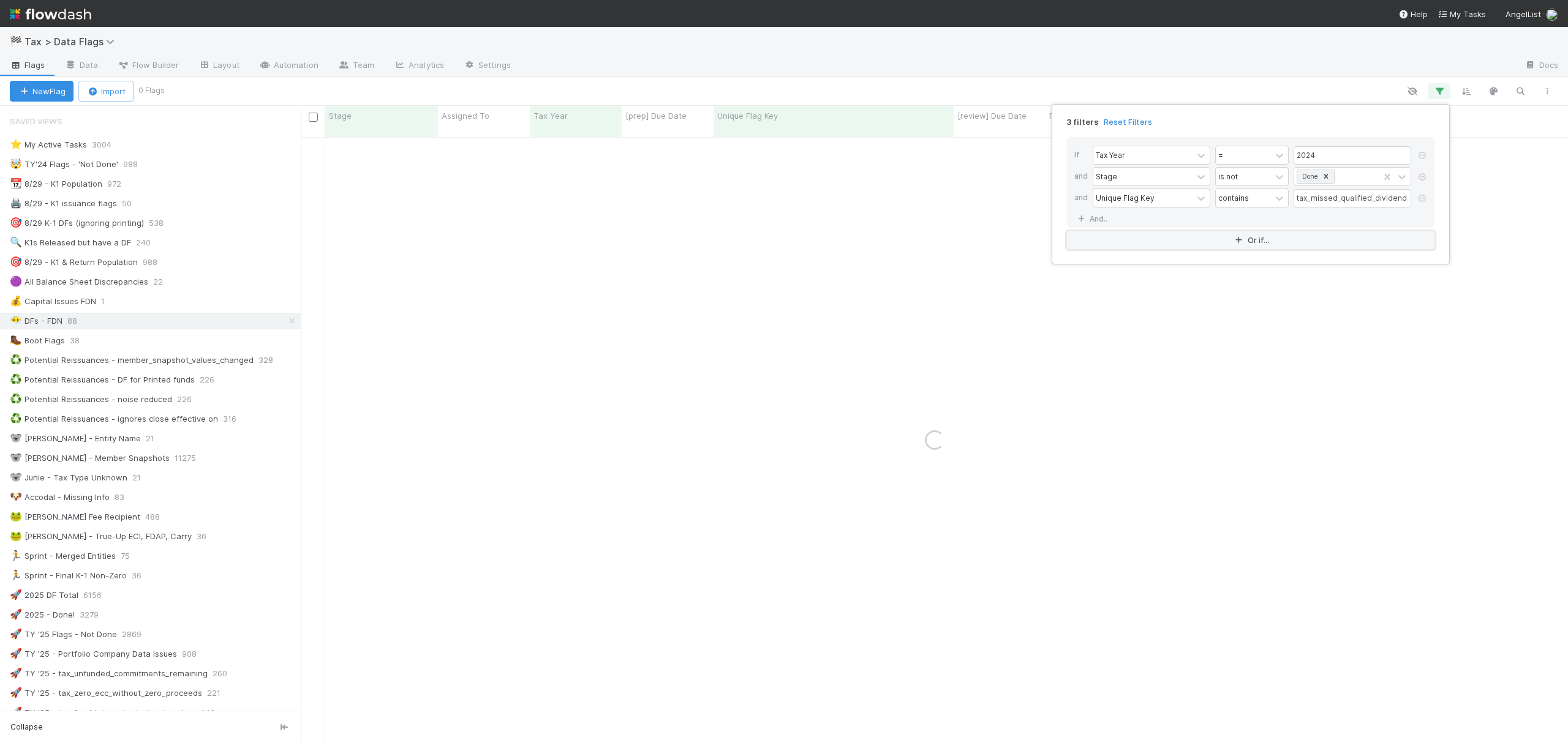
click at [1261, 239] on button "Or if..." at bounding box center [1251, 240] width 368 height 18
click at [1142, 246] on div "Assigned To" at bounding box center [1143, 249] width 99 height 18
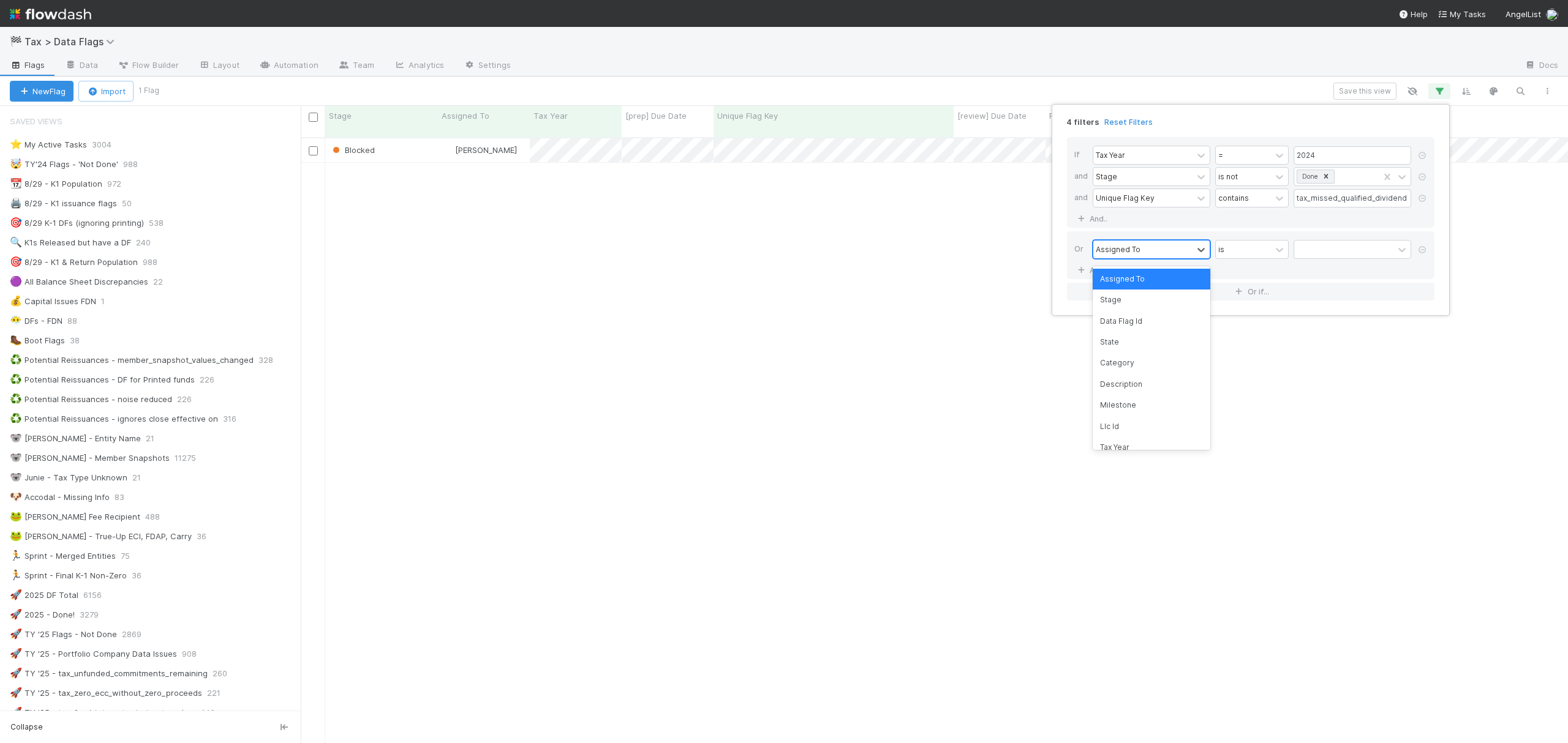
scroll to position [603, 1255]
type input "uni"
click at [1123, 281] on div "Unique Flag Key" at bounding box center [1151, 279] width 117 height 21
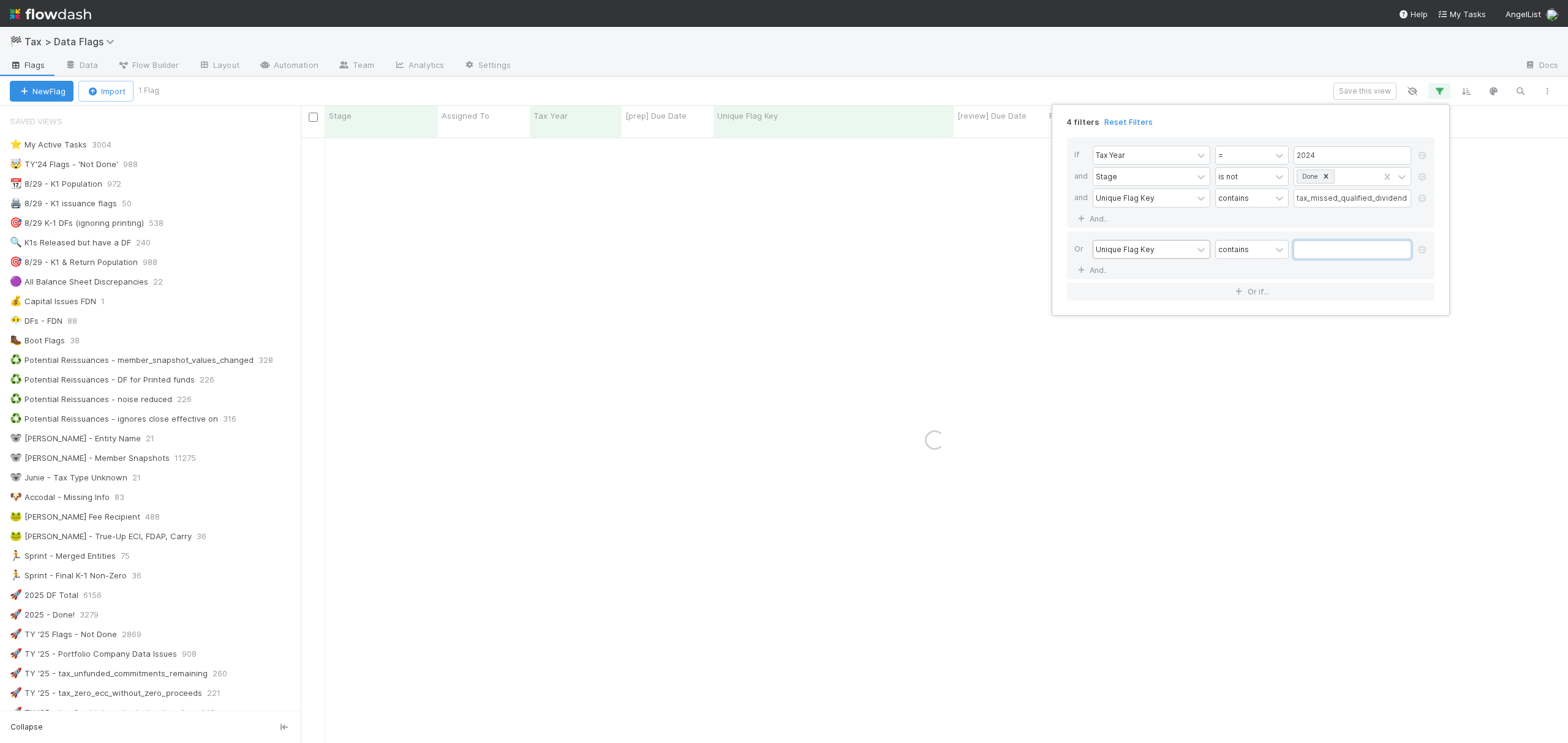
click at [1331, 251] on input "text" at bounding box center [1351, 249] width 117 height 18
click at [1314, 251] on input "text" at bounding box center [1351, 249] width 117 height 18
paste input "tax_merged_entities"
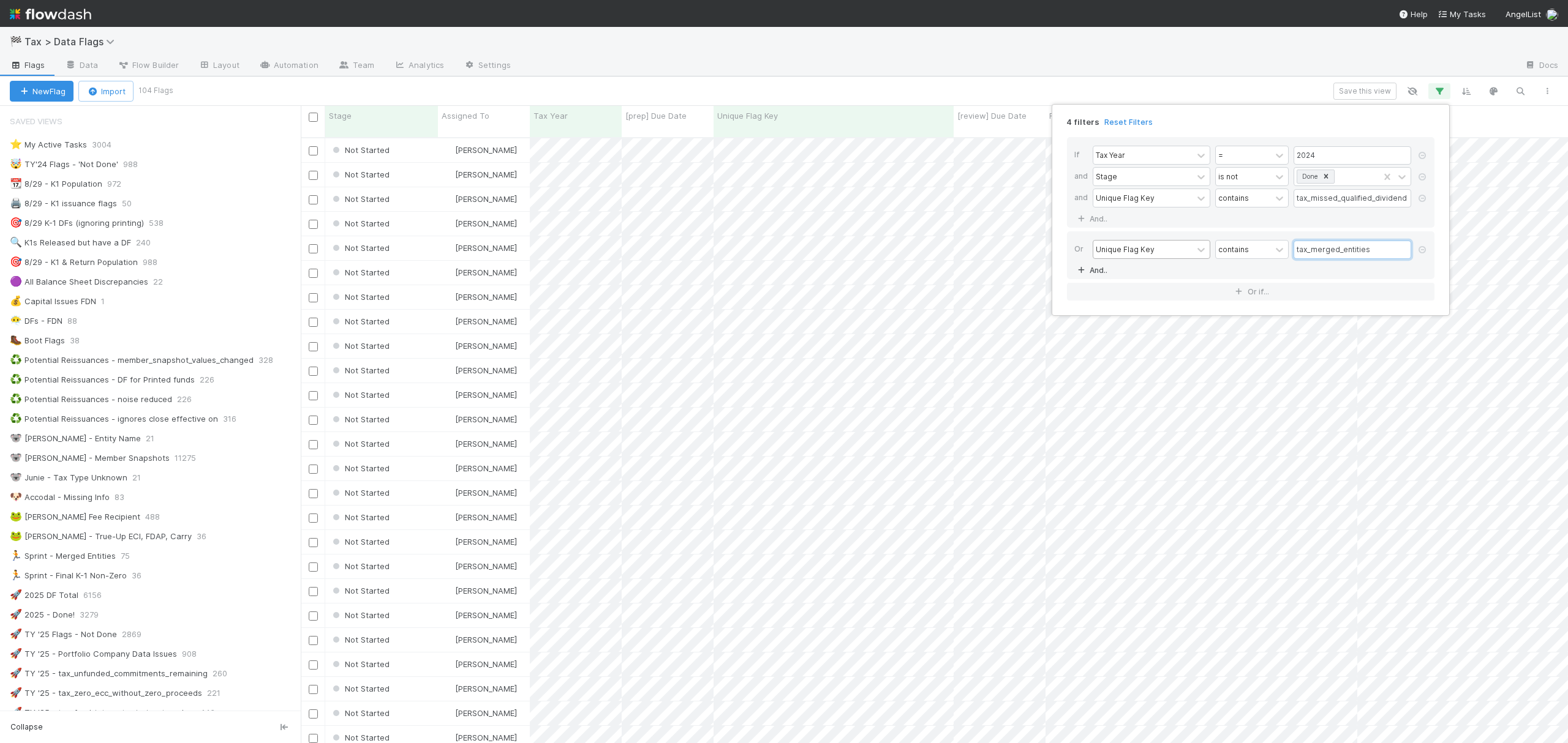
type input "tax_merged_entities"
click at [1095, 275] on link "And.." at bounding box center [1093, 270] width 38 height 18
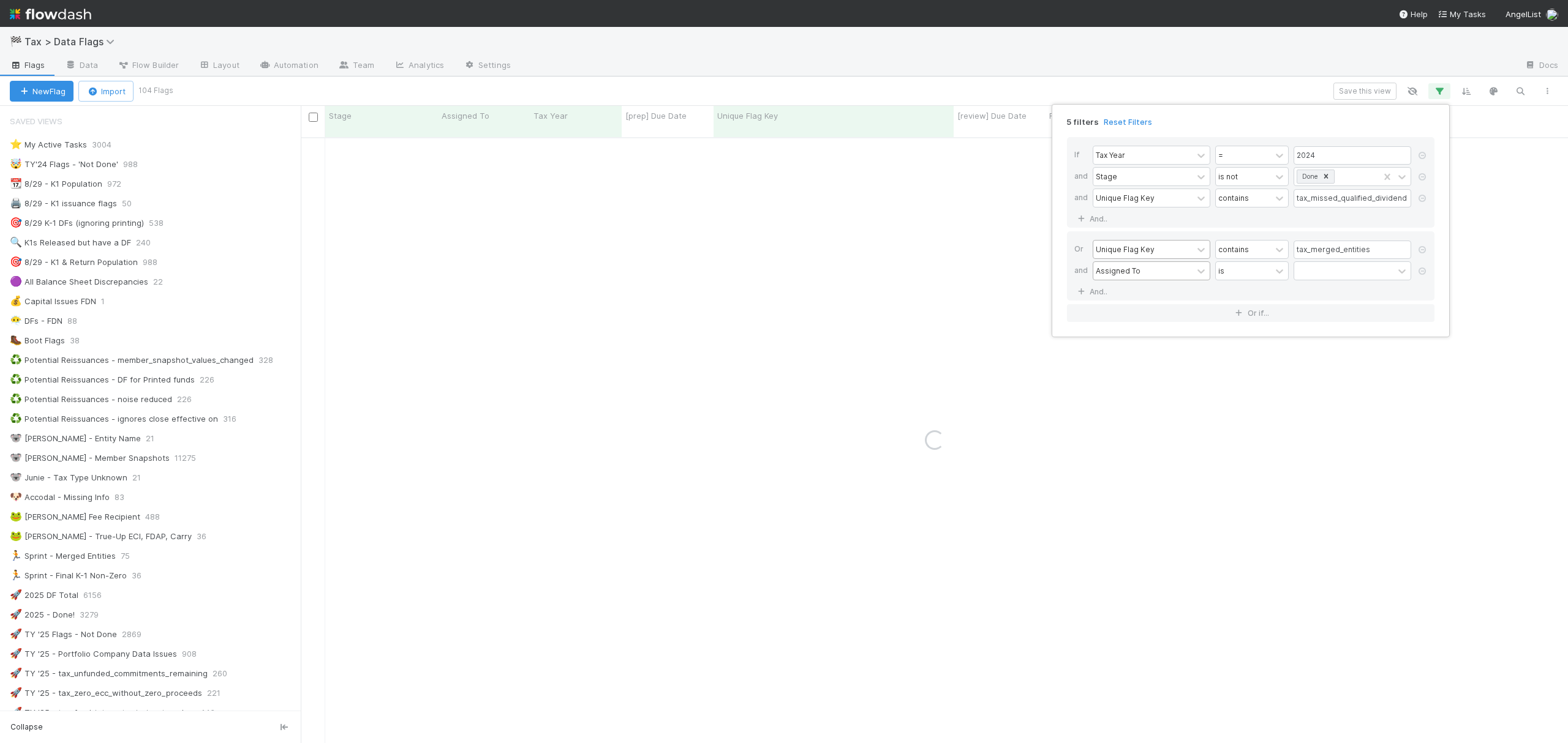
click at [1162, 272] on div "Assigned To" at bounding box center [1143, 271] width 99 height 18
type input "tax"
click at [1122, 300] on div "Tax Year" at bounding box center [1151, 300] width 117 height 21
click at [1230, 274] on div "=" at bounding box center [1243, 271] width 55 height 18
click at [1232, 275] on div "=" at bounding box center [1243, 271] width 55 height 18
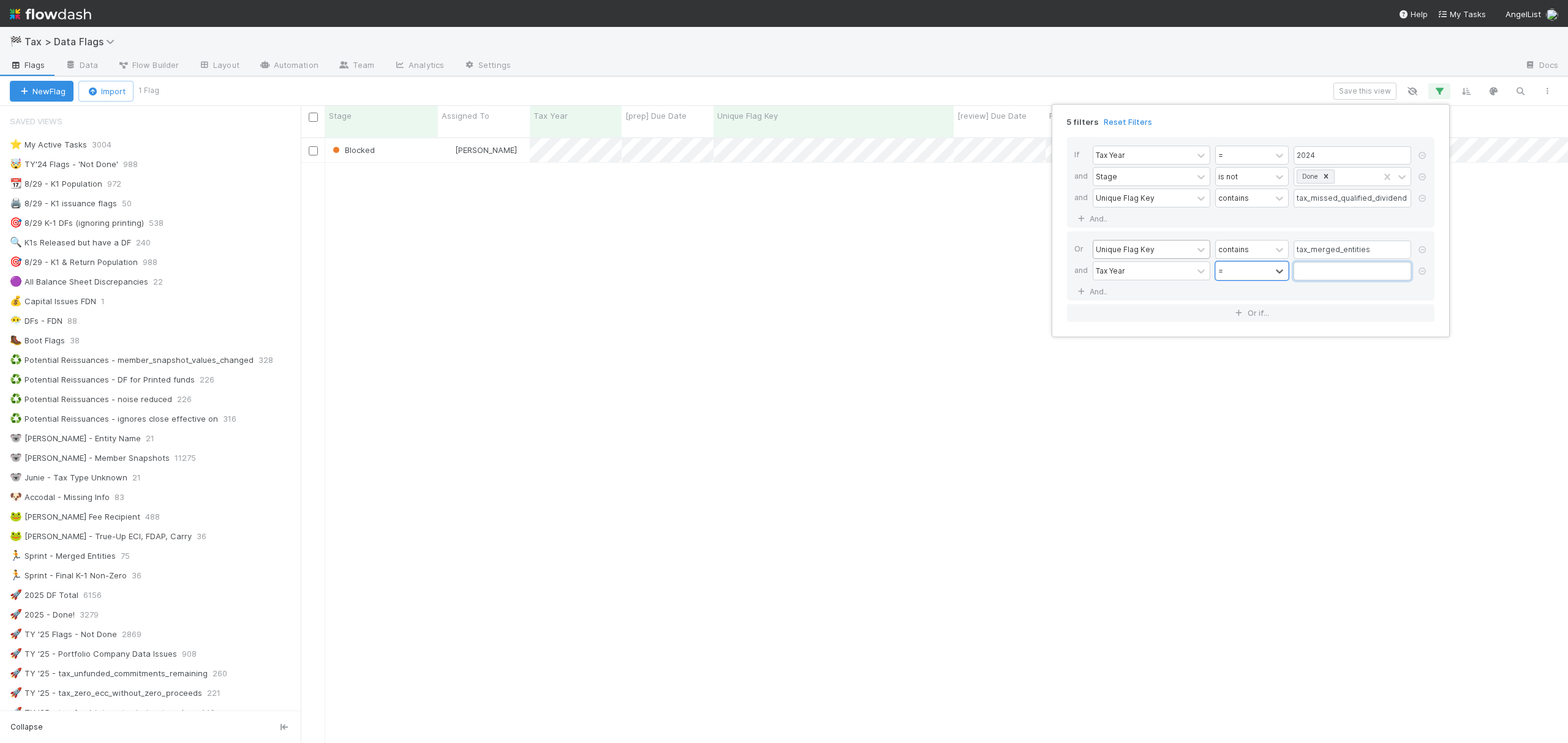
click at [1311, 276] on input "text" at bounding box center [1351, 271] width 117 height 18
type input "2024"
click at [1088, 296] on link "And.." at bounding box center [1093, 292] width 38 height 18
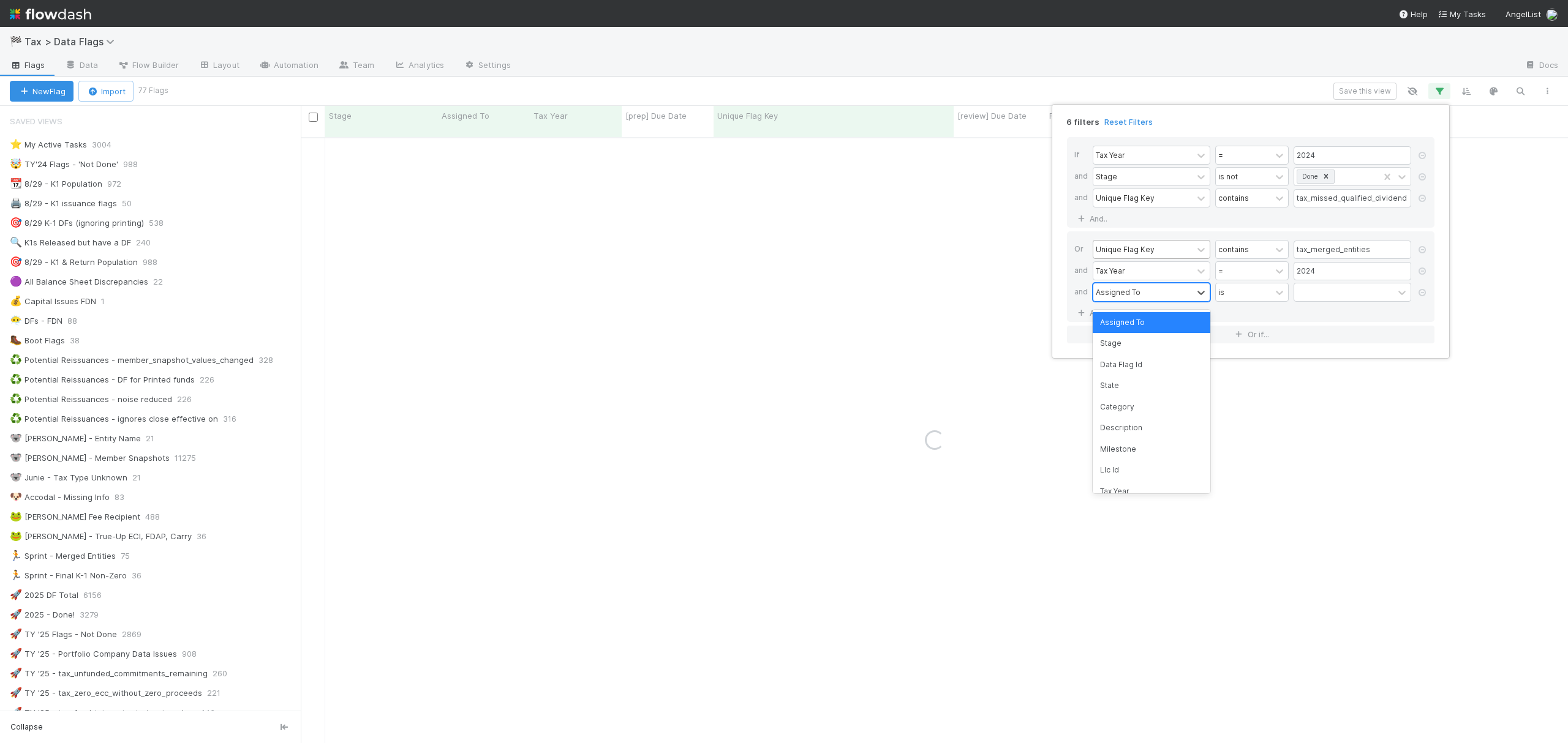
click at [1184, 290] on div "Assigned To" at bounding box center [1143, 292] width 99 height 18
click at [1128, 347] on div "Stage" at bounding box center [1151, 344] width 117 height 21
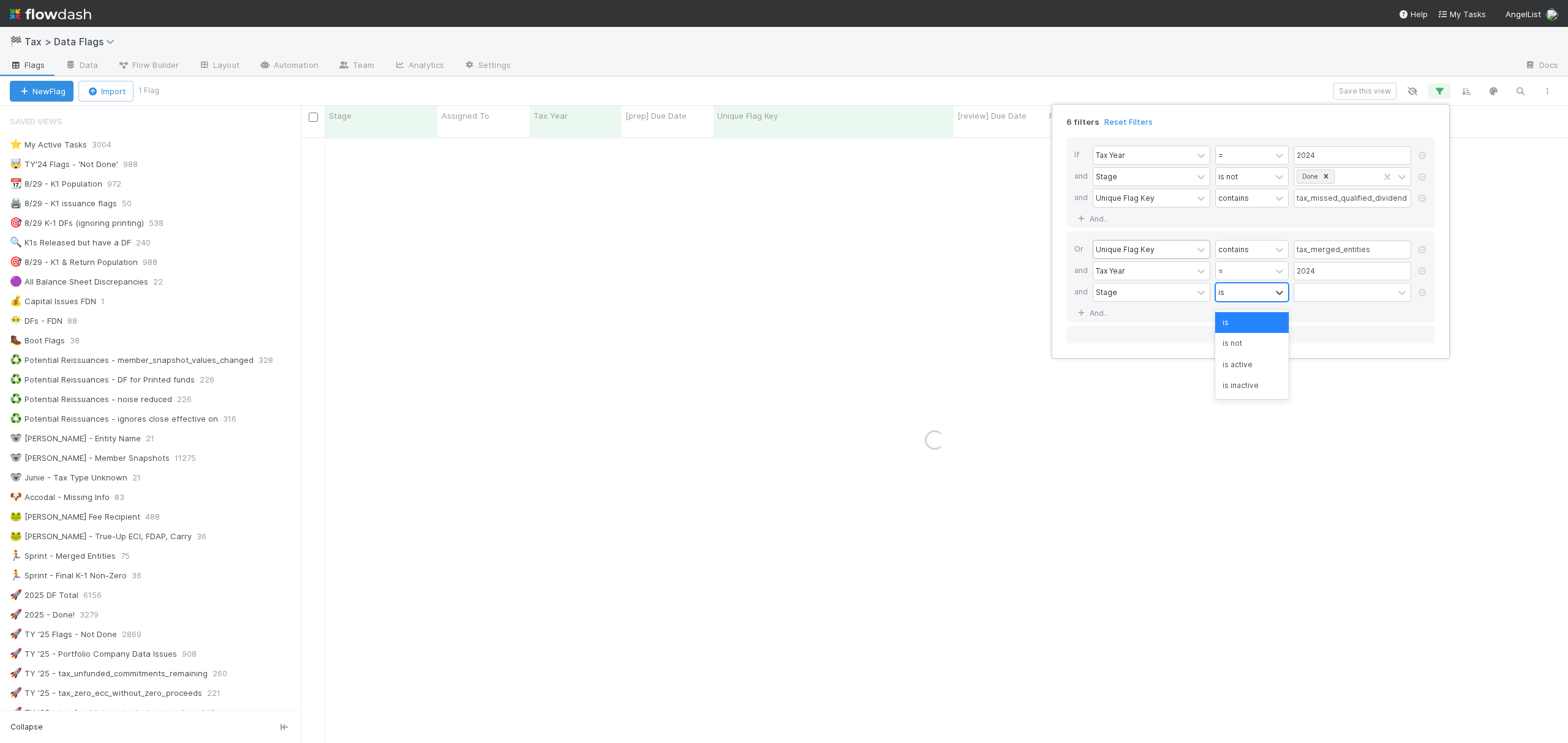
click at [1263, 295] on div "is" at bounding box center [1243, 292] width 55 height 18
click at [1243, 345] on div "is not" at bounding box center [1252, 344] width 74 height 21
click at [1337, 290] on div at bounding box center [1343, 292] width 99 height 18
click at [1320, 449] on div "Done" at bounding box center [1351, 449] width 117 height 21
click at [1260, 336] on button "Or if..." at bounding box center [1251, 335] width 368 height 18
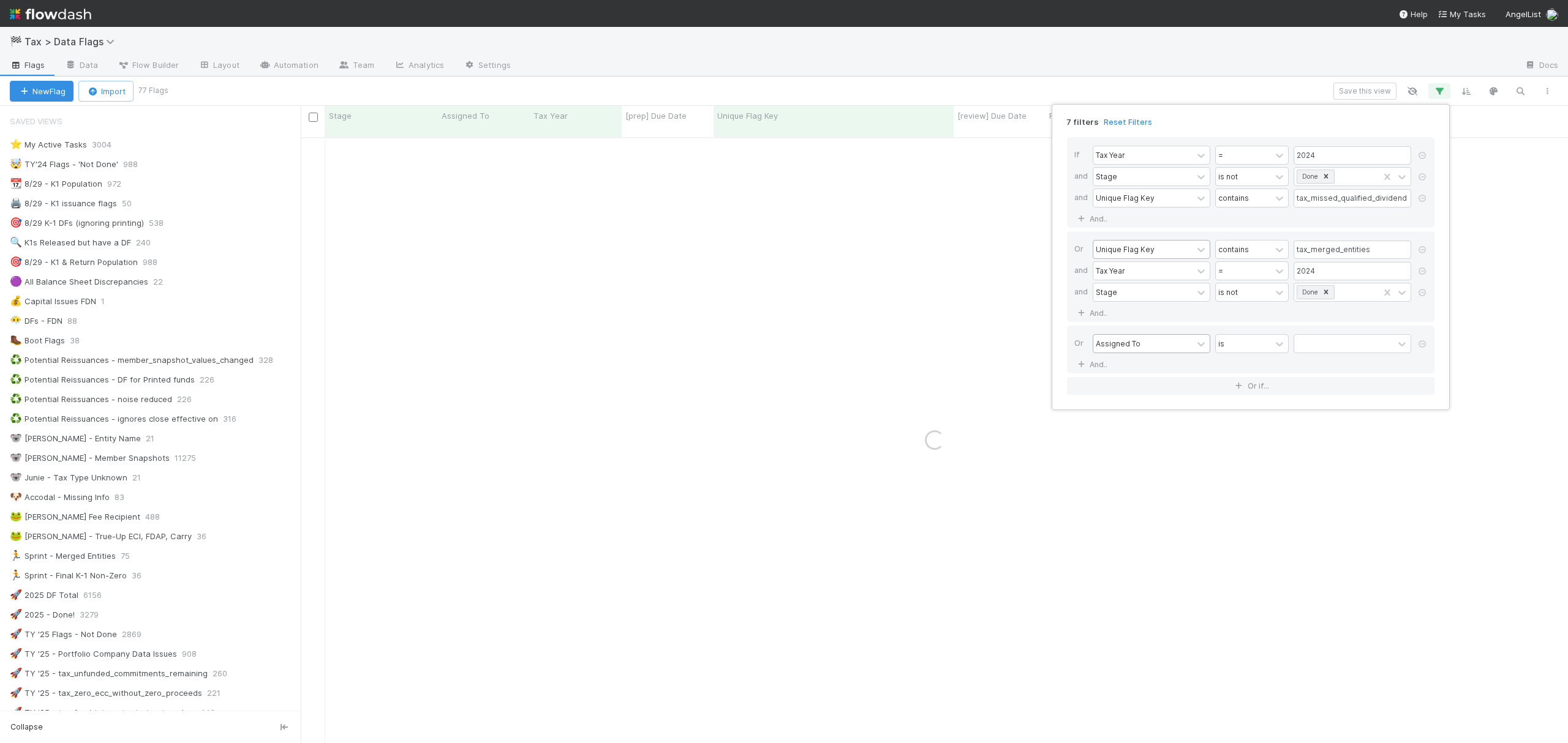
click at [1122, 349] on div "Assigned To" at bounding box center [1118, 344] width 45 height 11
type input "uniq"
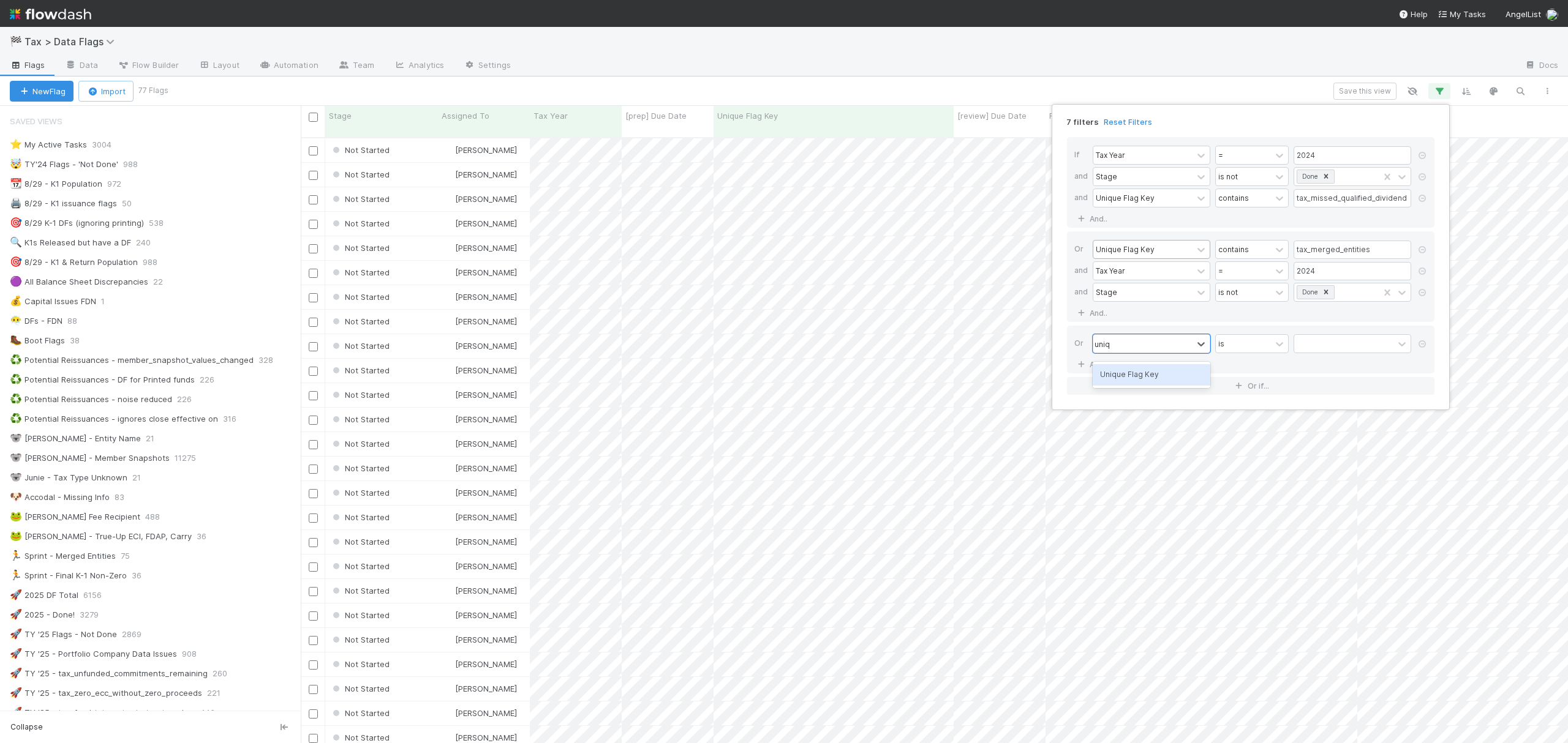
click at [1127, 362] on div "Unique Flag Key" at bounding box center [1151, 375] width 117 height 26
click at [1133, 372] on div "Unique Flag Key" at bounding box center [1151, 375] width 117 height 21
click at [1311, 343] on input "text" at bounding box center [1351, 344] width 117 height 18
paste input "tax_membership_transfer_snapshot_values_changed"
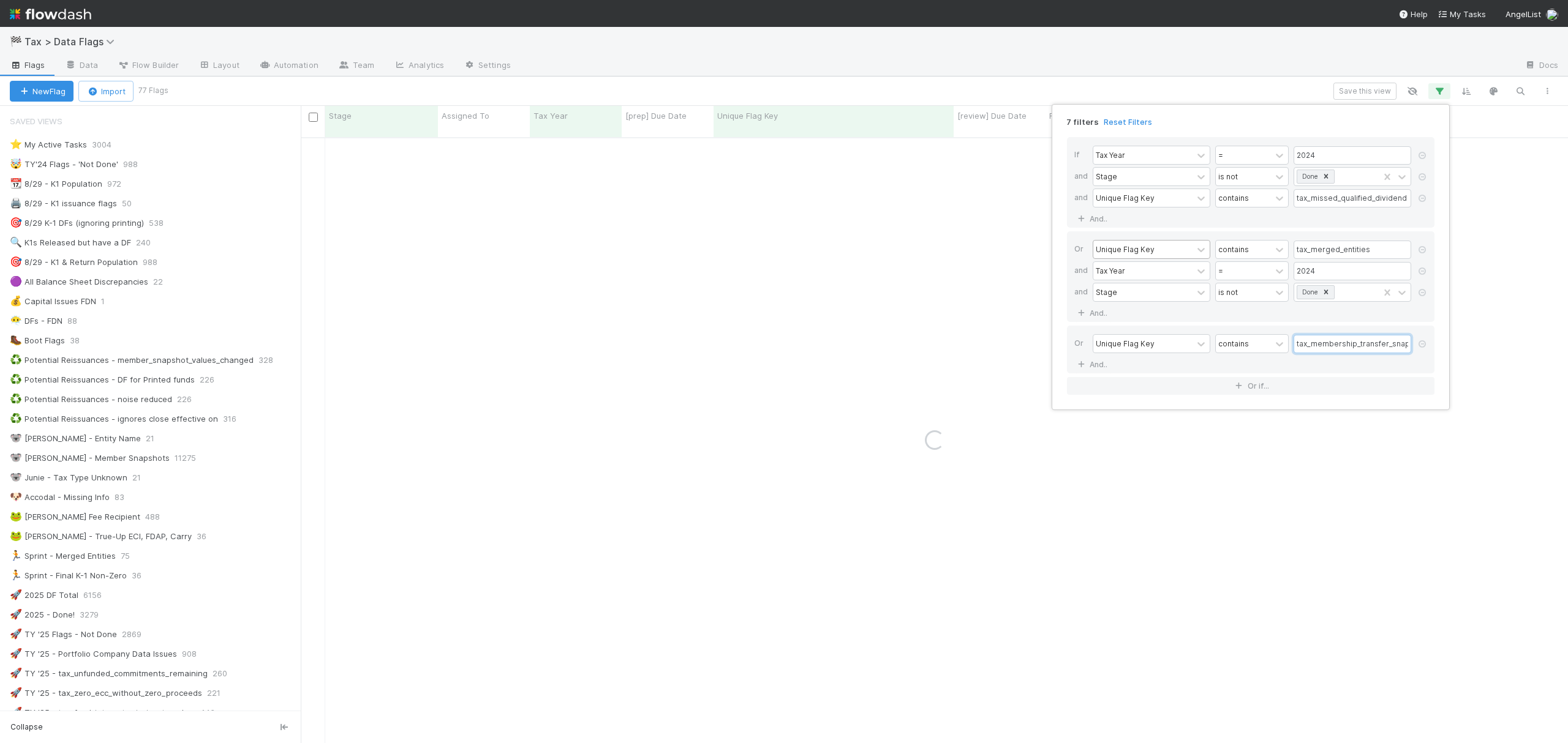
scroll to position [0, 71]
type input "tax_membership_transfer_snapshot_values_changed"
click at [1096, 365] on link "And.." at bounding box center [1093, 364] width 38 height 18
click at [1143, 371] on div "Assigned To" at bounding box center [1143, 365] width 99 height 18
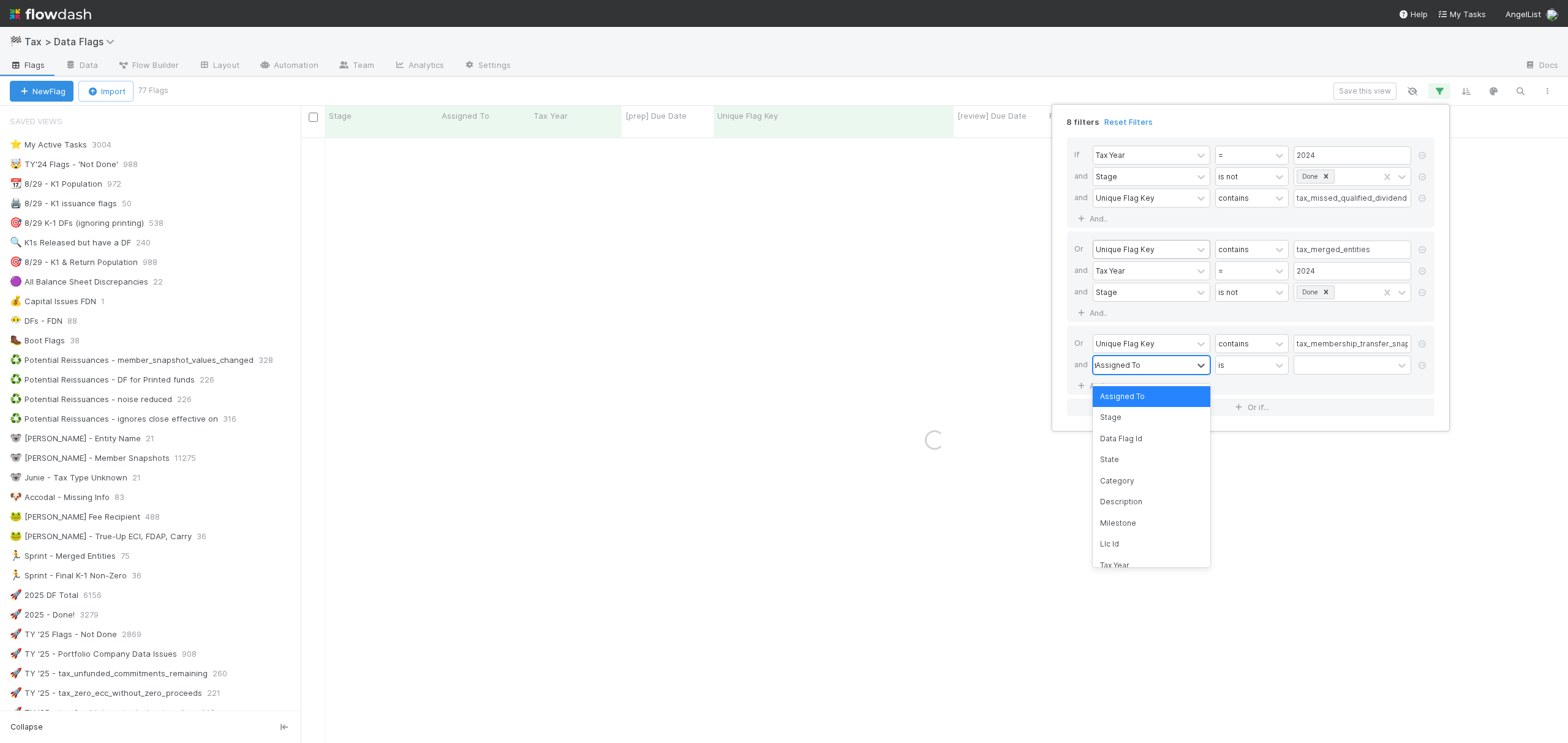
type input "tax"
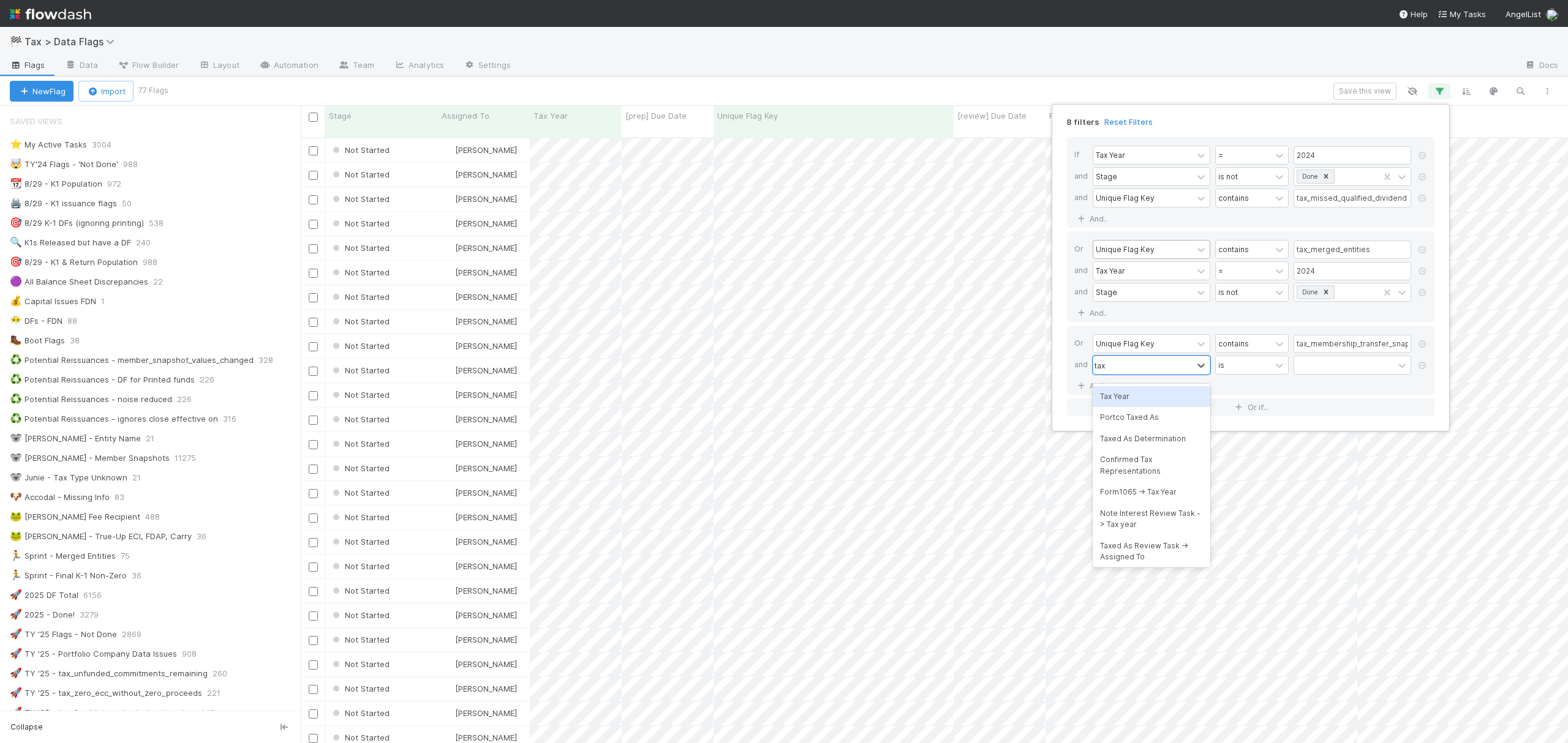
scroll to position [603, 1255]
click at [1139, 397] on div "Tax Year" at bounding box center [1151, 396] width 117 height 21
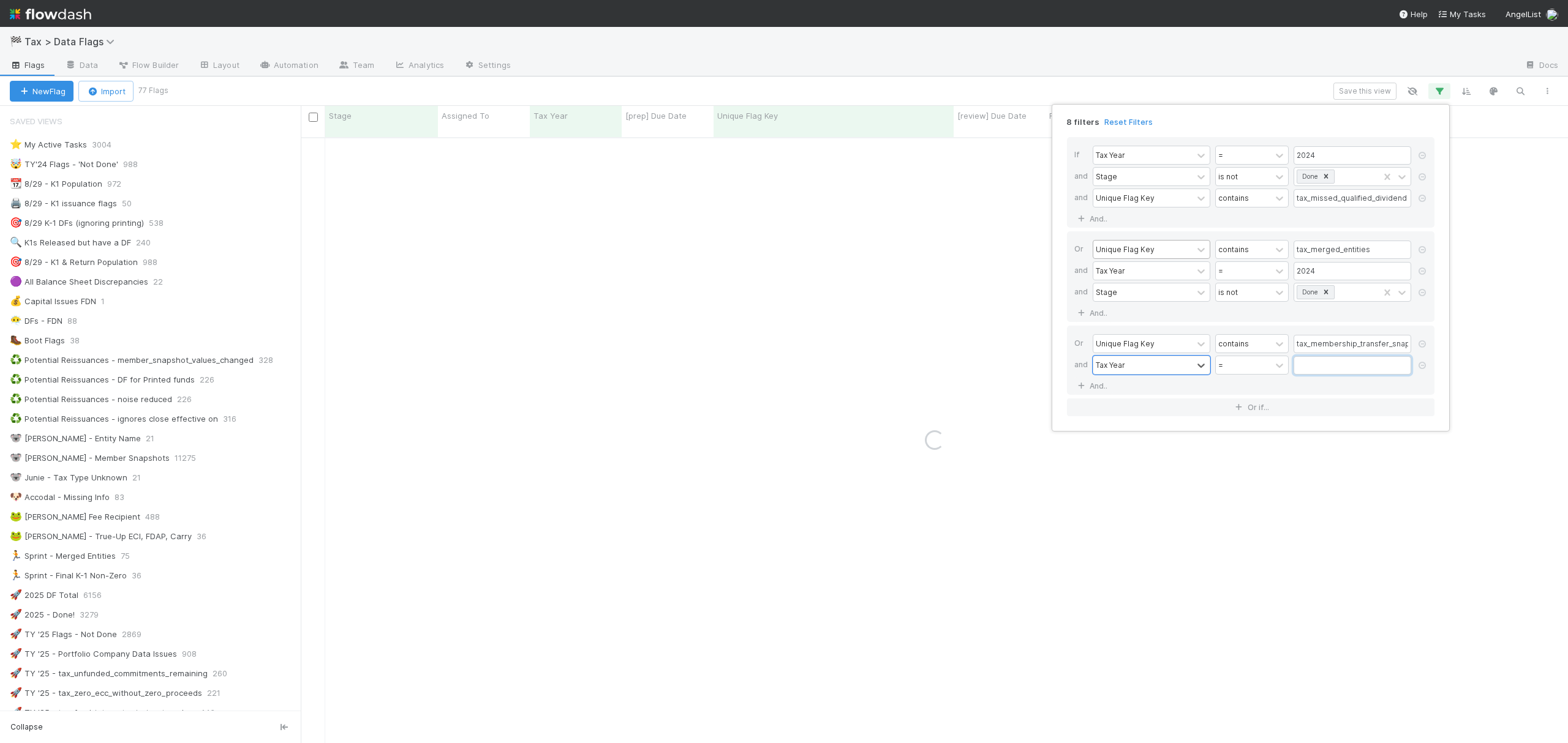
click at [1339, 372] on input "text" at bounding box center [1351, 365] width 117 height 18
type input "2024"
click at [1091, 386] on link "And.." at bounding box center [1093, 386] width 38 height 18
click at [1136, 391] on div "Assigned To" at bounding box center [1118, 387] width 45 height 11
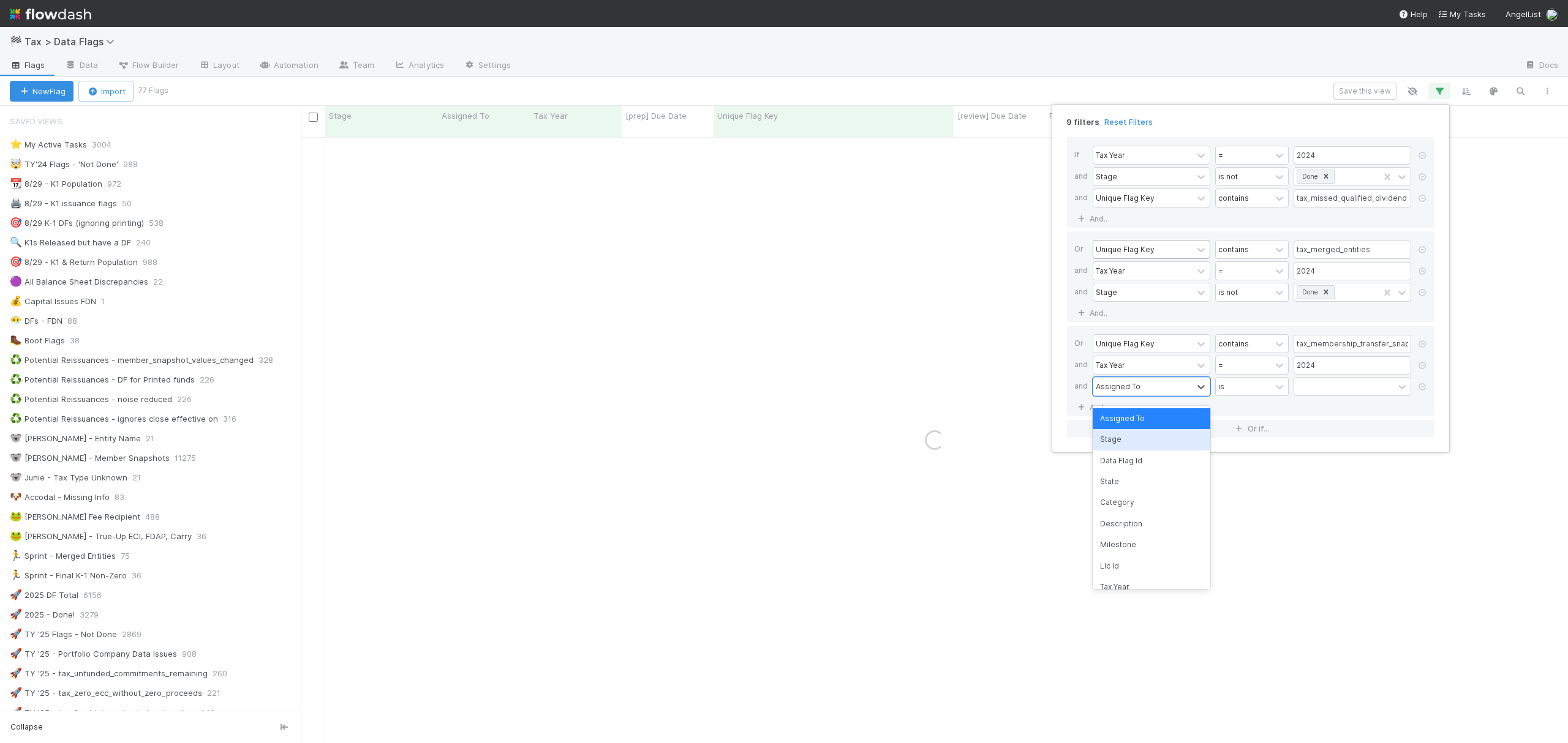
click at [1136, 436] on div "Stage" at bounding box center [1151, 439] width 117 height 21
click at [1250, 391] on div "is" at bounding box center [1243, 387] width 55 height 18
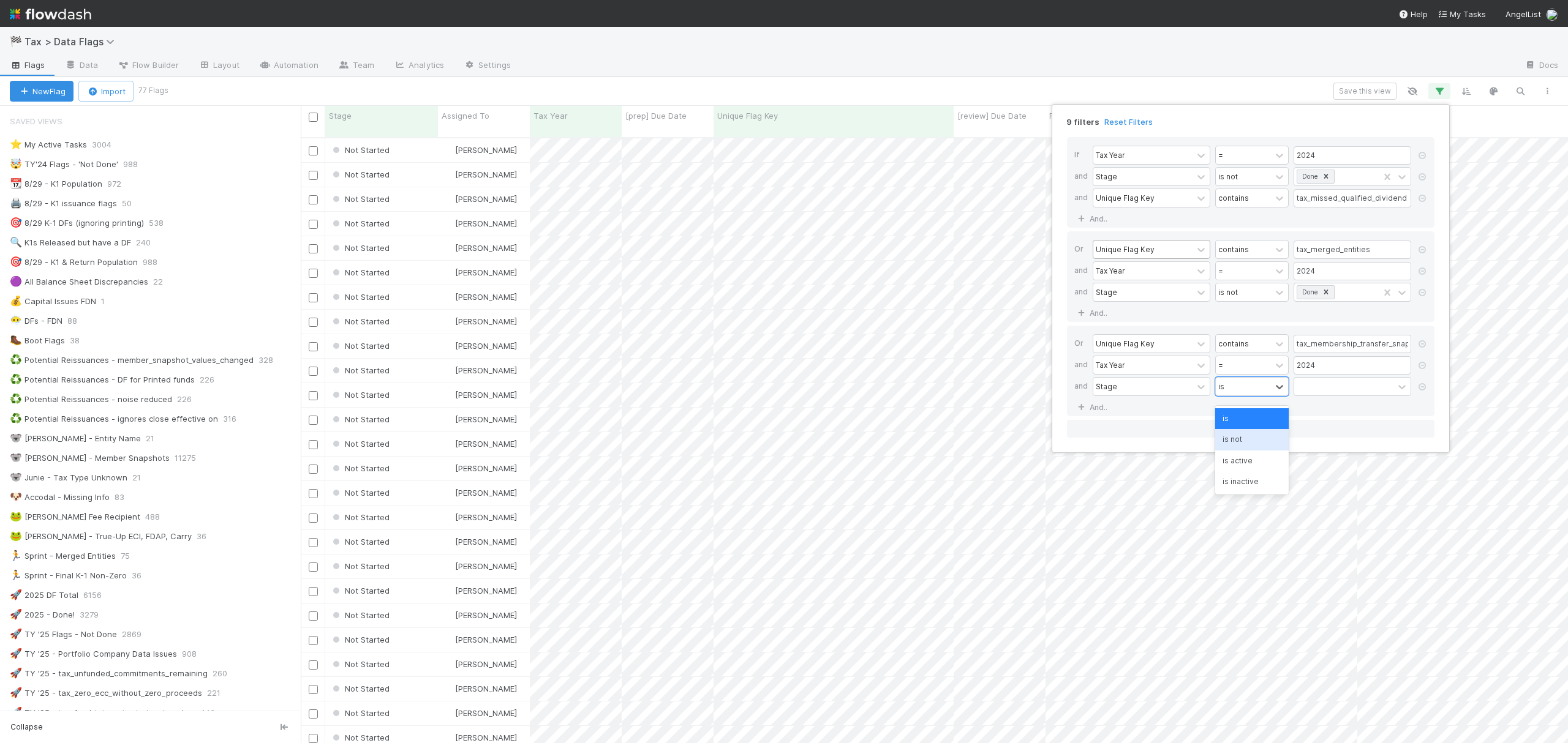
click at [1246, 434] on div "is not" at bounding box center [1252, 439] width 74 height 21
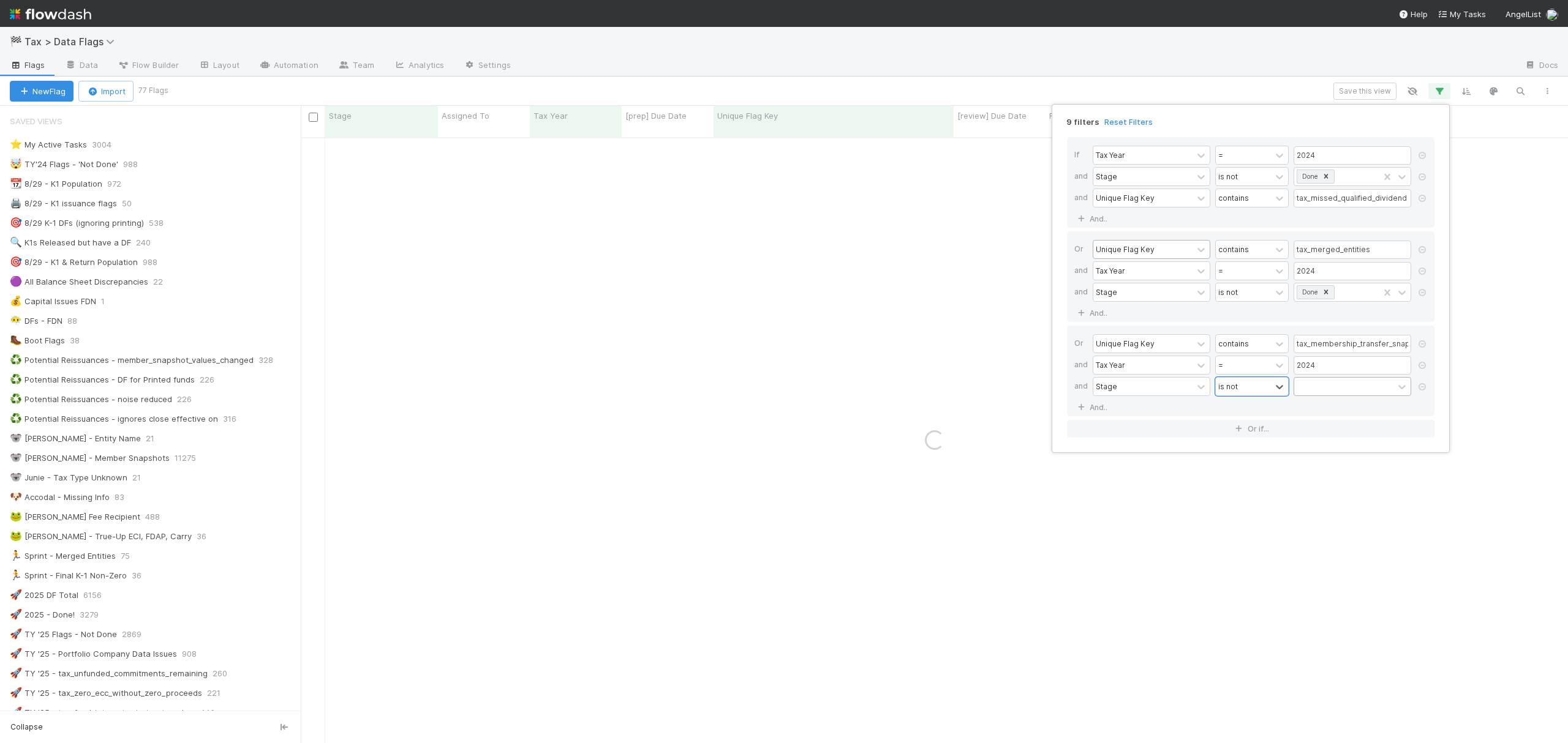
click at [1340, 393] on div at bounding box center [1343, 387] width 99 height 18
click at [1311, 545] on div "Done" at bounding box center [1351, 545] width 117 height 21
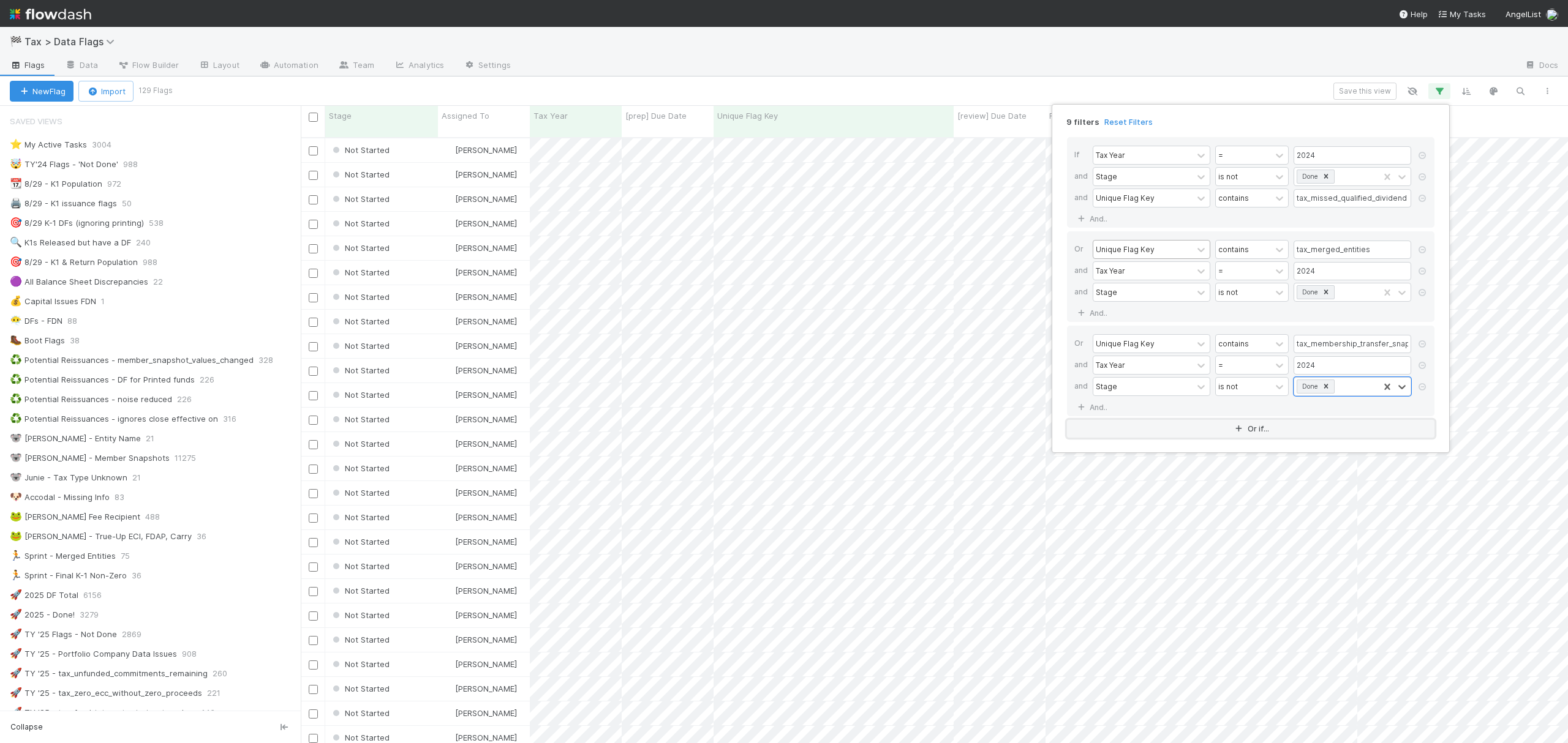
click at [1251, 436] on button "Or if..." at bounding box center [1251, 429] width 368 height 18
click at [1164, 439] on div "Assigned To" at bounding box center [1143, 438] width 99 height 18
type input "uniq"
click at [1159, 469] on div "Unique Flag Key" at bounding box center [1151, 471] width 117 height 21
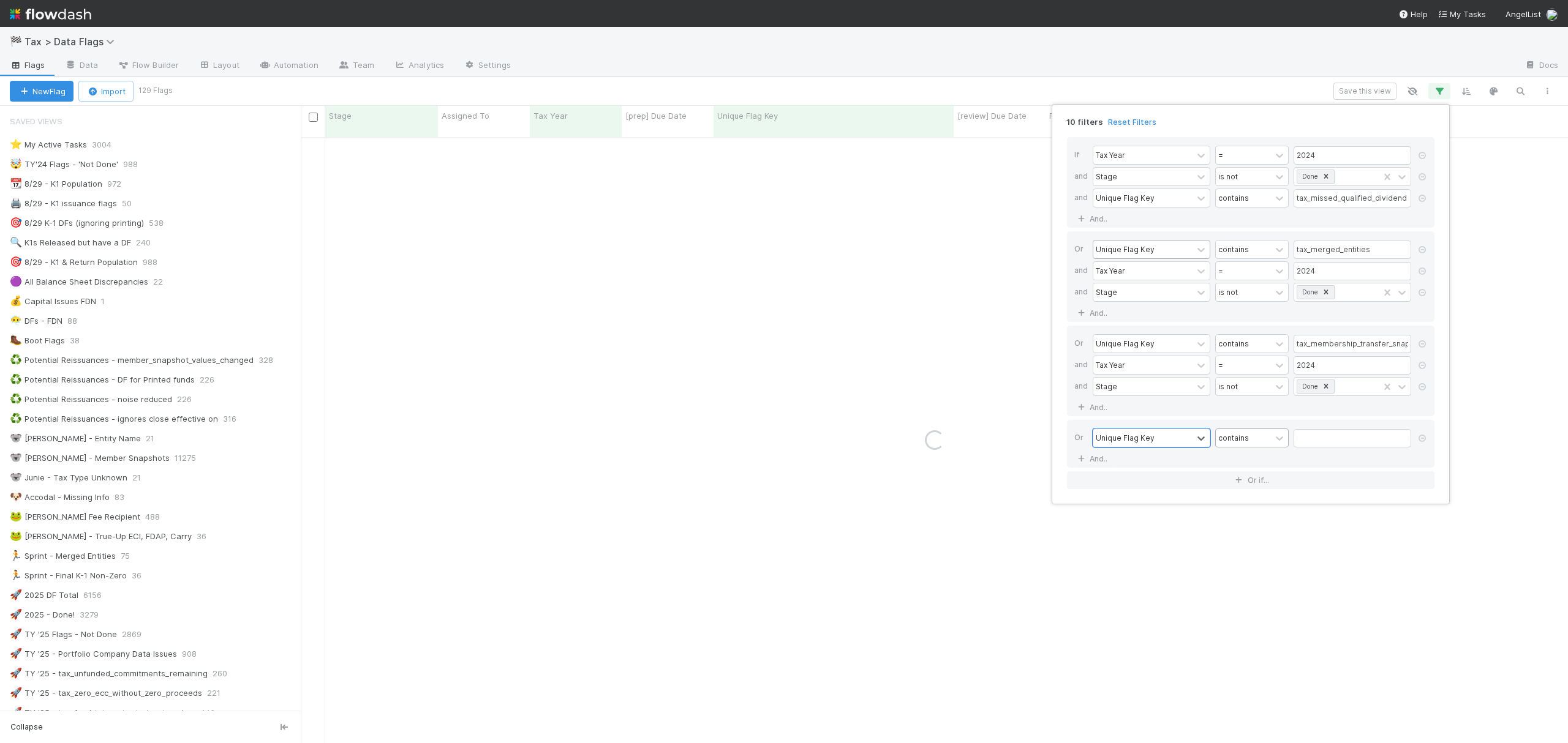
click at [1240, 443] on div "contains" at bounding box center [1233, 438] width 30 height 11
click at [1343, 446] on input "text" at bounding box center [1351, 438] width 117 height 18
paste input "tax_member_metadata_mismatch_with_snapshot"
type input "tax_member_metadata_mismatch_with_snapshot"
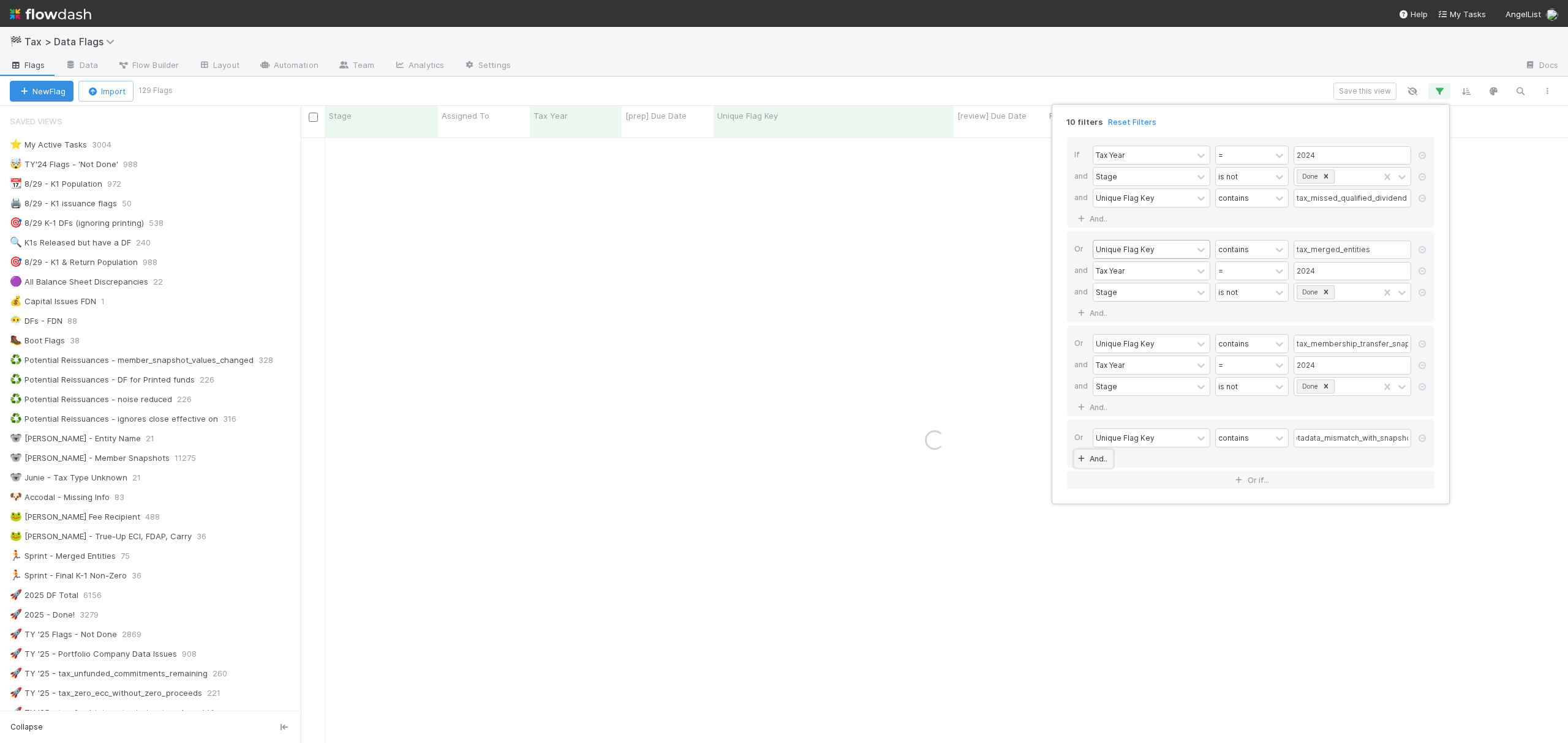
click at [1093, 464] on link "And.." at bounding box center [1093, 459] width 38 height 18
click at [1146, 468] on div "Assigned To" at bounding box center [1143, 459] width 99 height 18
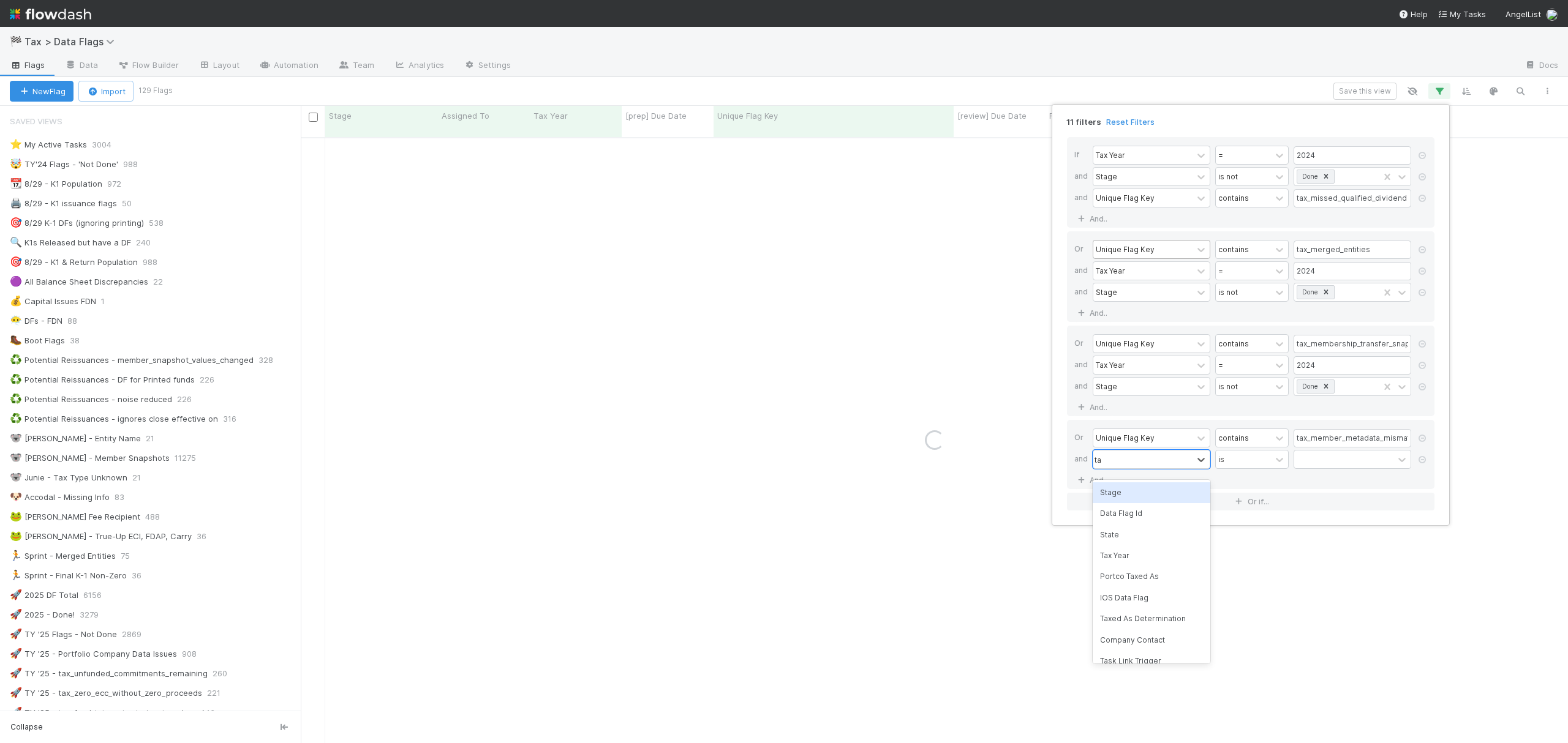
type input "tax"
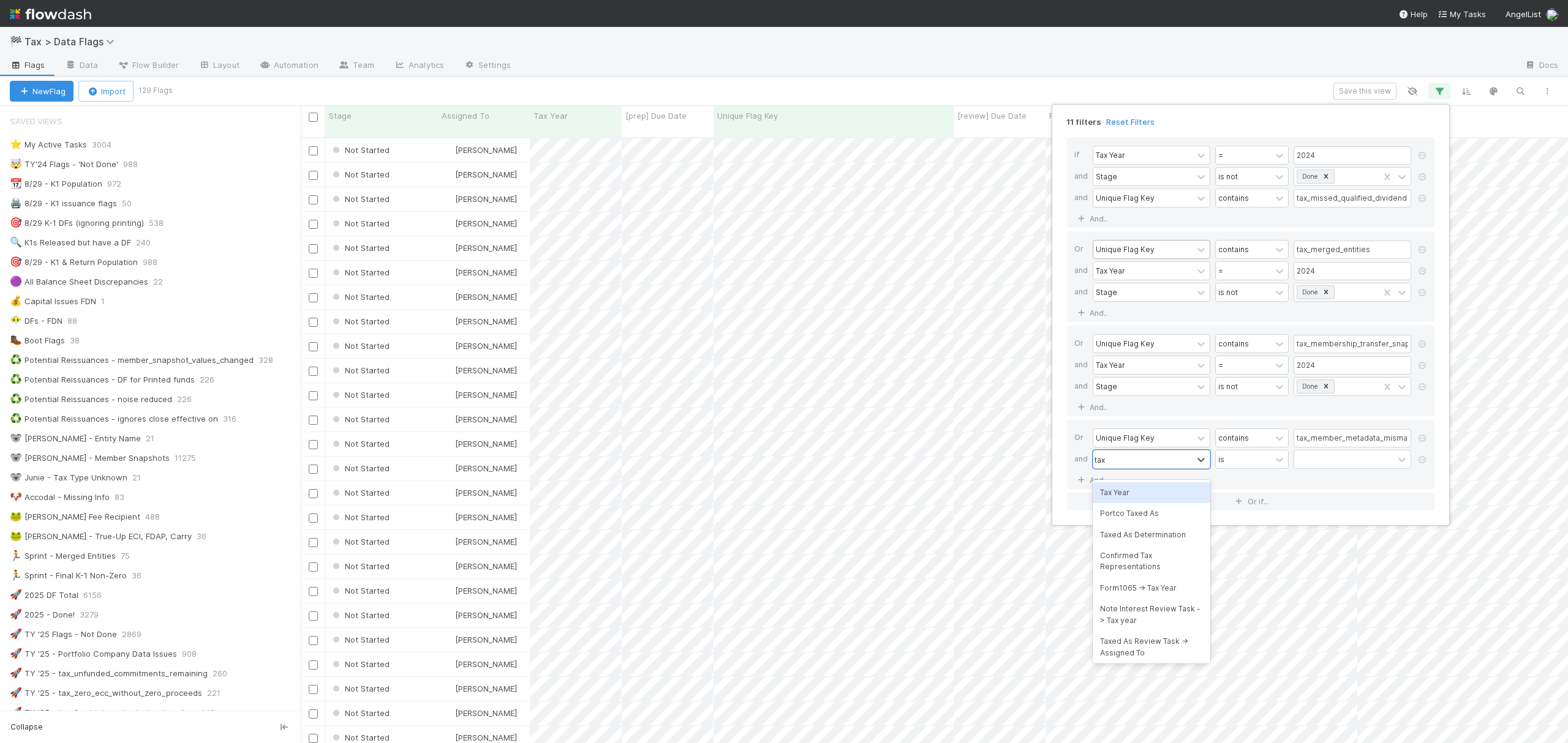
scroll to position [603, 1255]
click at [1138, 494] on div "Tax Year" at bounding box center [1151, 493] width 117 height 21
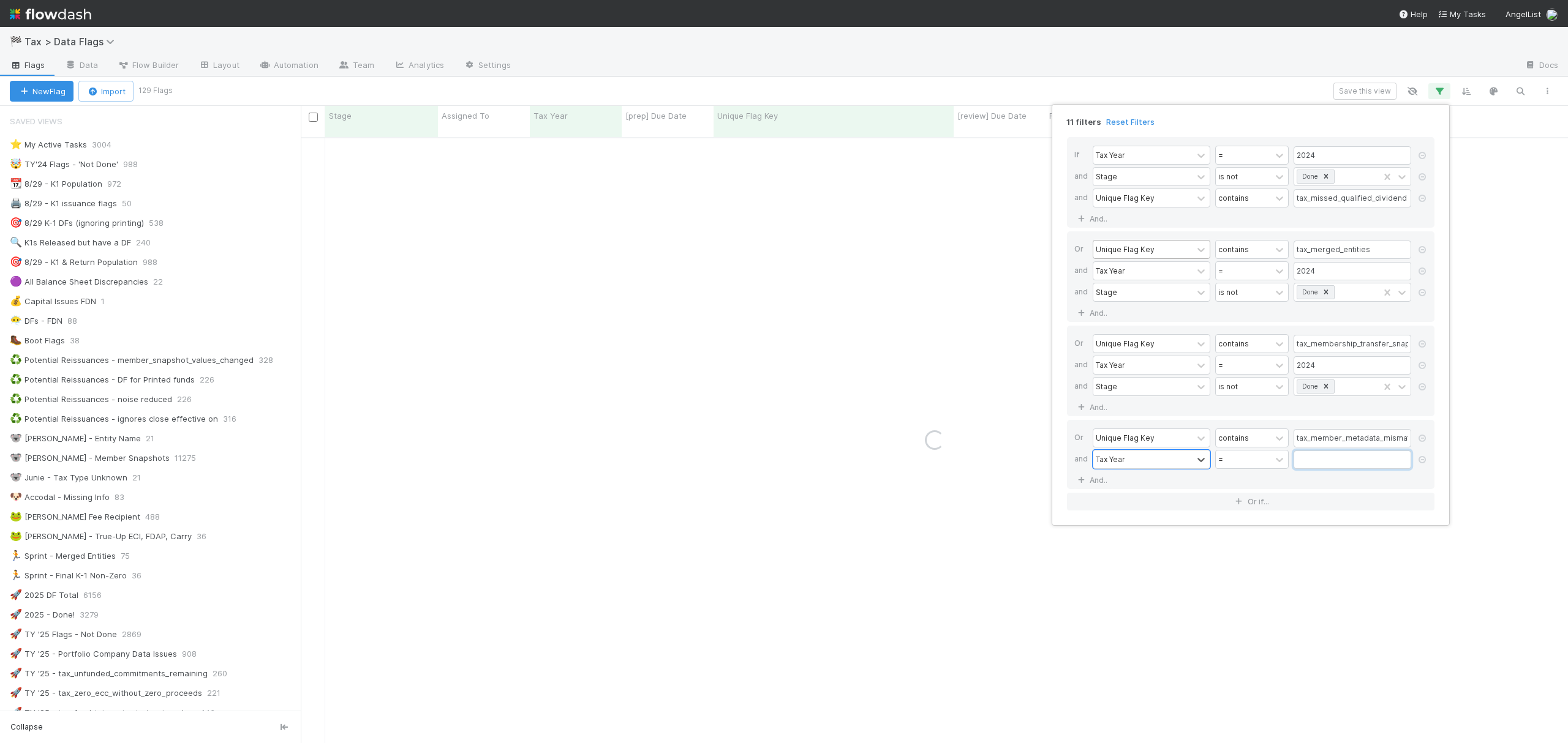
click at [1303, 467] on input "text" at bounding box center [1351, 459] width 117 height 18
type input "2024"
click at [1097, 486] on link "And.." at bounding box center [1093, 480] width 38 height 18
click at [1125, 486] on div "Assigned To" at bounding box center [1118, 481] width 45 height 11
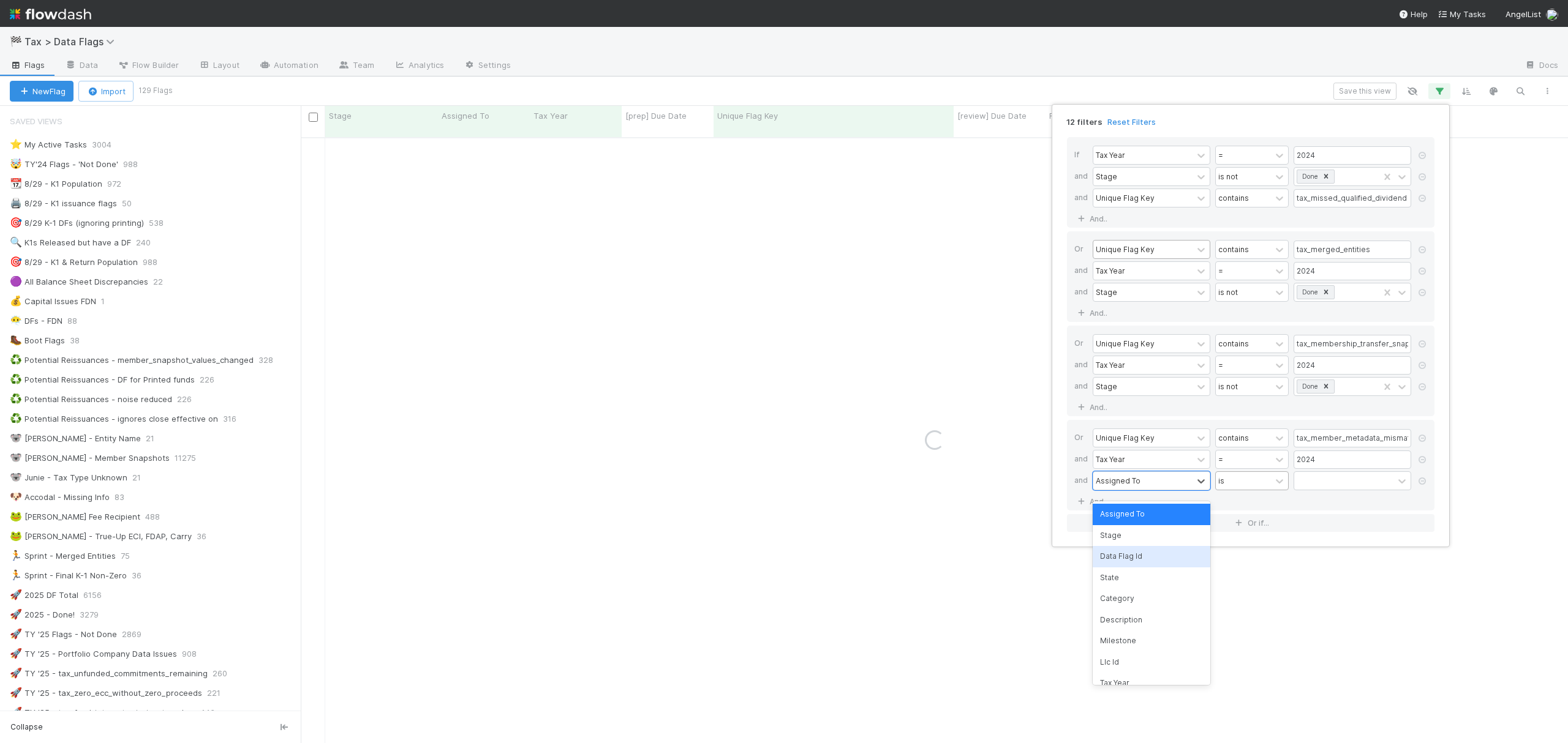
click at [1125, 540] on div "Stage" at bounding box center [1151, 535] width 117 height 21
click at [1248, 483] on div "is" at bounding box center [1243, 481] width 55 height 18
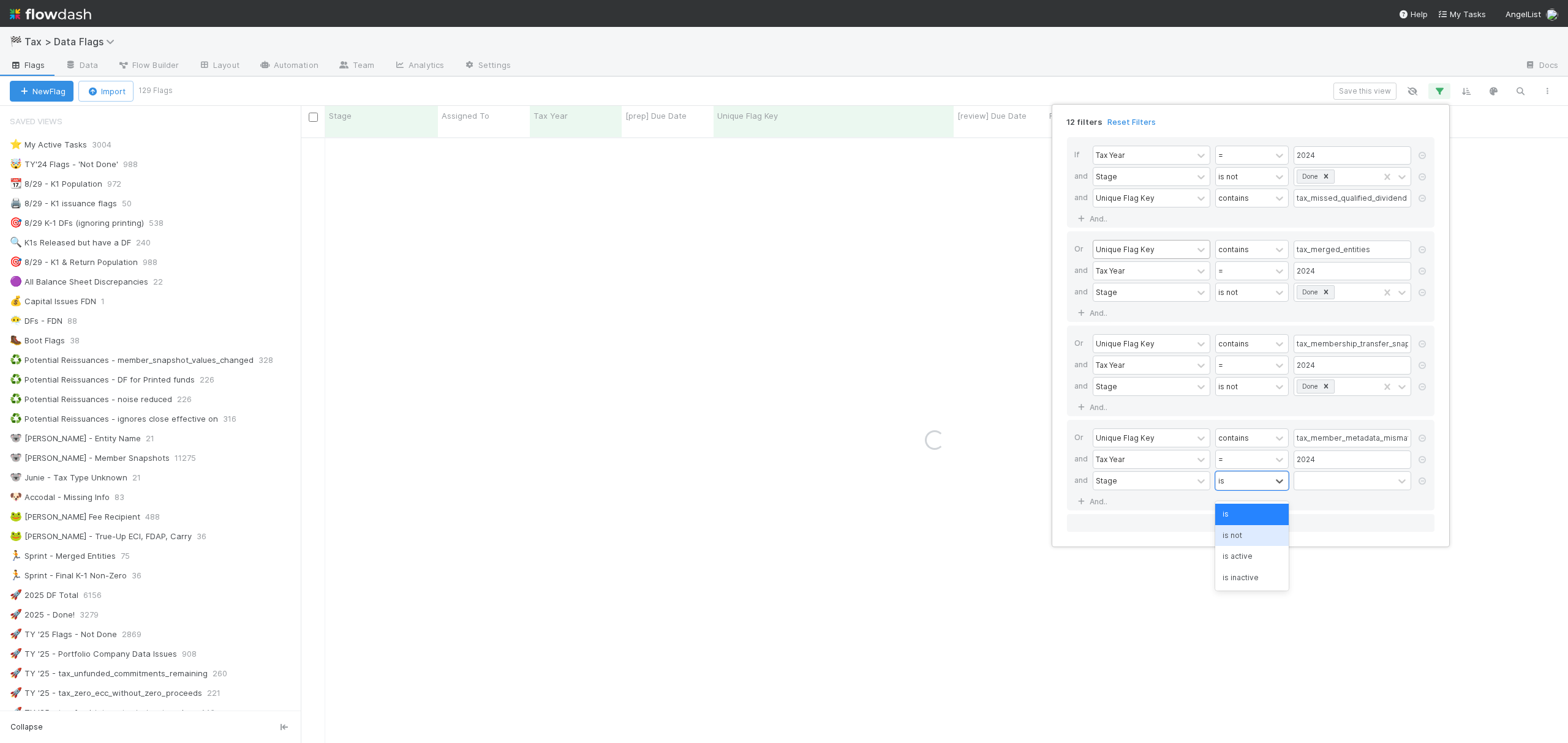
click at [1243, 533] on div "is not" at bounding box center [1252, 535] width 74 height 21
click at [1316, 487] on div at bounding box center [1343, 481] width 99 height 18
type input "d"
click at [1314, 630] on div "Done" at bounding box center [1351, 641] width 117 height 21
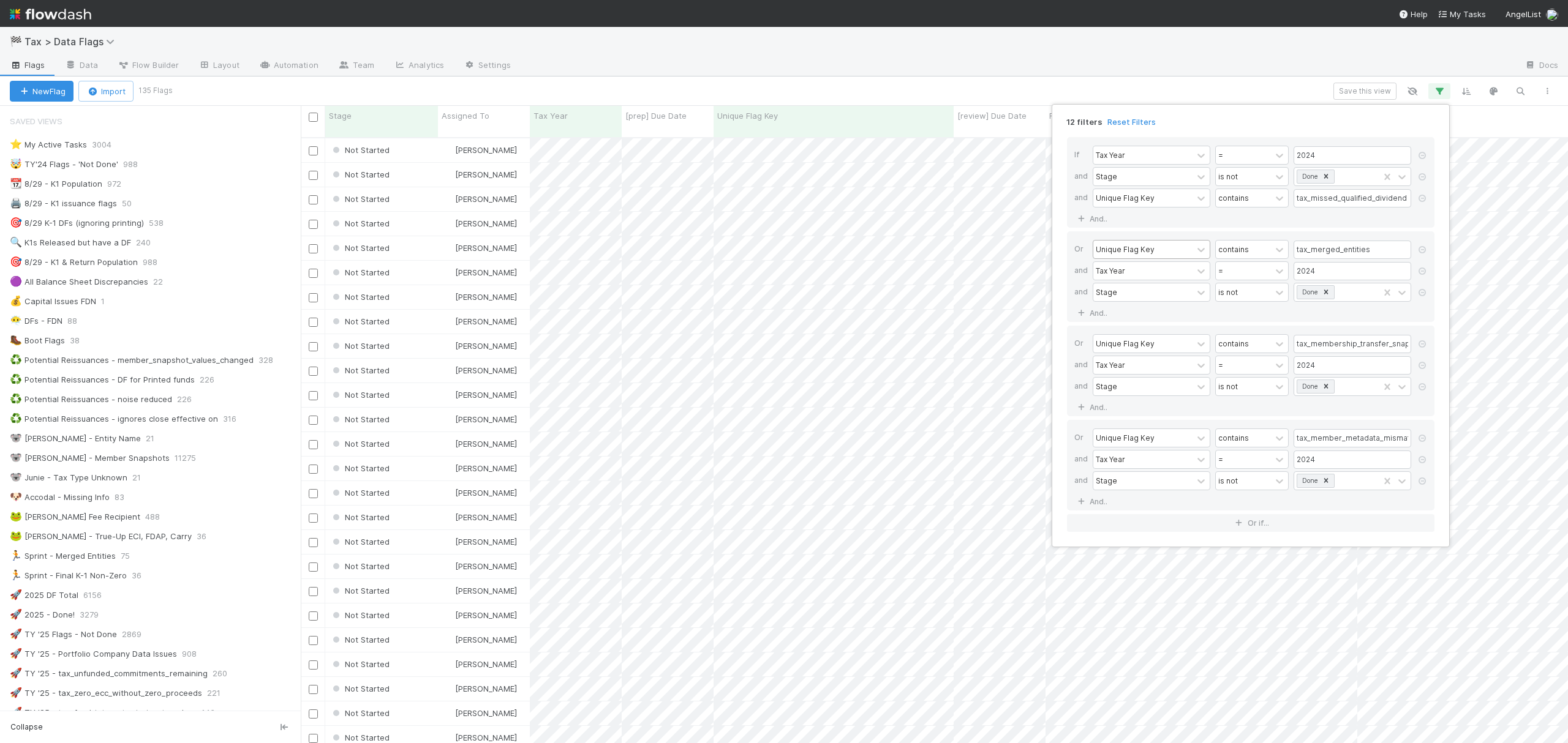
click at [1232, 503] on div "Or Unique Flag Key contains tax_member_metadata_mismatch_with_snapshot and Tax …" at bounding box center [1251, 465] width 368 height 90
click at [1220, 532] on button "Or if..." at bounding box center [1251, 523] width 368 height 18
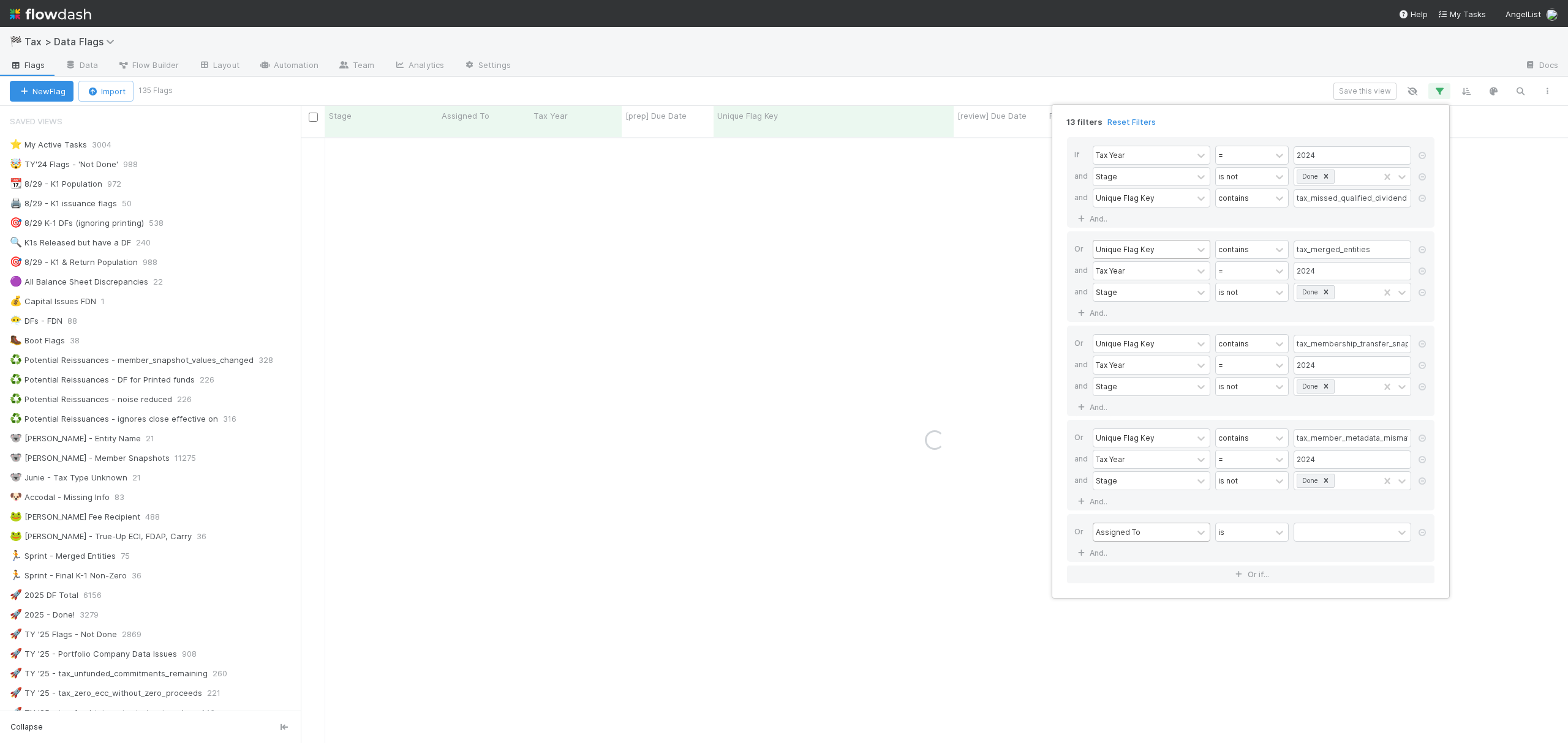
click at [1166, 537] on div "Assigned To" at bounding box center [1143, 532] width 99 height 18
type input "un"
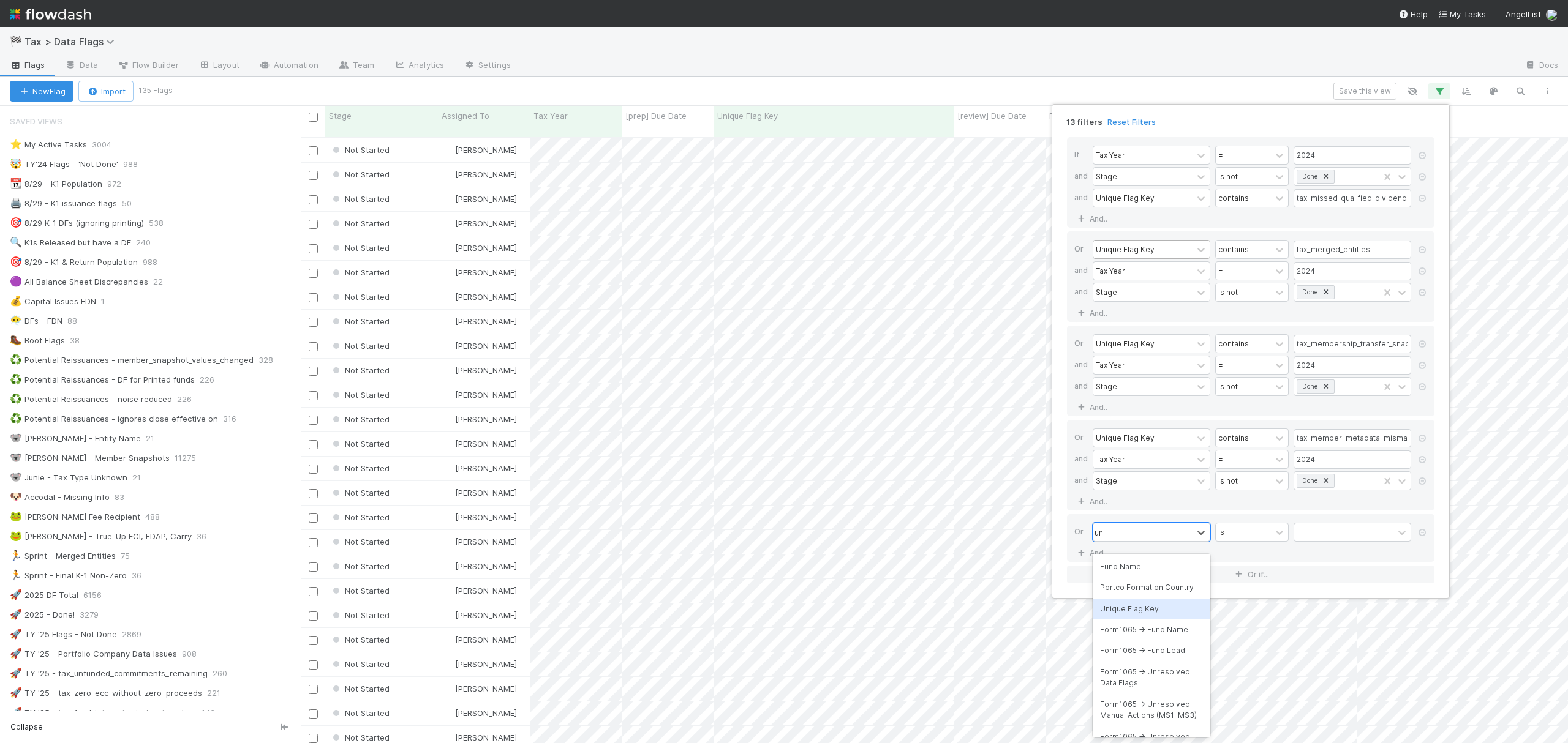
click at [1156, 606] on div "Unique Flag Key" at bounding box center [1151, 609] width 117 height 21
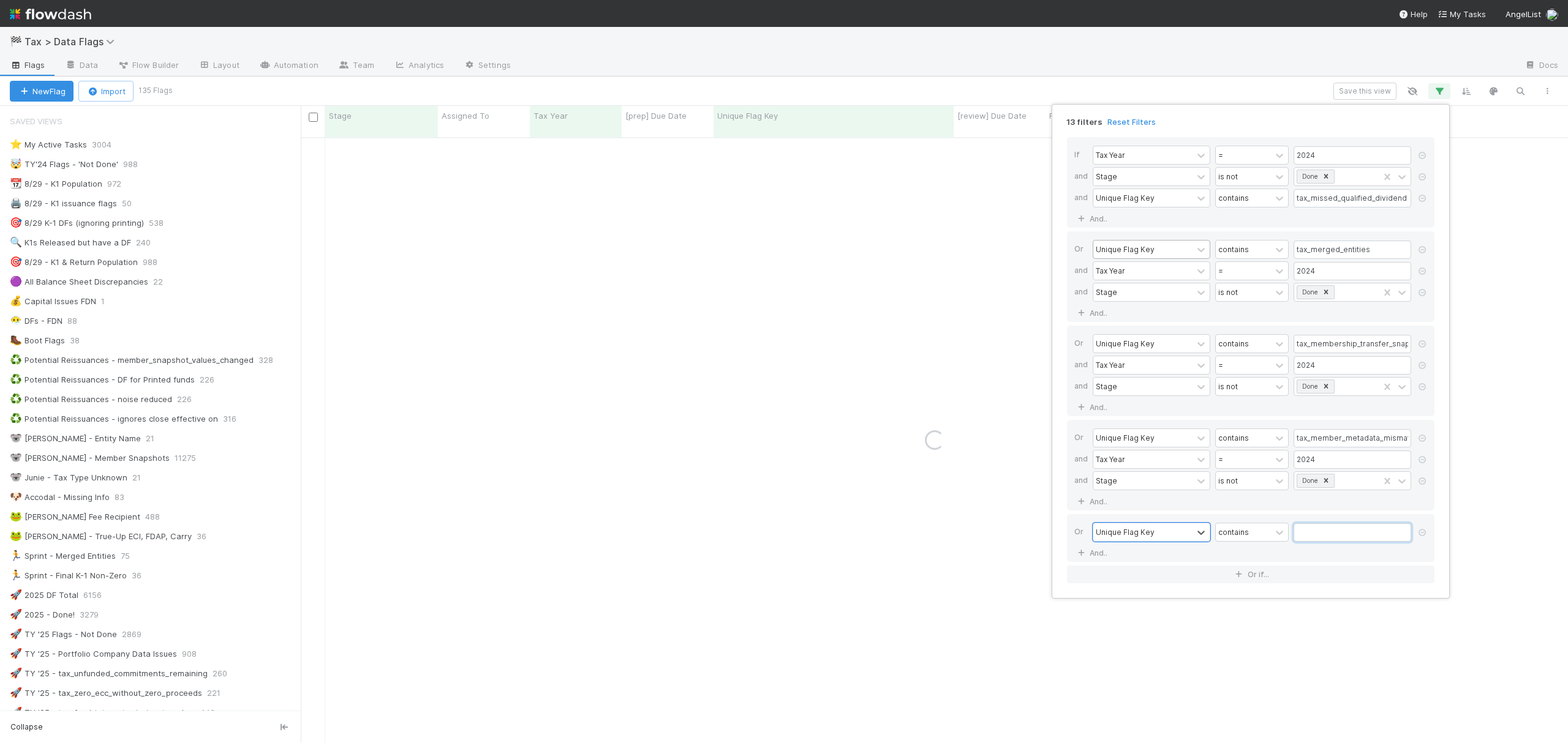
click at [1364, 538] on input "text" at bounding box center [1351, 532] width 117 height 18
paste input "management_fees"
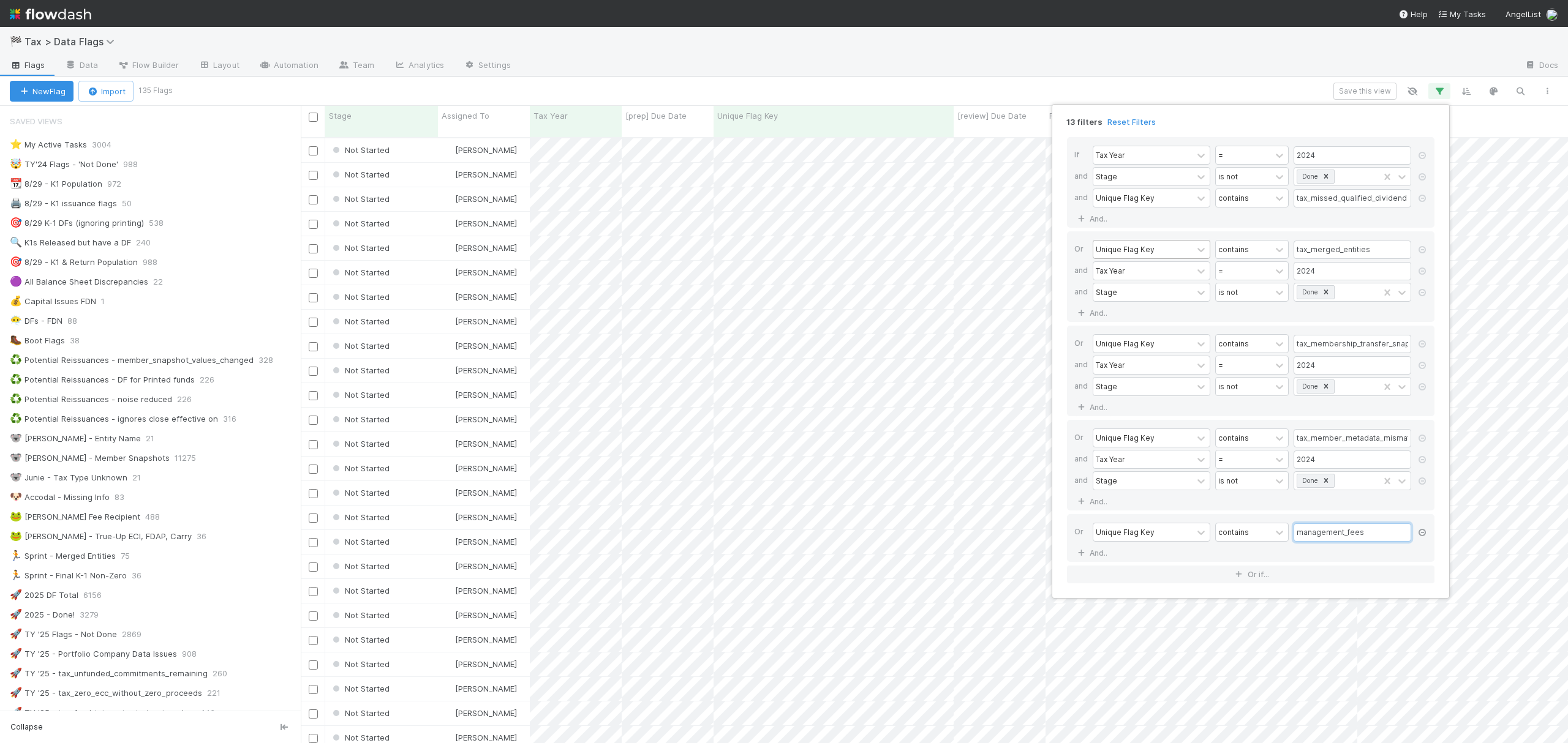
type input "management_fees"
click at [1421, 536] on icon at bounding box center [1422, 532] width 12 height 7
click at [1373, 90] on div "12 filters Reset Filters If Tax Year = 2024 and Stage is not Done and Unique Fl…" at bounding box center [784, 372] width 1568 height 743
click at [1288, 411] on div "Or Unique Flag Key contains tax_membership_transfer_snapshot_values_changed and…" at bounding box center [1251, 371] width 368 height 90
click at [1384, 443] on input "tax_member_metadata_mismatch_with_snapshot" at bounding box center [1351, 438] width 117 height 18
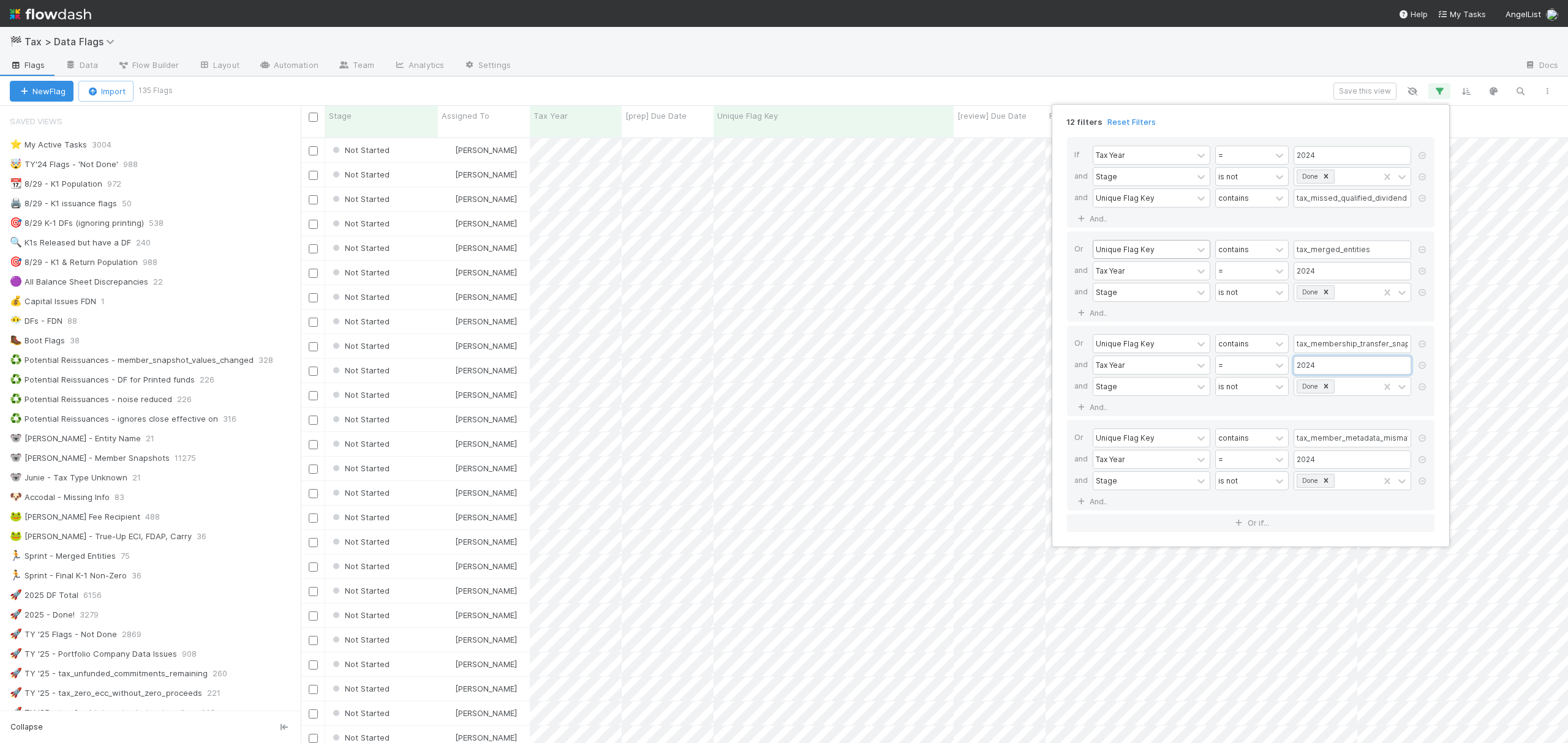
click at [1351, 373] on input "2024" at bounding box center [1351, 365] width 117 height 18
click at [1357, 88] on div "12 filters Reset Filters If Tax Year = 2024 and Stage is not Done and Unique Fl…" at bounding box center [784, 372] width 1568 height 743
click at [1359, 91] on button "Save this view" at bounding box center [1364, 90] width 63 height 17
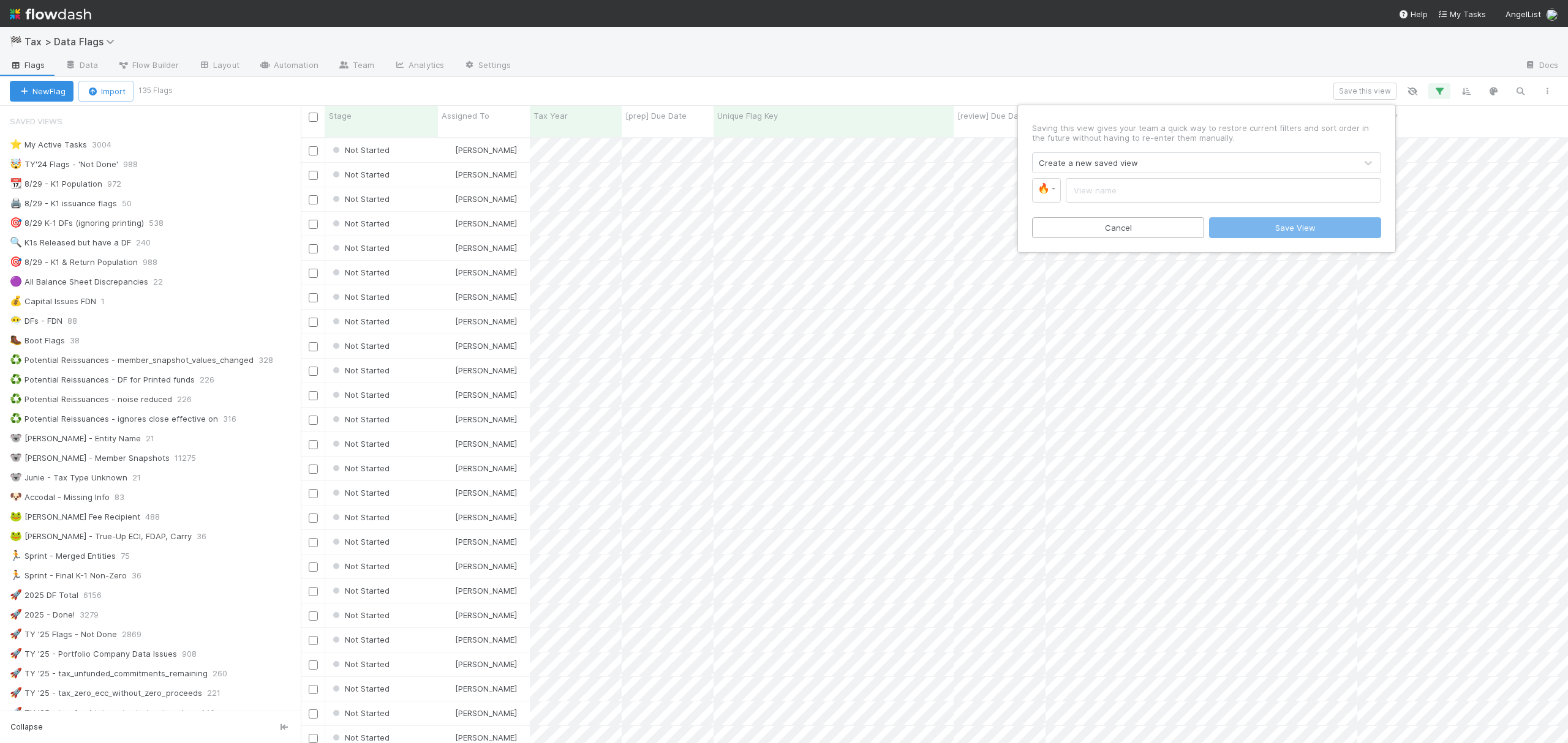
click at [1172, 157] on div "Create a new saved view" at bounding box center [1194, 163] width 324 height 20
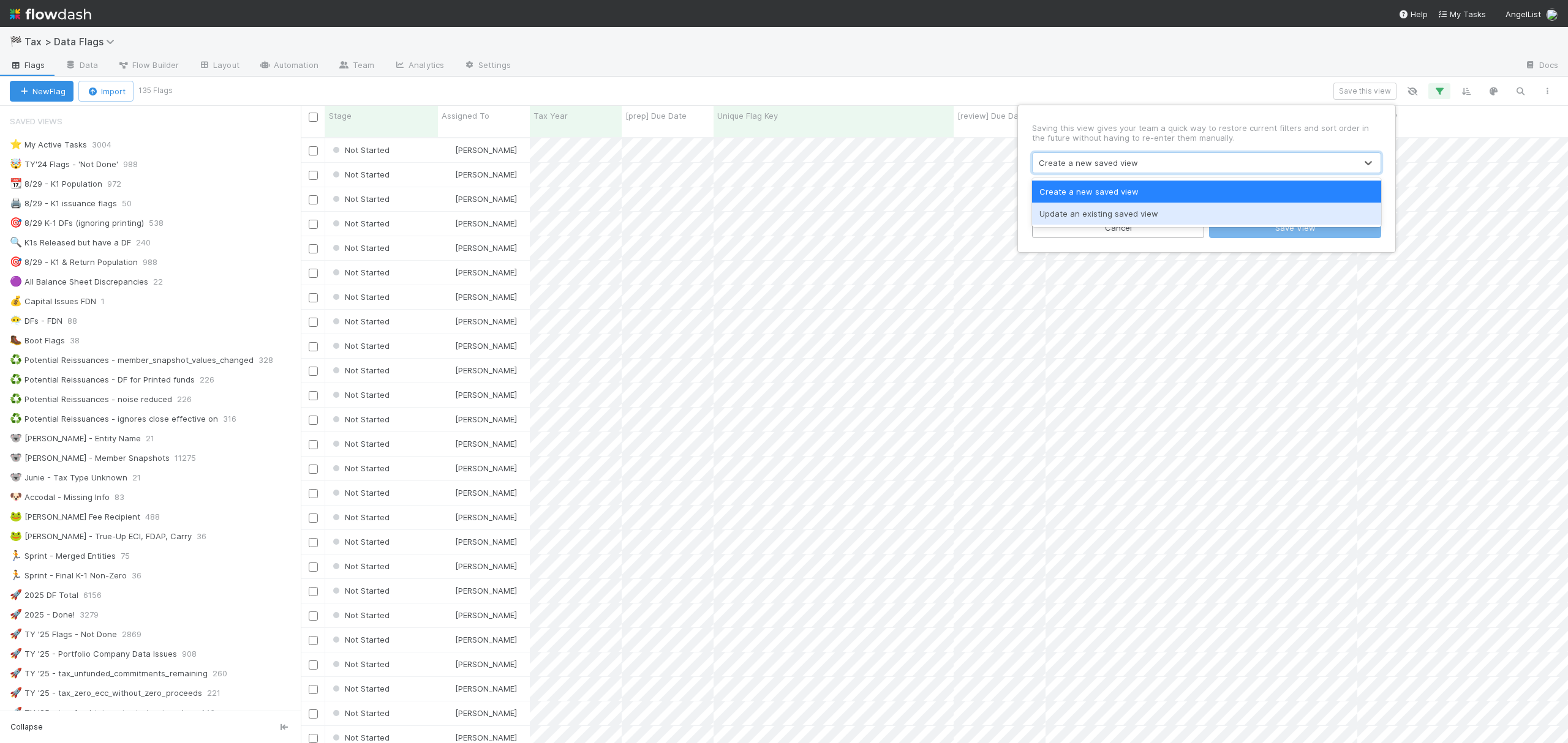
click at [1125, 214] on div "Update an existing saved view" at bounding box center [1206, 214] width 349 height 22
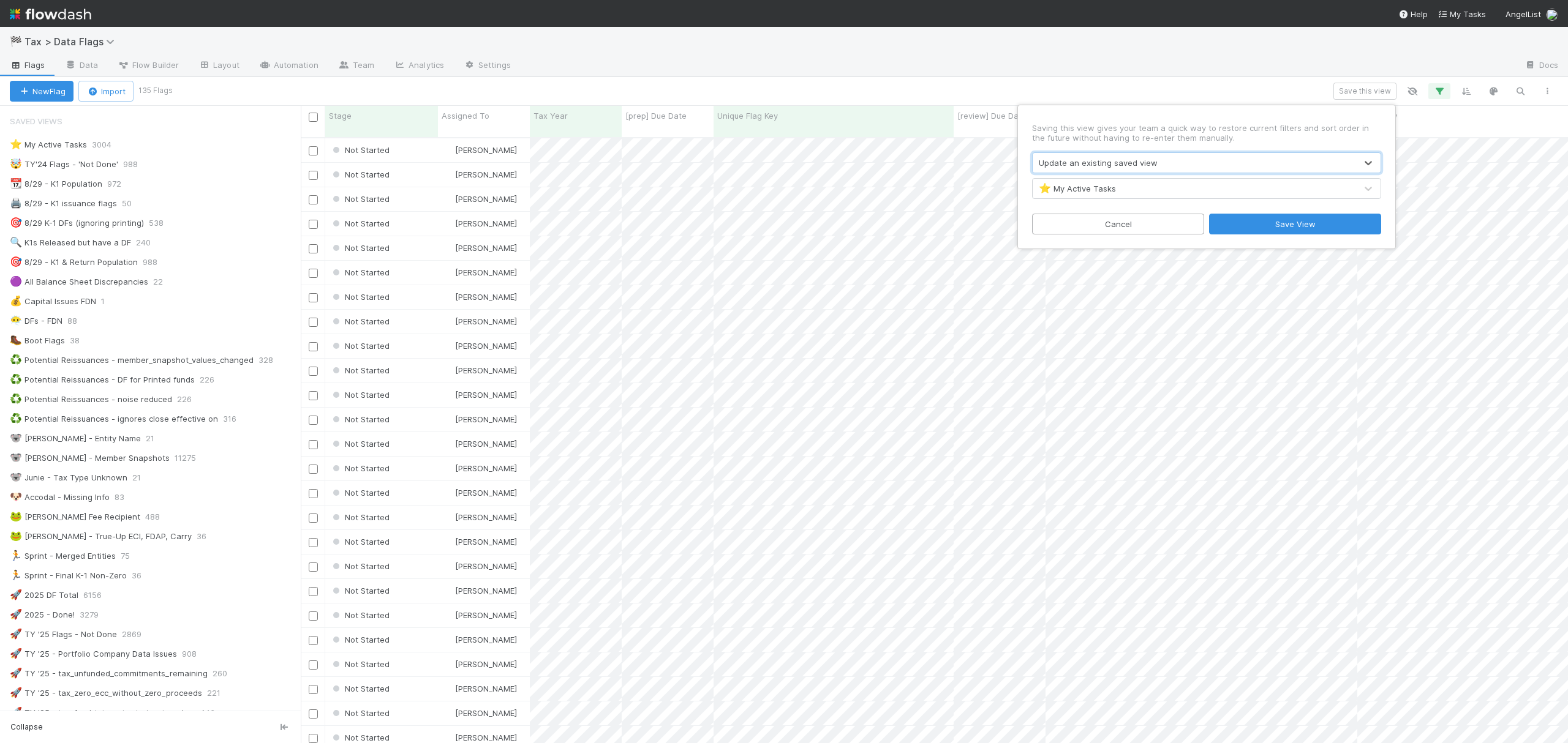
click at [1118, 185] on div "⭐ My Active Tasks" at bounding box center [1194, 189] width 324 height 20
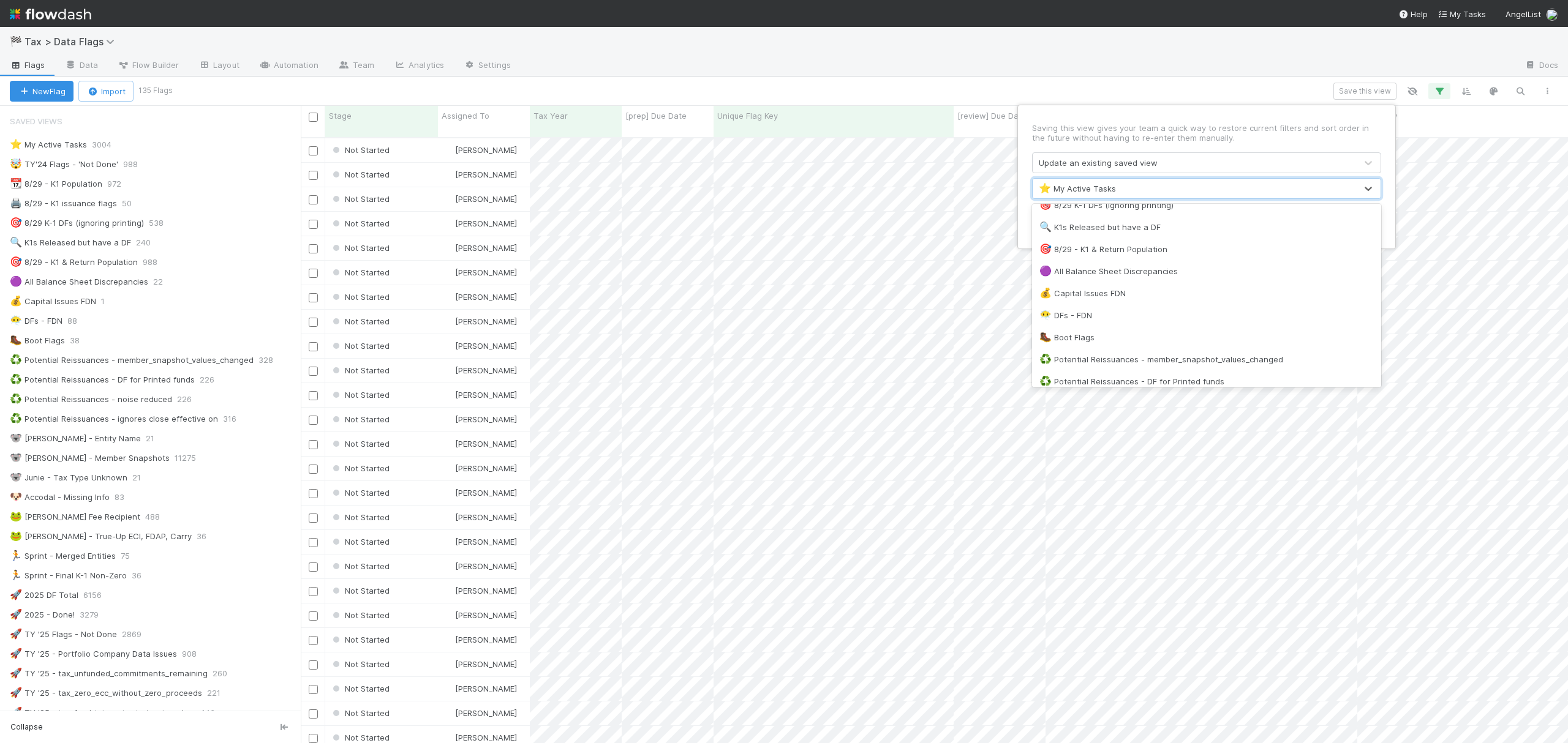
scroll to position [109, 0]
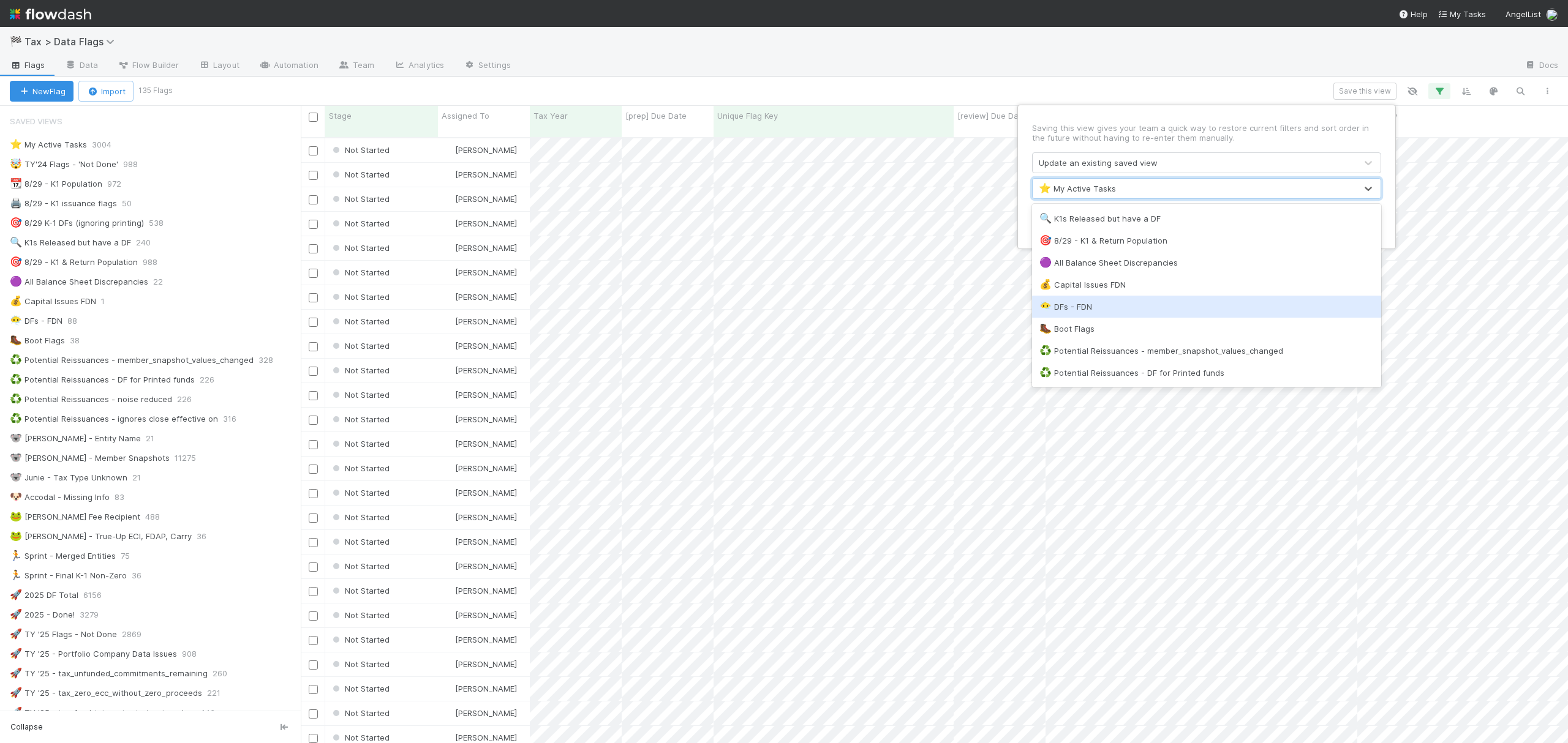
click at [1096, 302] on div "😶‍🌫️ DFs - FDN" at bounding box center [1206, 306] width 334 height 12
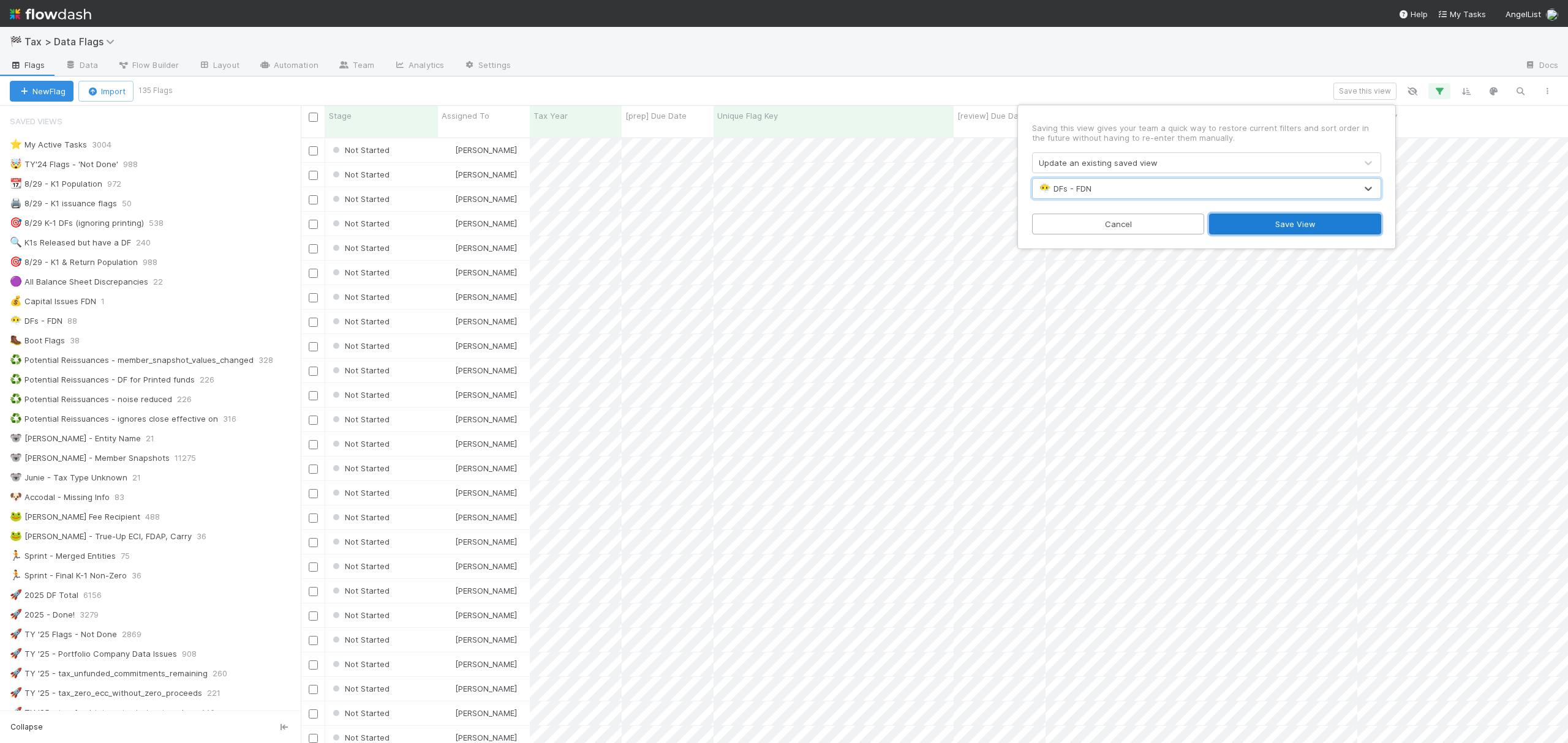
click at [1276, 223] on button "Save View" at bounding box center [1295, 224] width 172 height 21
click at [96, 324] on icon at bounding box center [91, 321] width 12 height 8
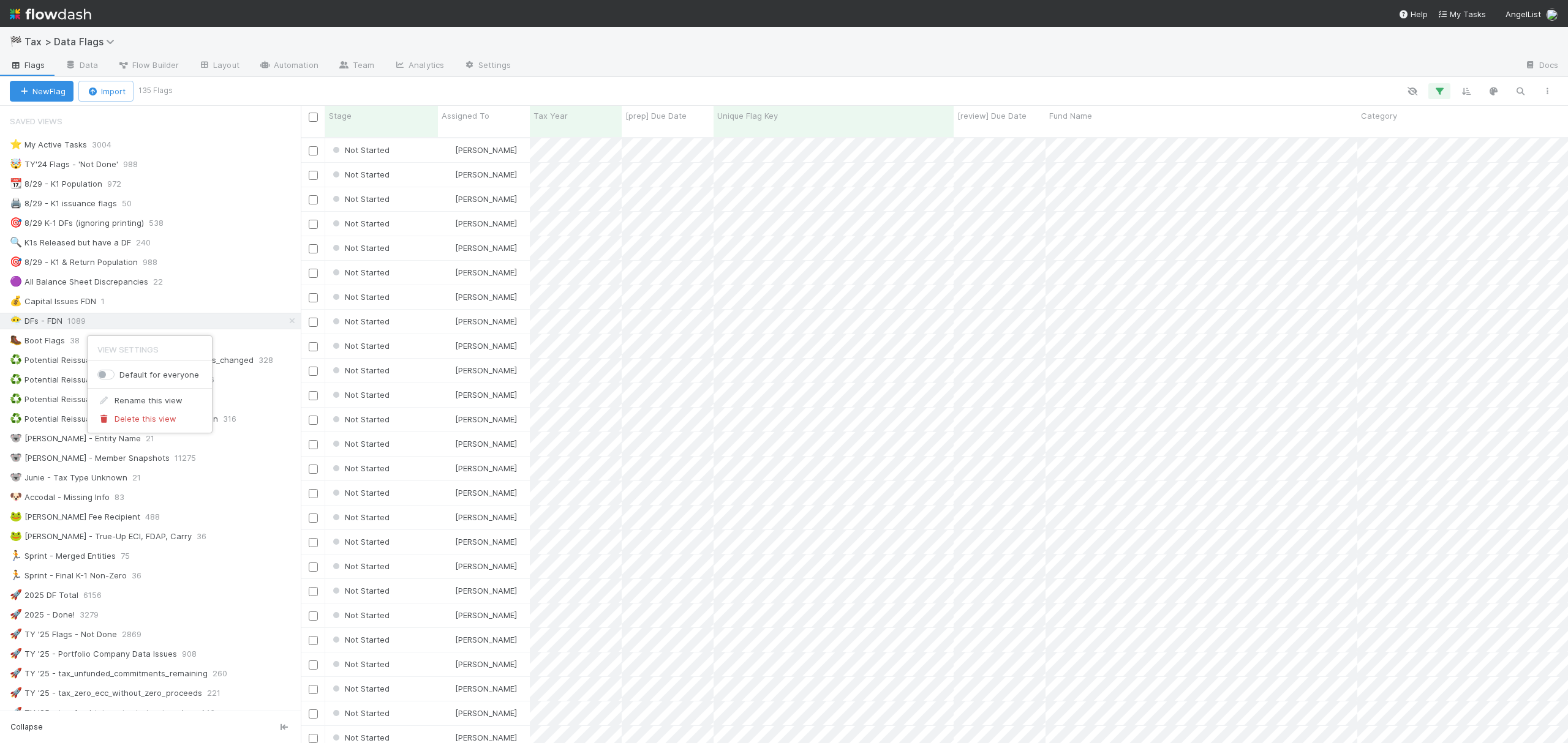
click at [226, 321] on div "View Settings Default for everyone Rename this view Delete this view" at bounding box center [784, 372] width 1568 height 743
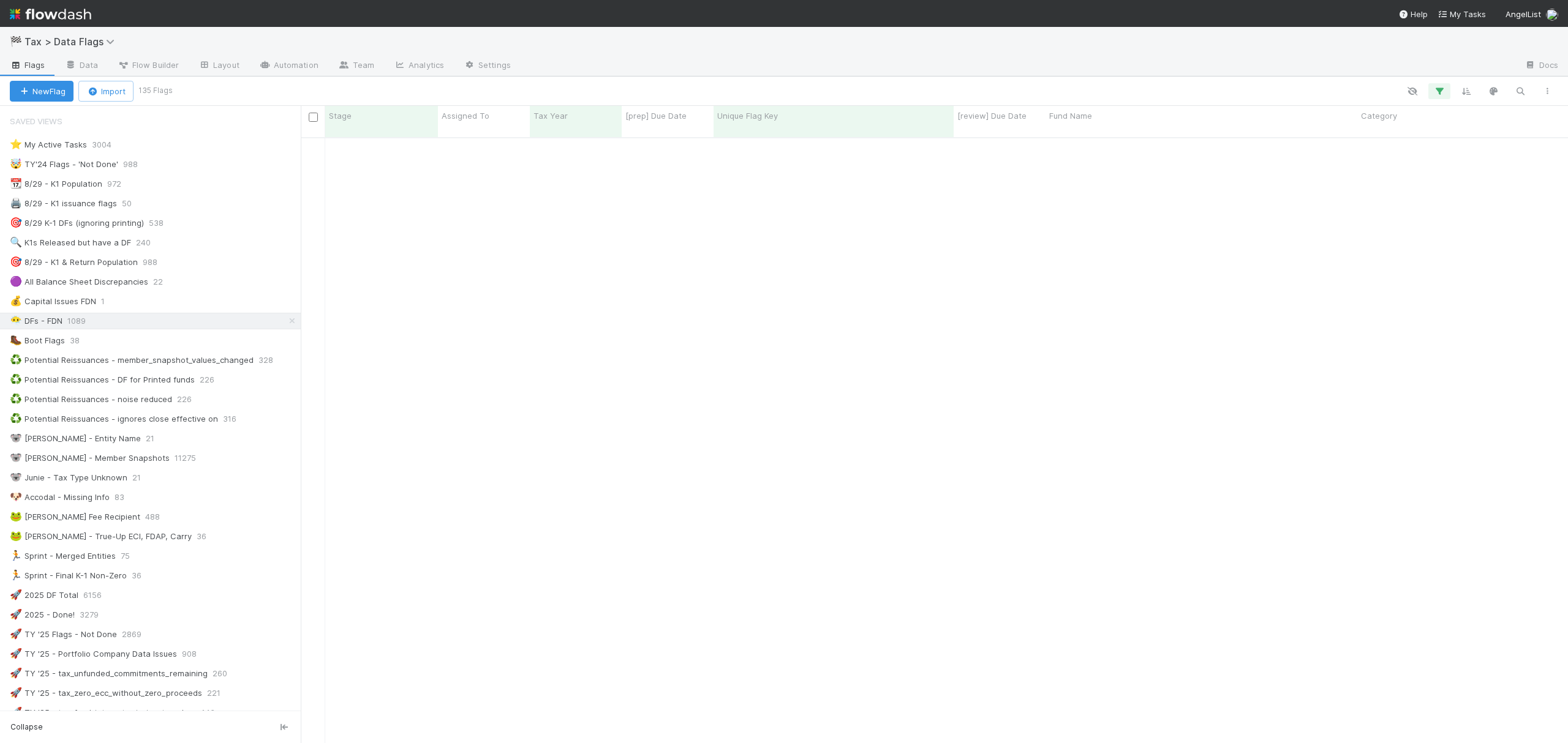
scroll to position [0, 0]
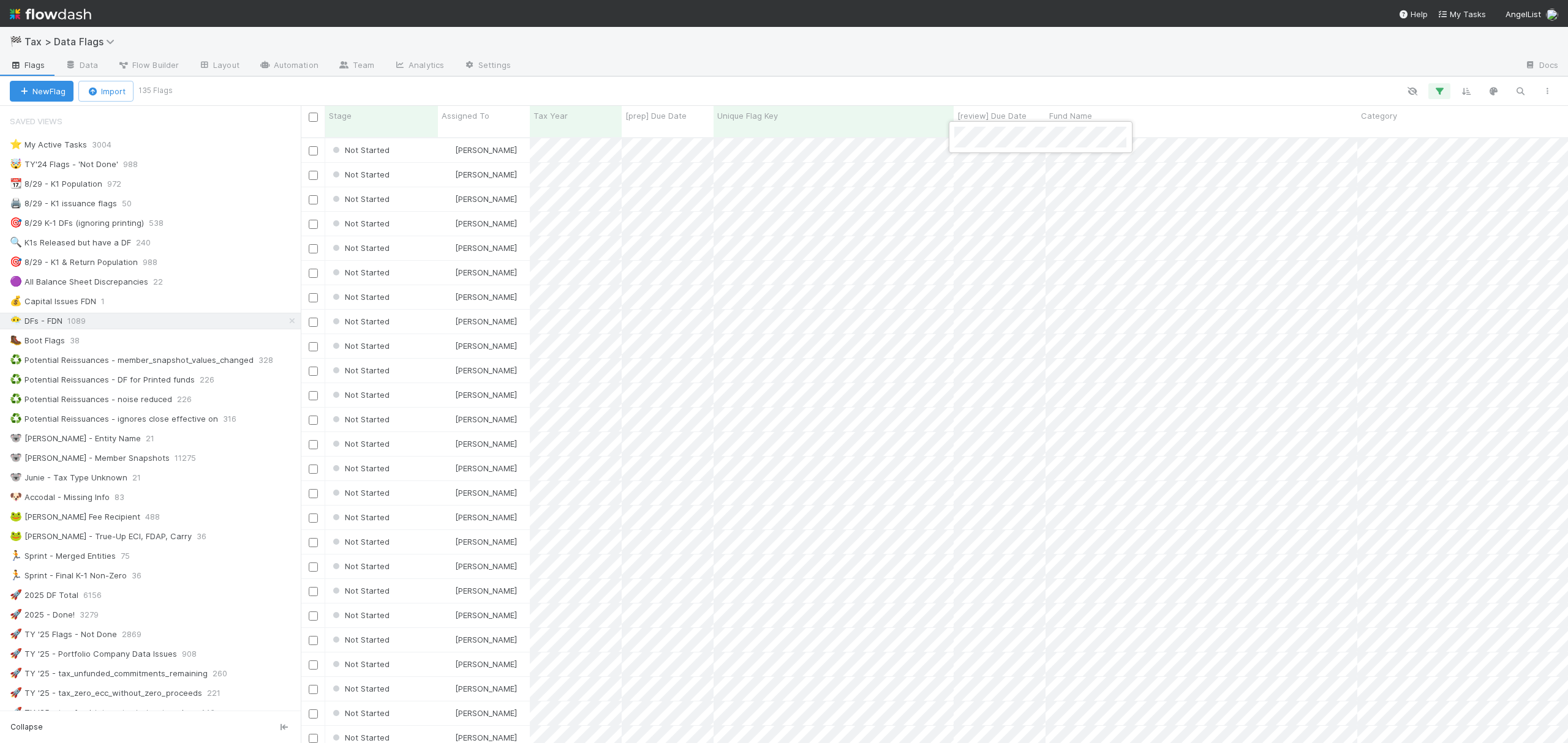
click at [1030, 78] on div at bounding box center [784, 372] width 1568 height 743
click at [758, 113] on span "Unique Flag Key" at bounding box center [747, 115] width 61 height 12
click at [782, 143] on div "Sort A → Z" at bounding box center [788, 138] width 140 height 18
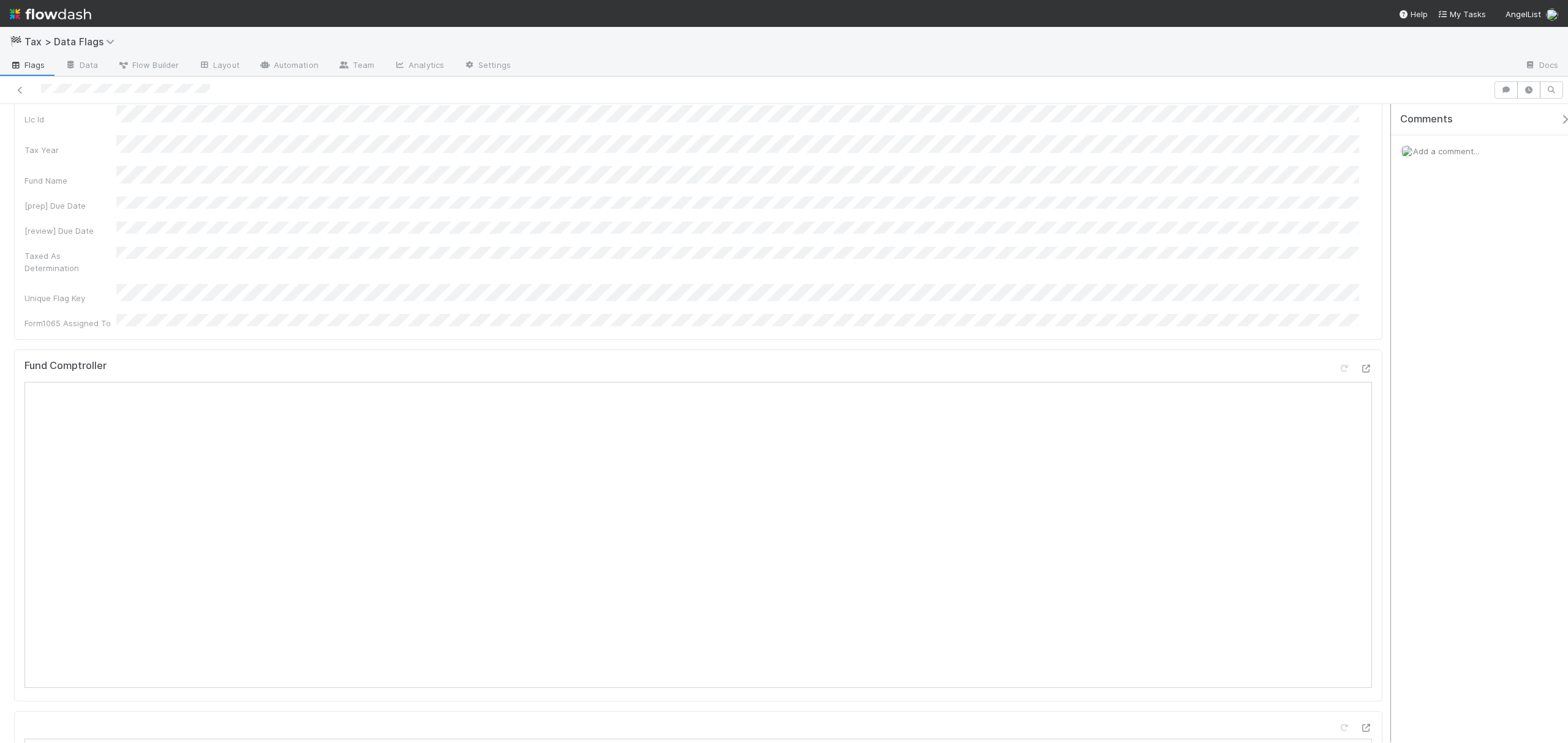
scroll to position [236, 0]
drag, startPoint x: 1379, startPoint y: 157, endPoint x: 1387, endPoint y: 196, distance: 39.8
click at [1387, 196] on div "Not Started Enrique Hernandez Sync Start Create Linked Taxed As Tasks Created L…" at bounding box center [784, 423] width 1568 height 638
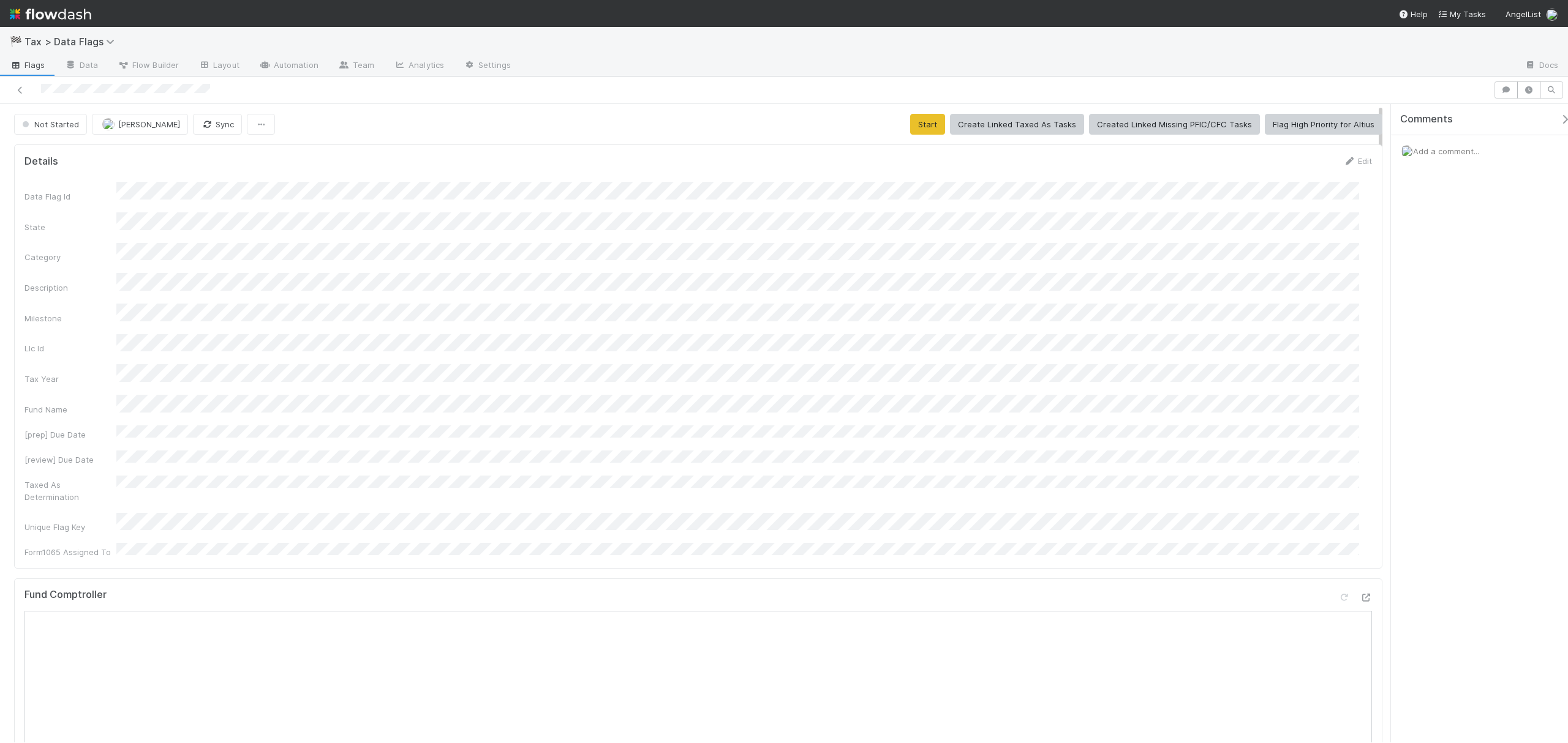
drag, startPoint x: 1380, startPoint y: 190, endPoint x: 1371, endPoint y: 106, distance: 84.5
click at [913, 118] on button "Start" at bounding box center [928, 125] width 35 height 21
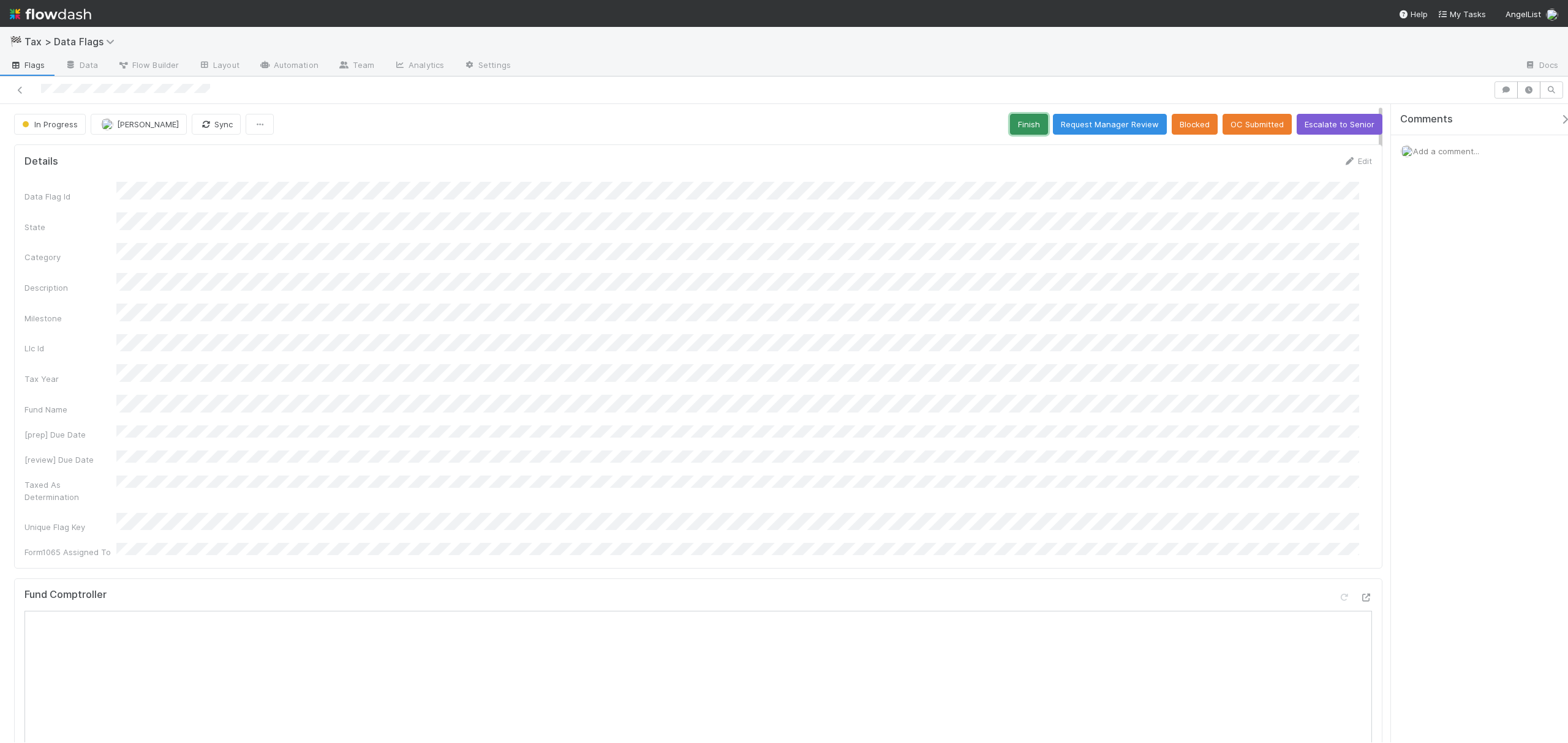
click at [1022, 119] on button "Finish" at bounding box center [1029, 125] width 38 height 21
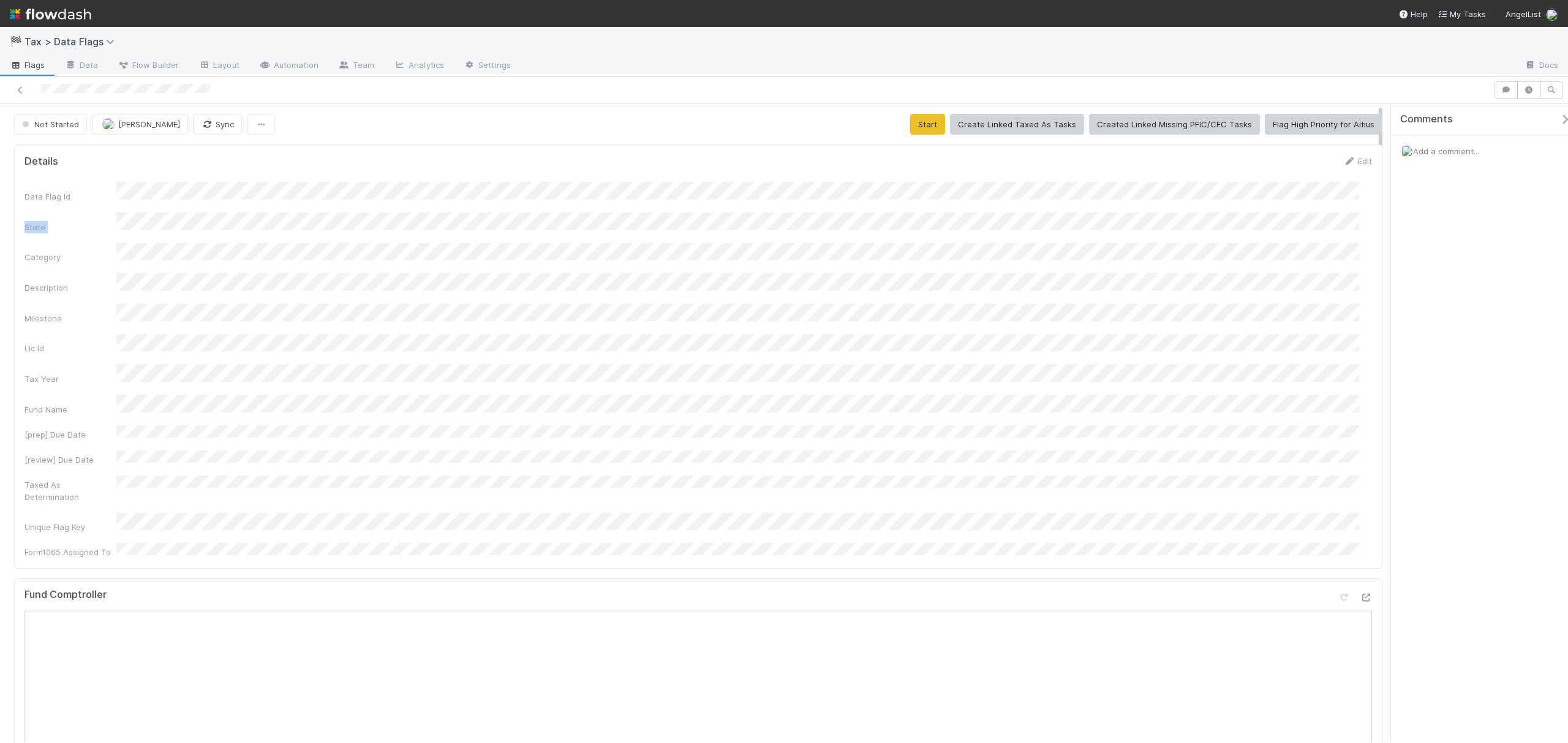
drag, startPoint x: 1378, startPoint y: 180, endPoint x: 1383, endPoint y: 219, distance: 39.3
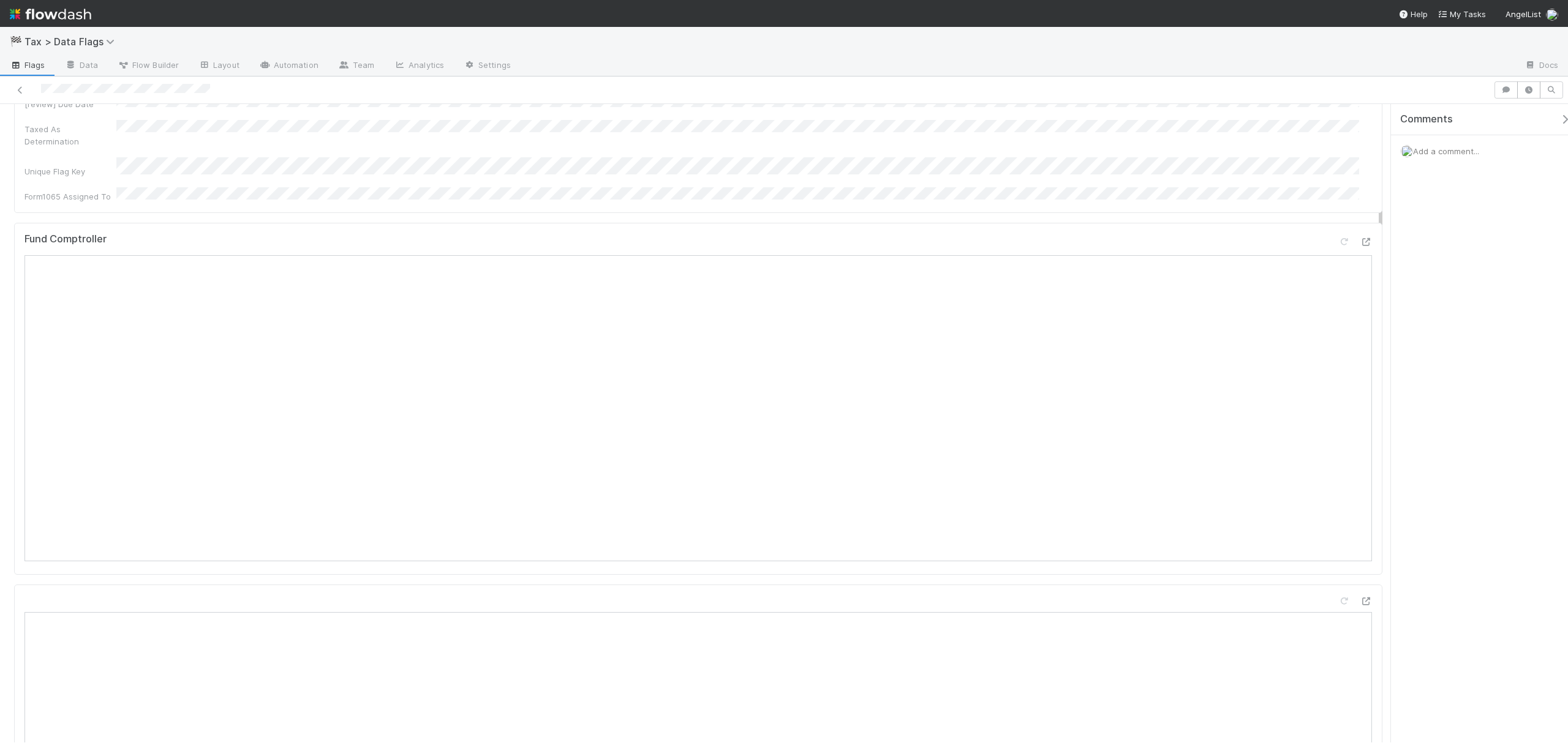
scroll to position [295, 0]
drag, startPoint x: 1379, startPoint y: 260, endPoint x: 1380, endPoint y: 204, distance: 56.0
drag, startPoint x: 1379, startPoint y: 162, endPoint x: 1379, endPoint y: 223, distance: 61.0
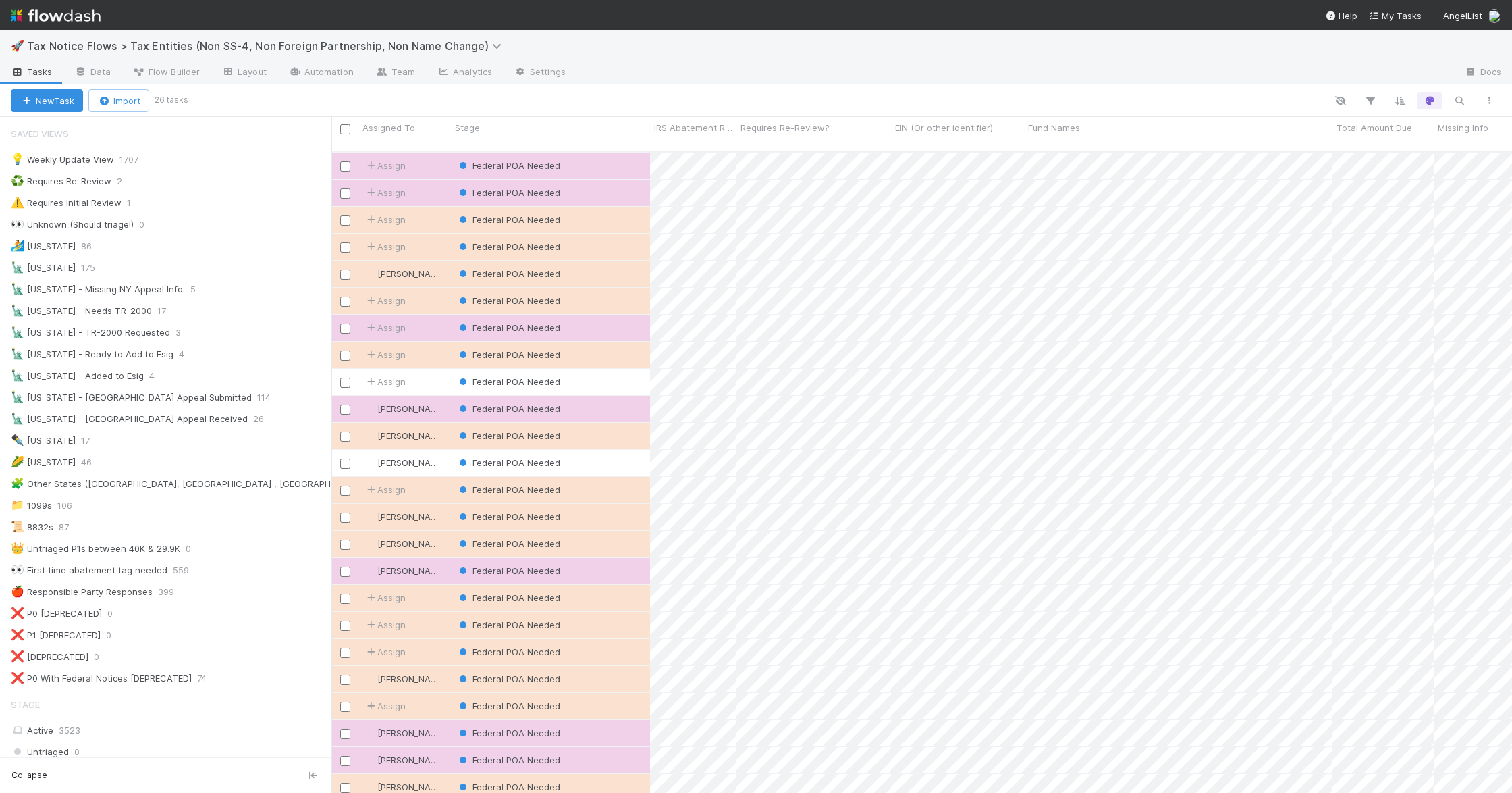
scroll to position [638, 1167]
